Goal: Transaction & Acquisition: Purchase product/service

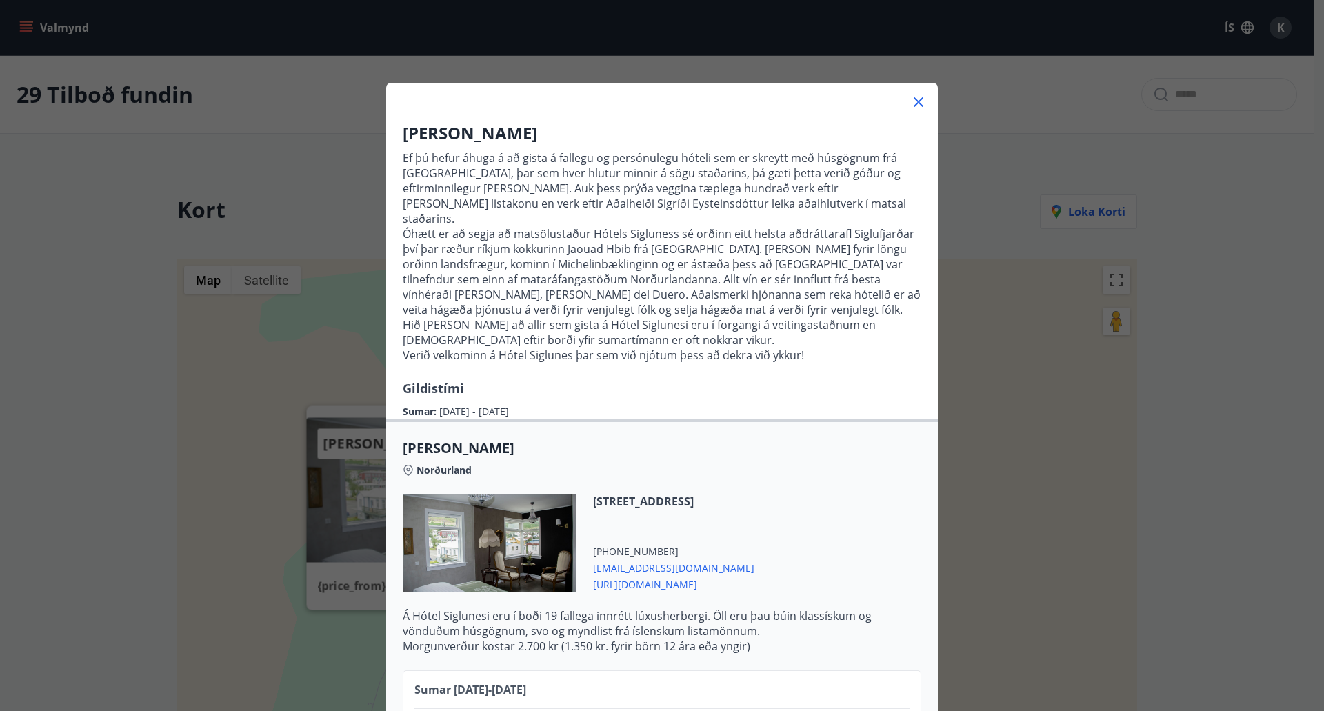
click at [918, 101] on icon at bounding box center [918, 102] width 17 height 17
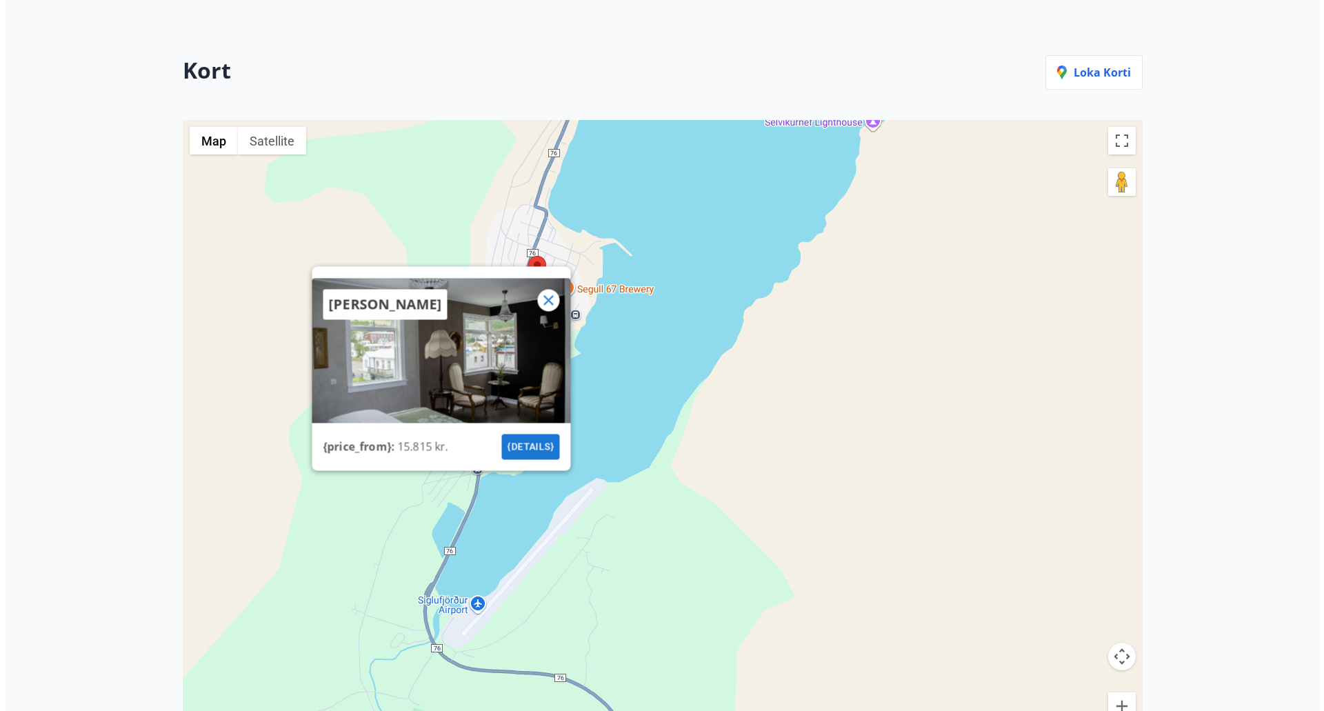
scroll to position [332, 0]
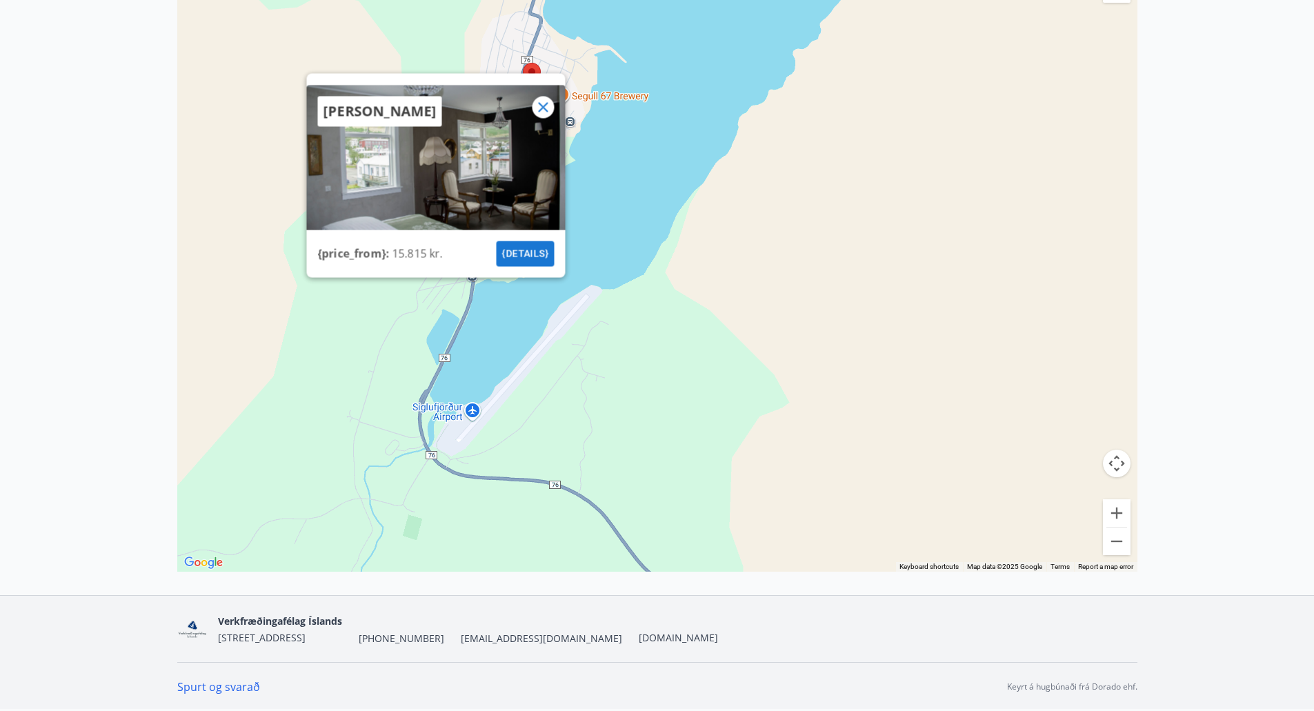
click at [520, 247] on button "{details}" at bounding box center [525, 254] width 58 height 26
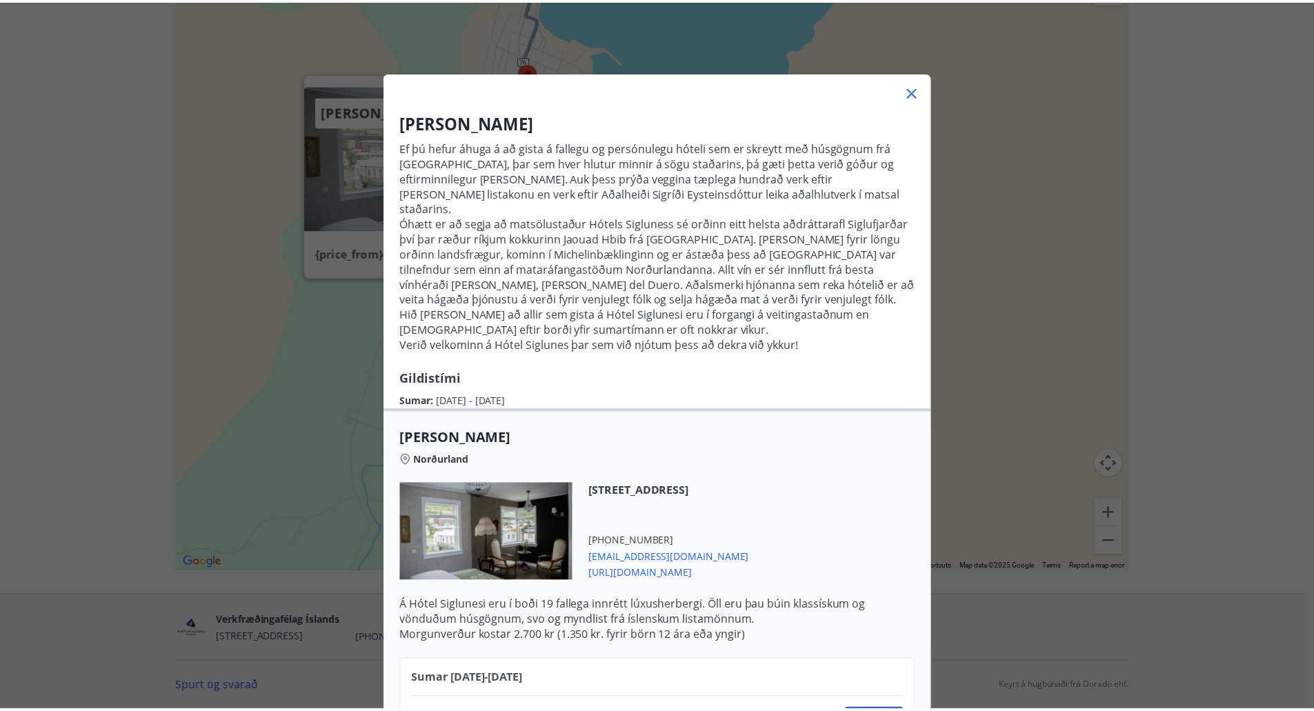
scroll to position [0, 0]
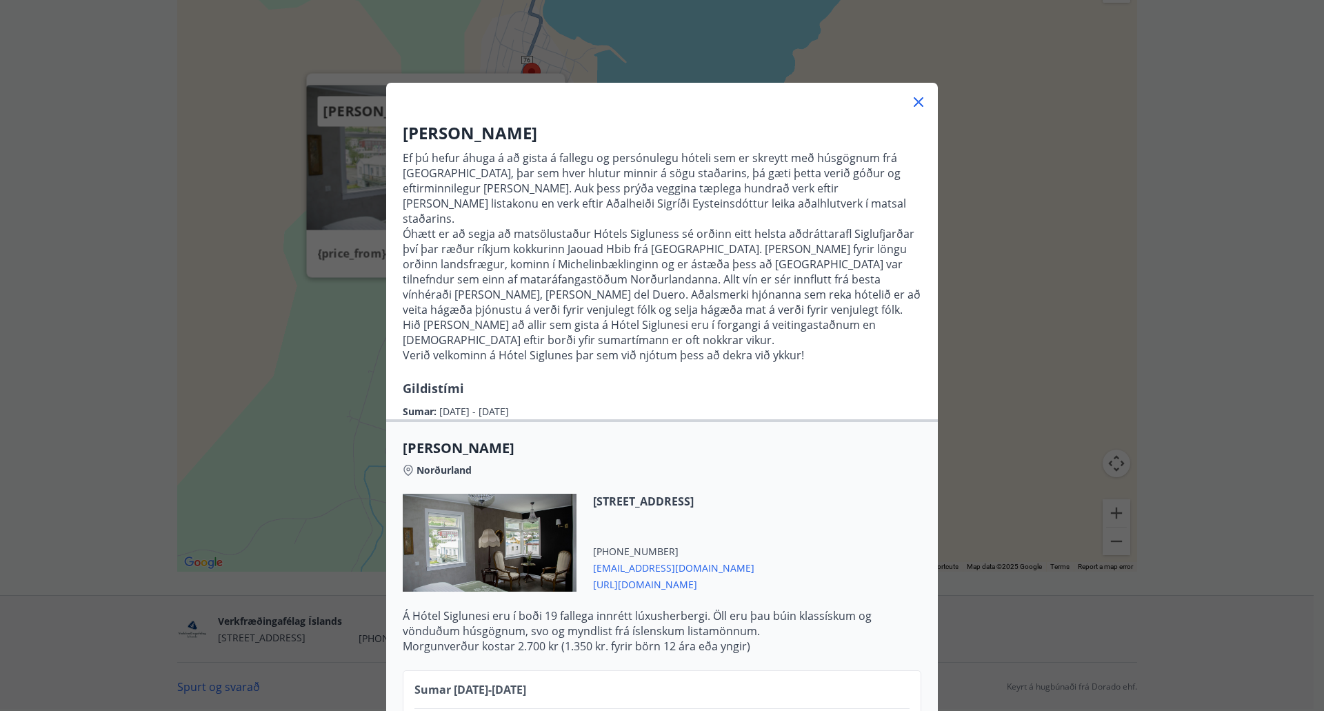
click at [916, 98] on icon at bounding box center [918, 102] width 17 height 17
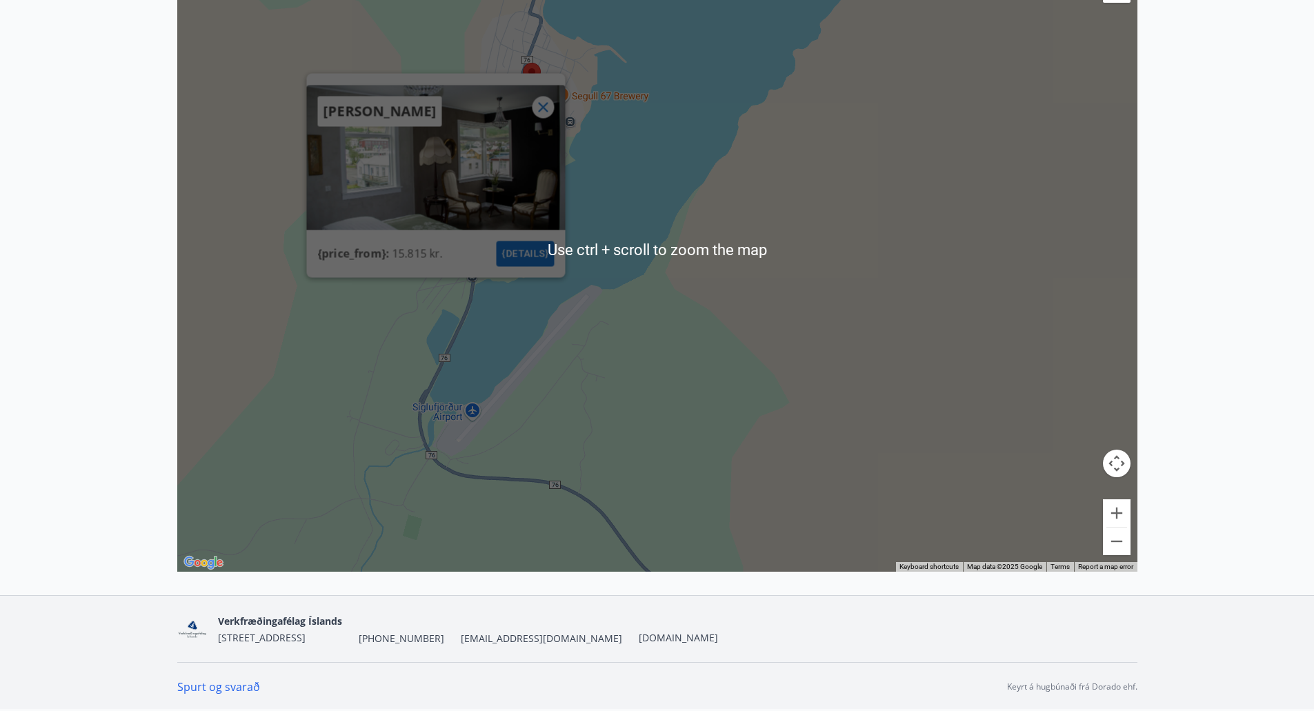
click at [541, 105] on icon at bounding box center [543, 107] width 10 height 10
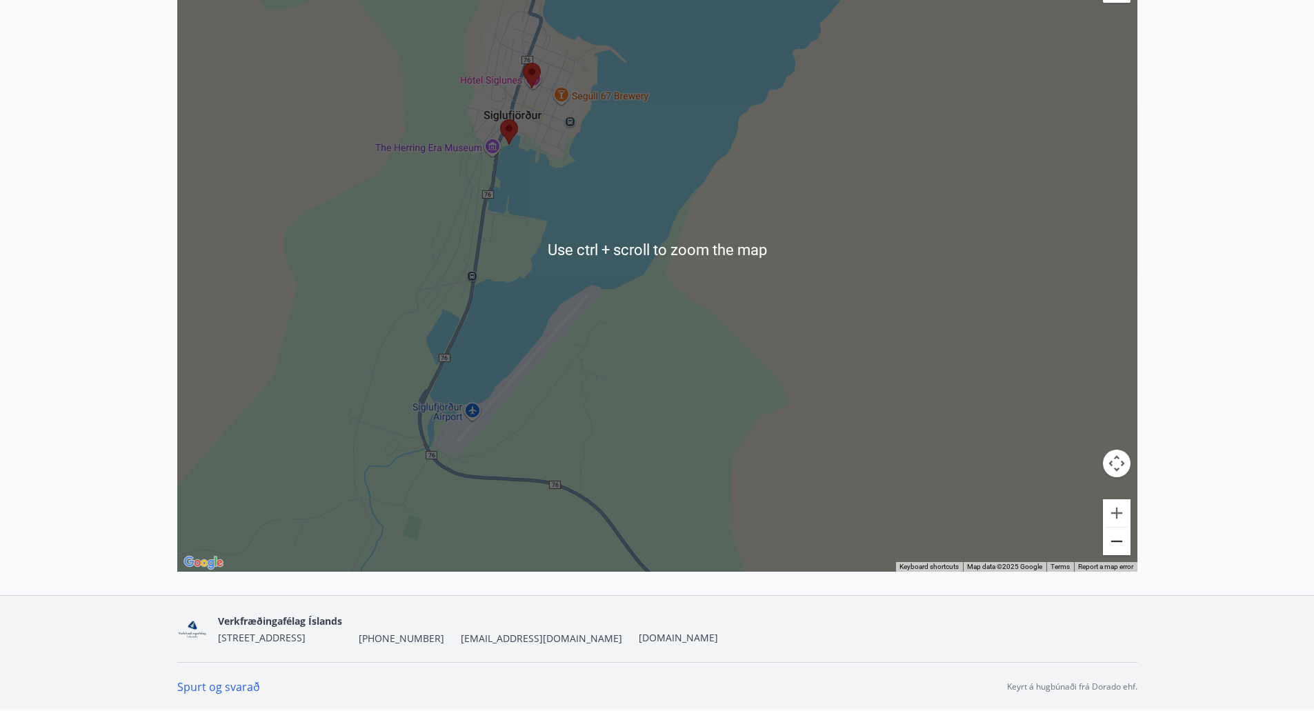
click at [1109, 546] on button "Zoom out" at bounding box center [1117, 541] width 28 height 28
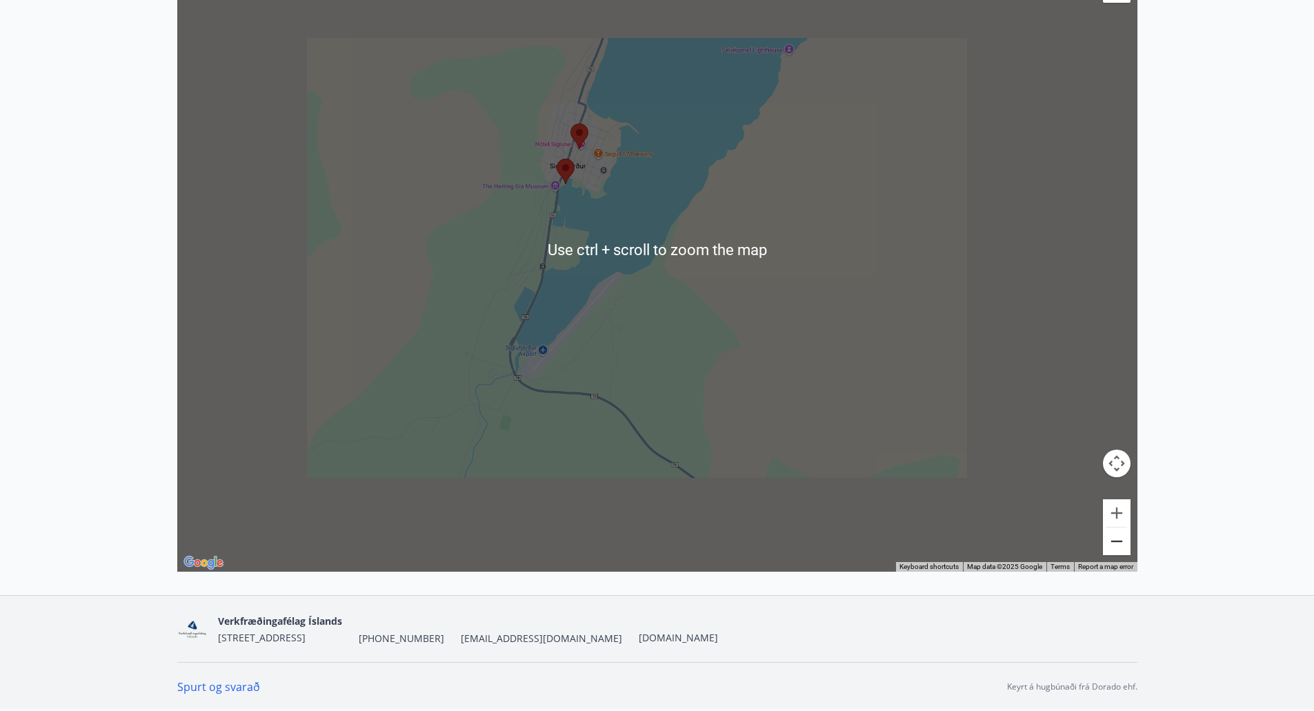
click at [1109, 546] on button "Zoom out" at bounding box center [1117, 541] width 28 height 28
click at [1110, 545] on button "Zoom out" at bounding box center [1117, 541] width 28 height 28
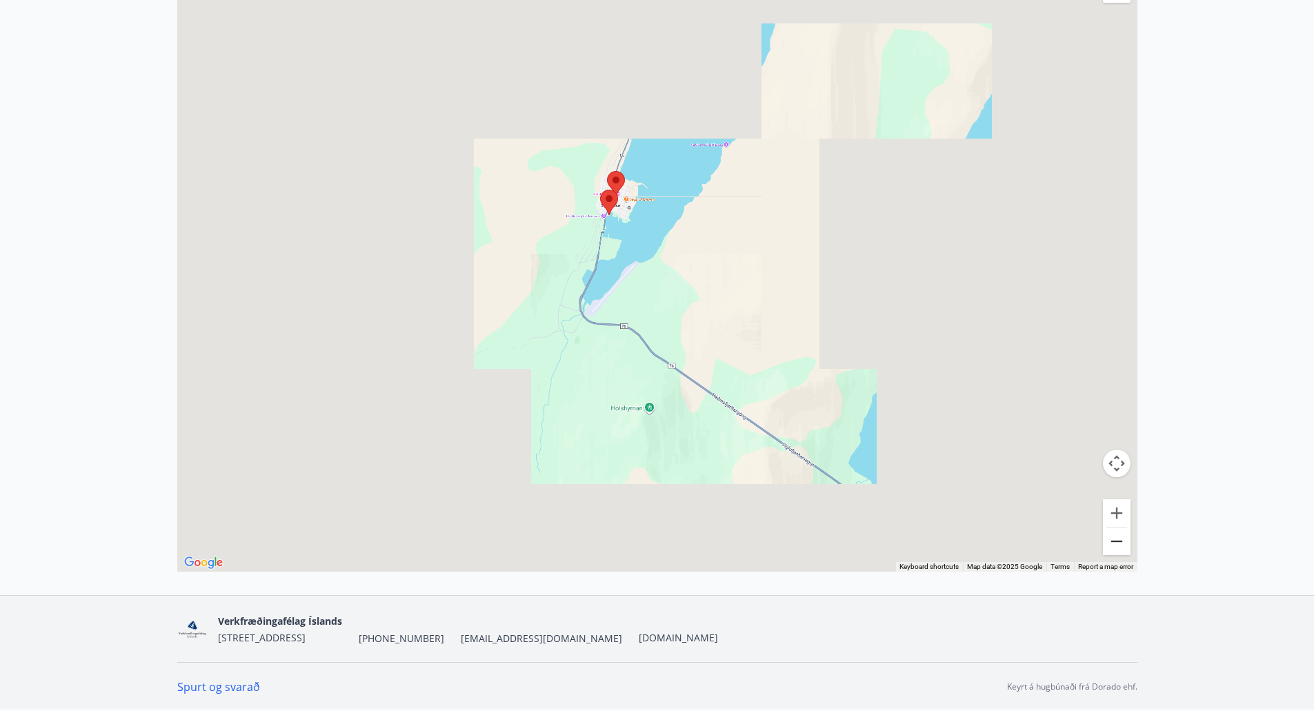
click at [1110, 545] on button "Zoom out" at bounding box center [1117, 541] width 28 height 28
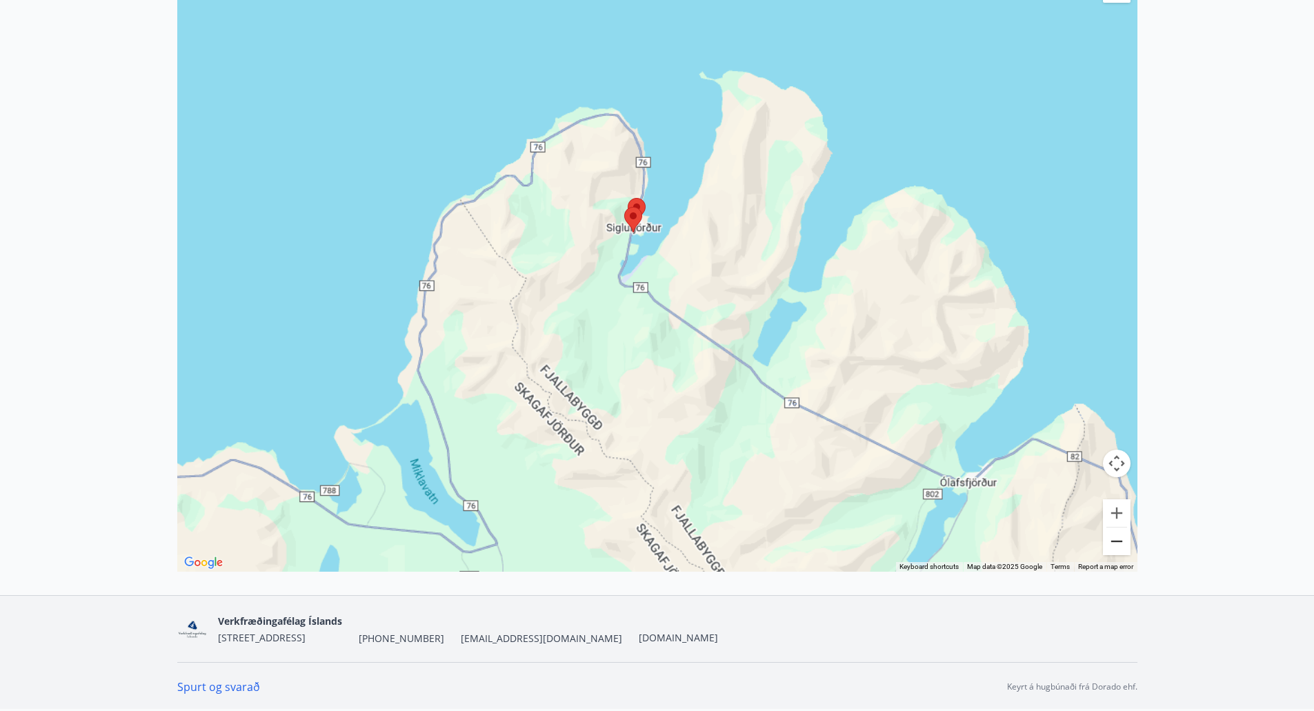
click at [1110, 545] on button "Zoom out" at bounding box center [1117, 541] width 28 height 28
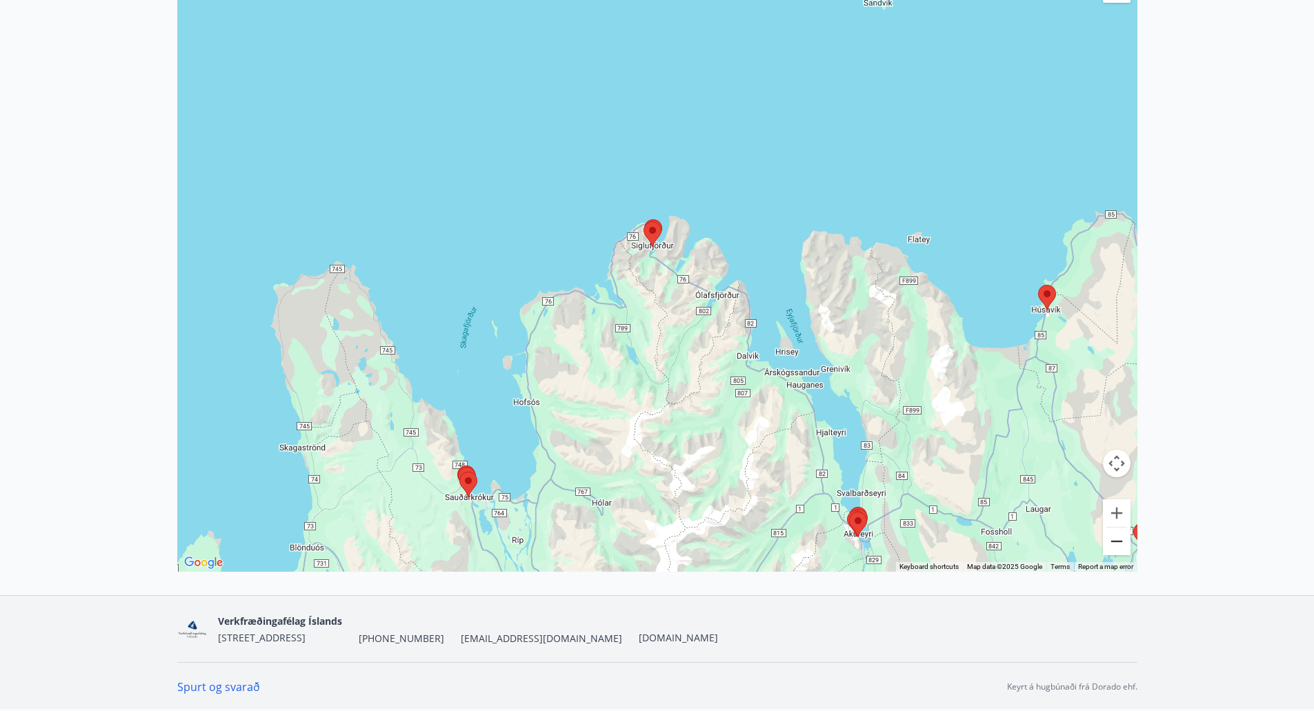
click at [1120, 547] on button "Zoom out" at bounding box center [1117, 541] width 28 height 28
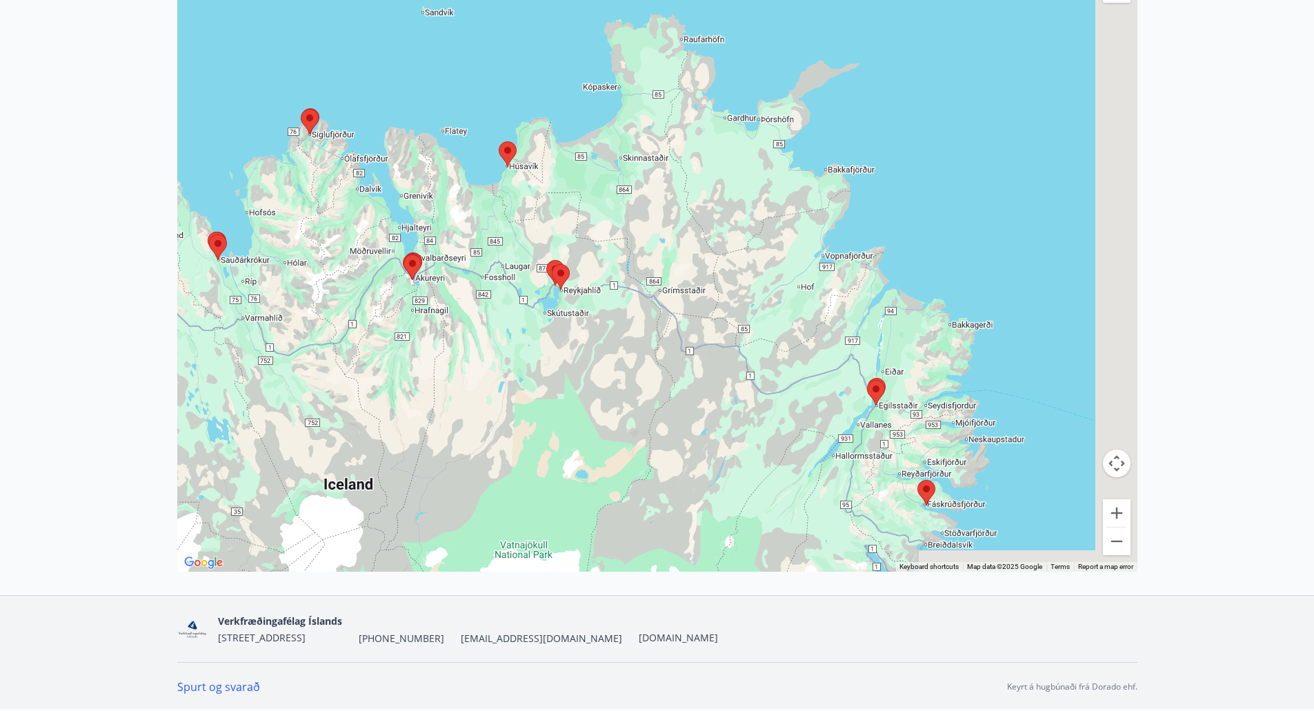
drag, startPoint x: 934, startPoint y: 471, endPoint x: 603, endPoint y: 363, distance: 348.0
click at [603, 363] on div at bounding box center [657, 249] width 960 height 645
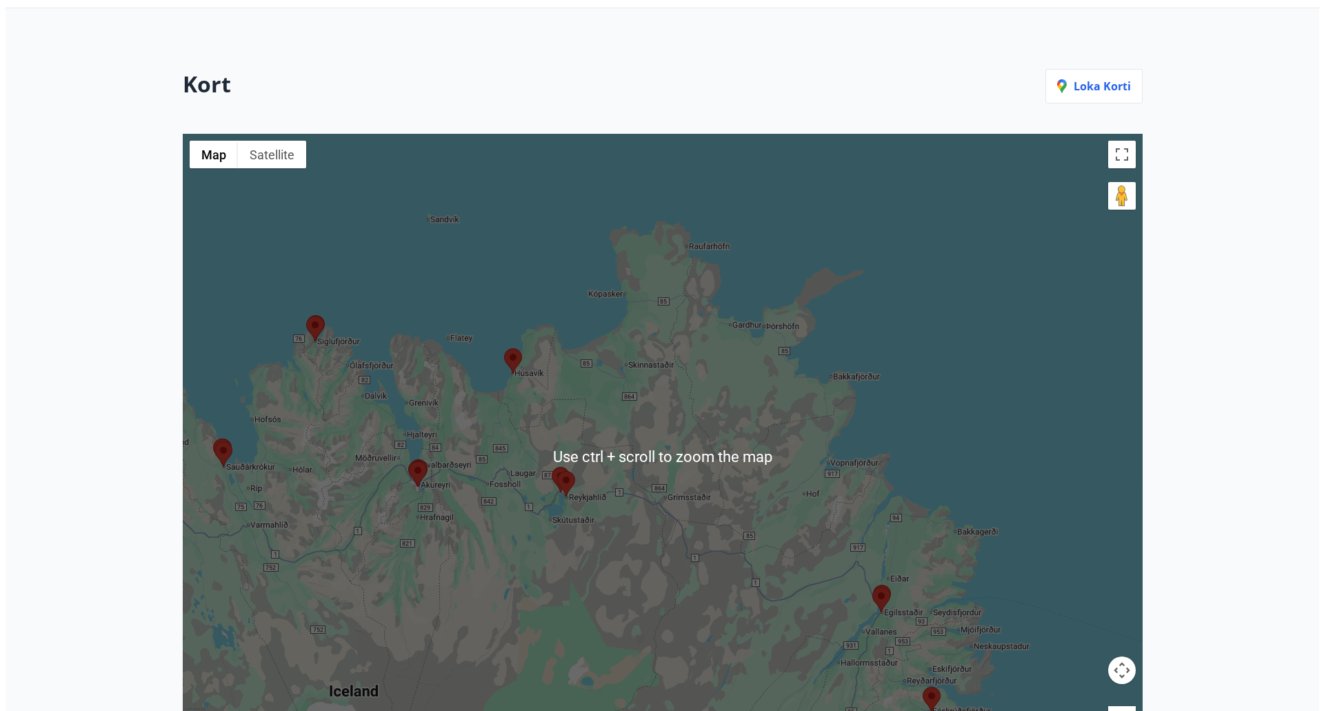
scroll to position [263, 0]
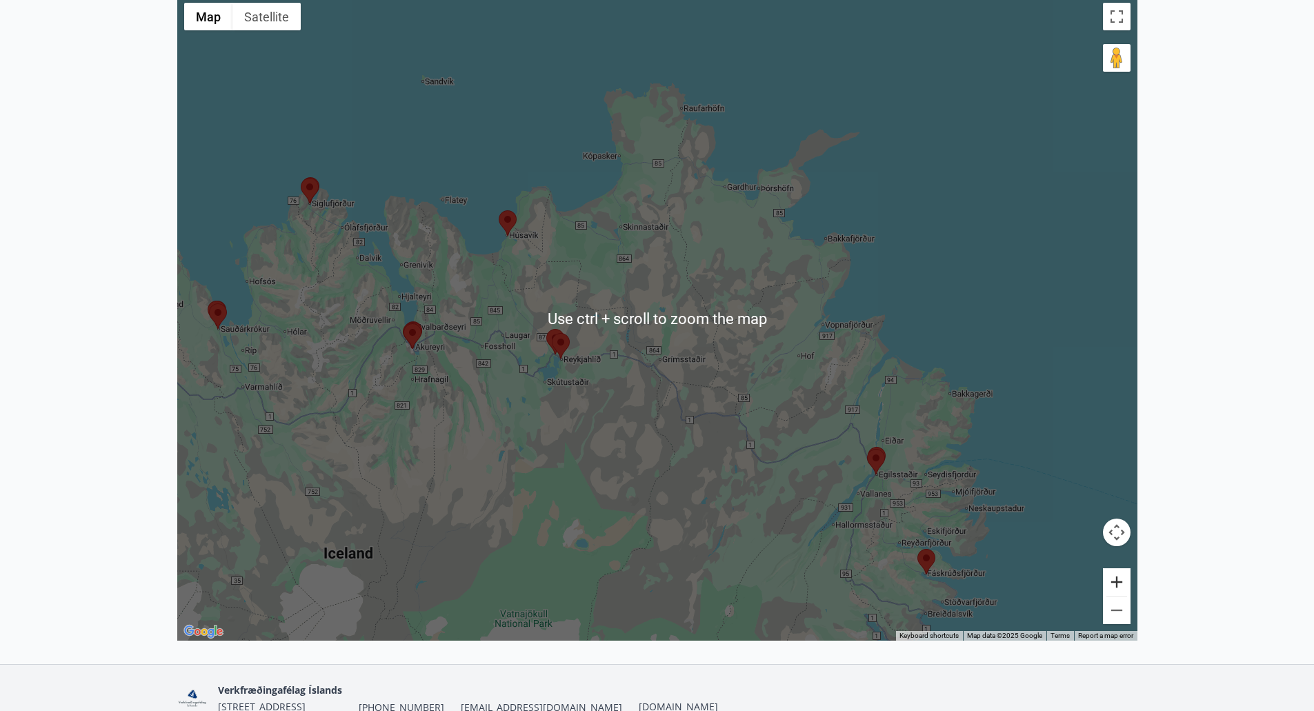
click at [1123, 587] on button "Zoom in" at bounding box center [1117, 582] width 28 height 28
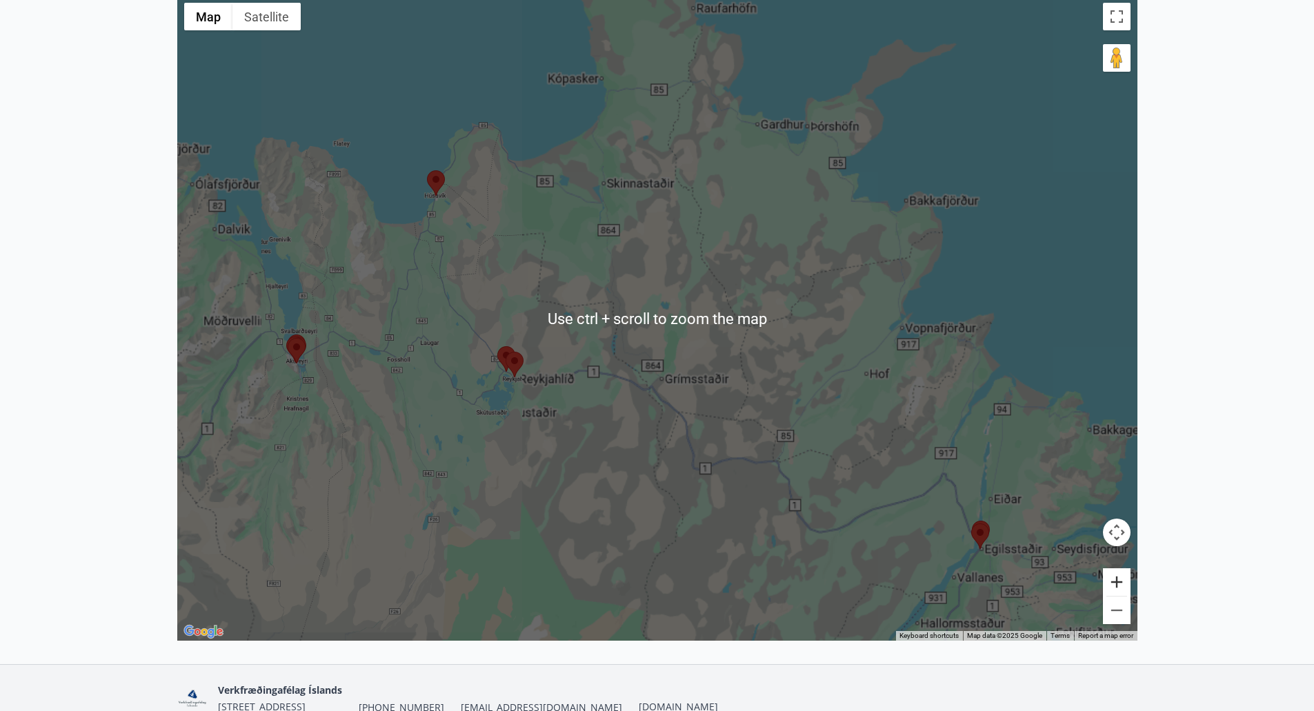
click at [1125, 586] on button "Zoom in" at bounding box center [1117, 582] width 28 height 28
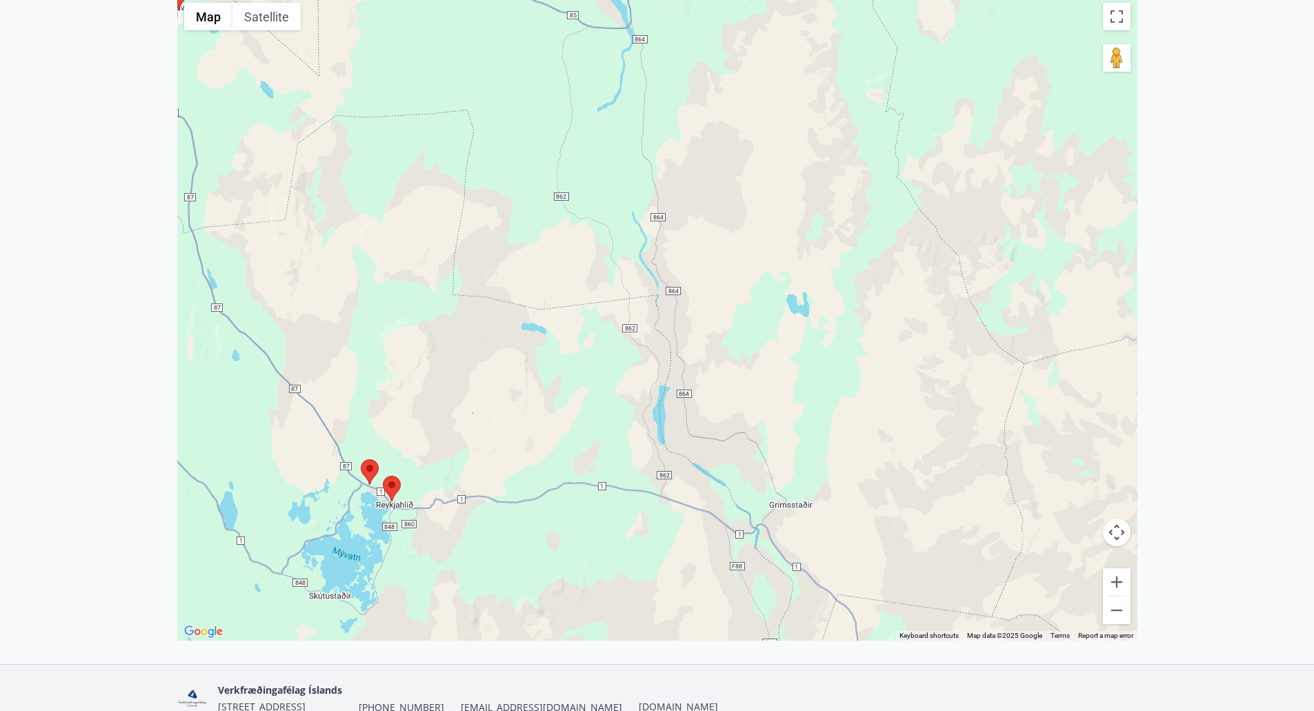
drag, startPoint x: 483, startPoint y: 210, endPoint x: 634, endPoint y: 243, distance: 155.4
click at [634, 243] on div at bounding box center [657, 318] width 960 height 645
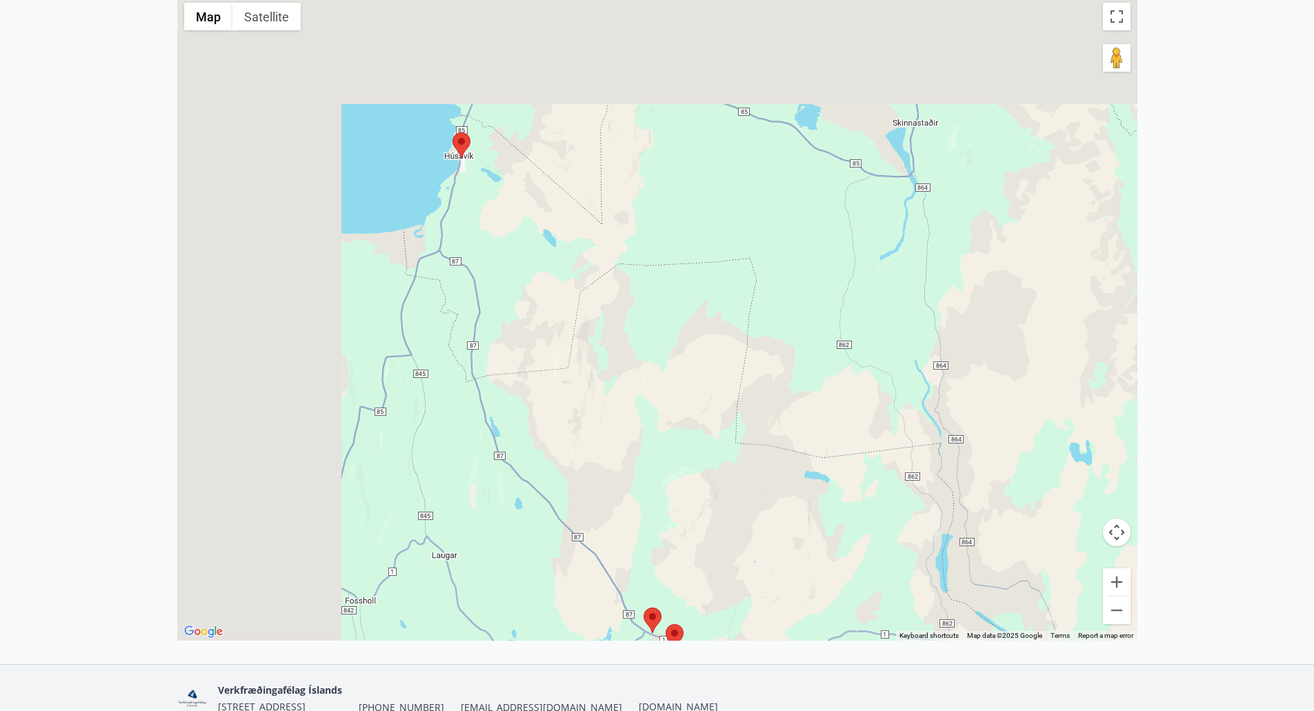
drag, startPoint x: 441, startPoint y: 189, endPoint x: 730, endPoint y: 346, distance: 329.5
click at [730, 346] on div at bounding box center [657, 318] width 960 height 645
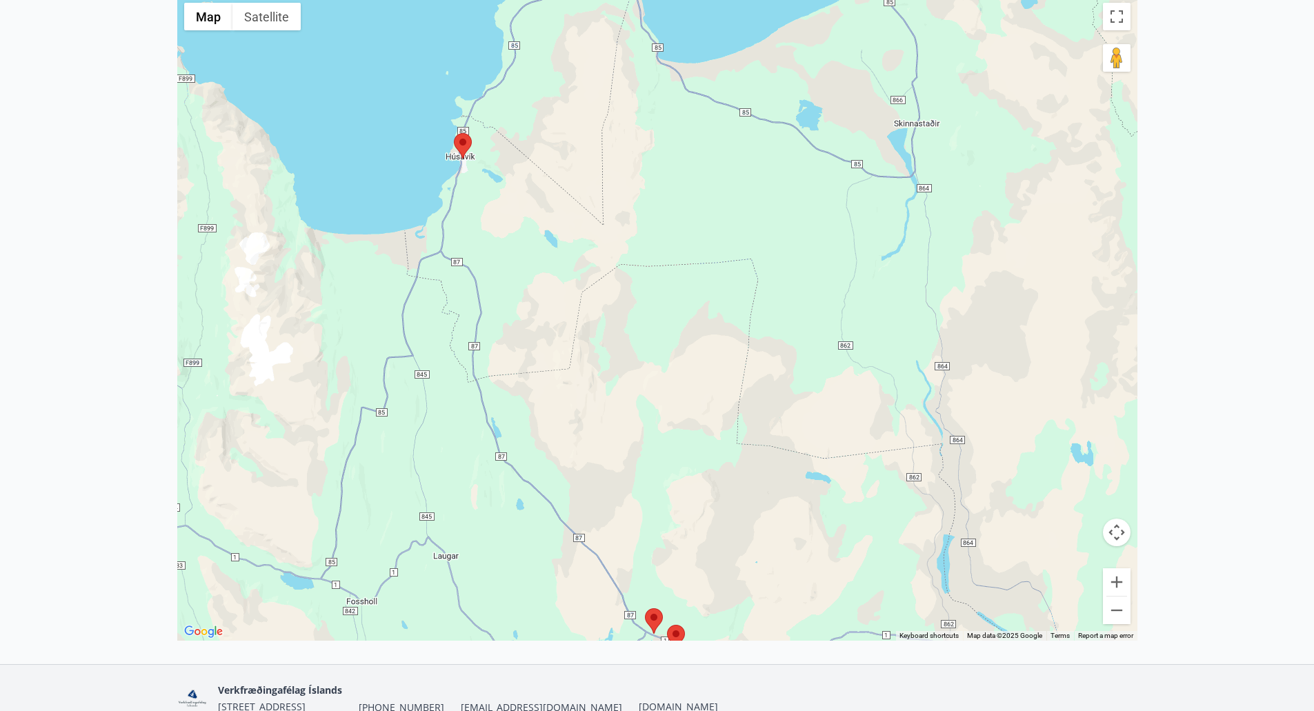
click at [454, 133] on area at bounding box center [454, 133] width 0 height 0
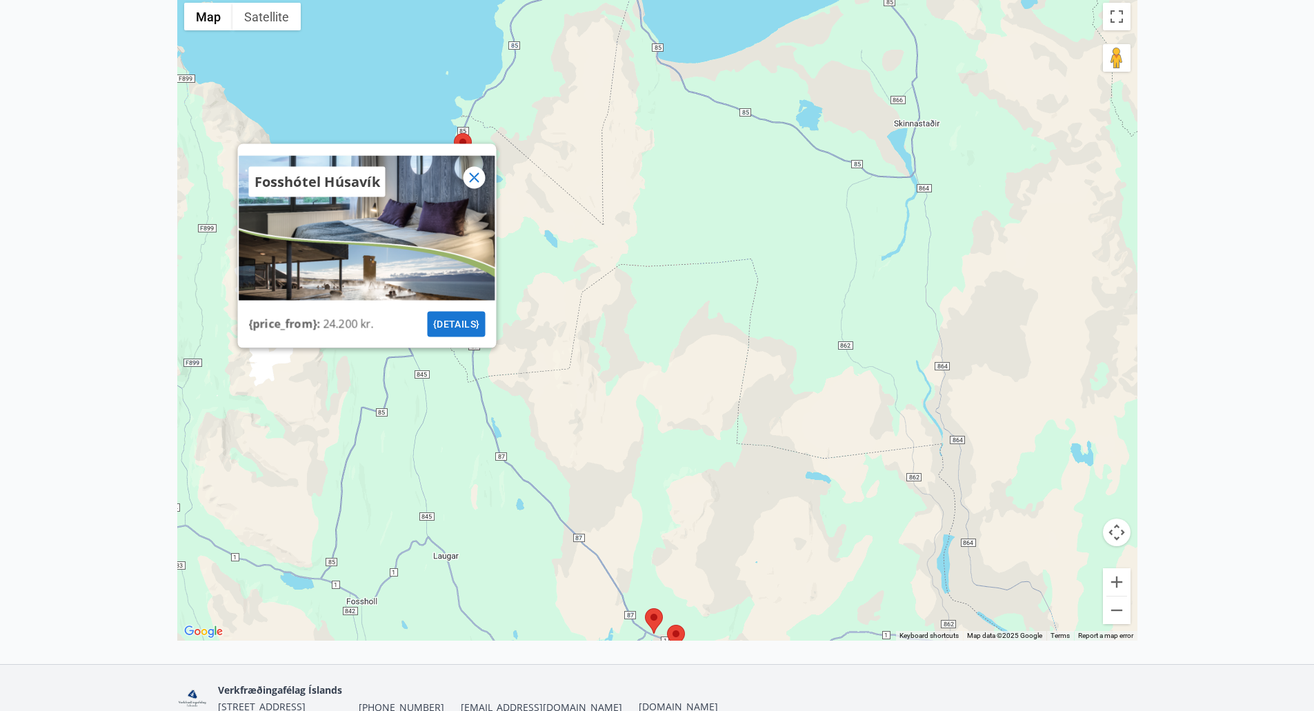
click at [440, 323] on button "{details}" at bounding box center [456, 324] width 58 height 26
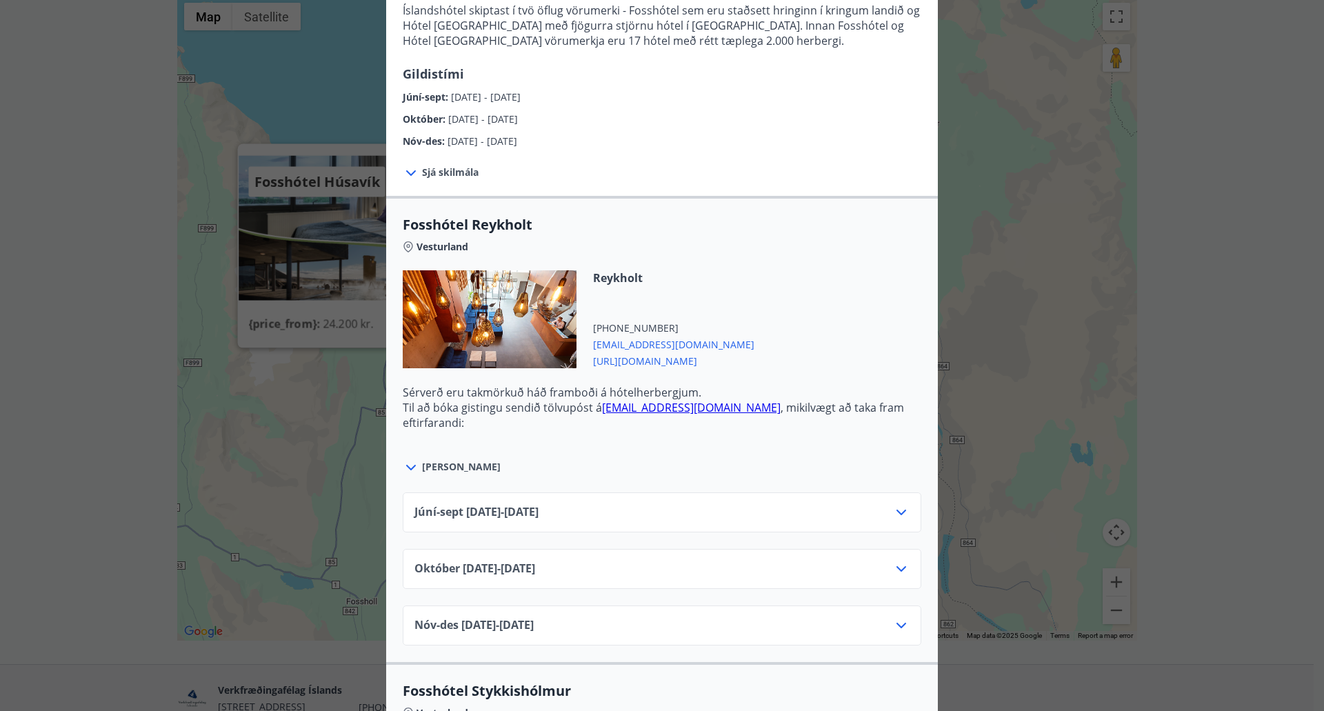
scroll to position [345, 0]
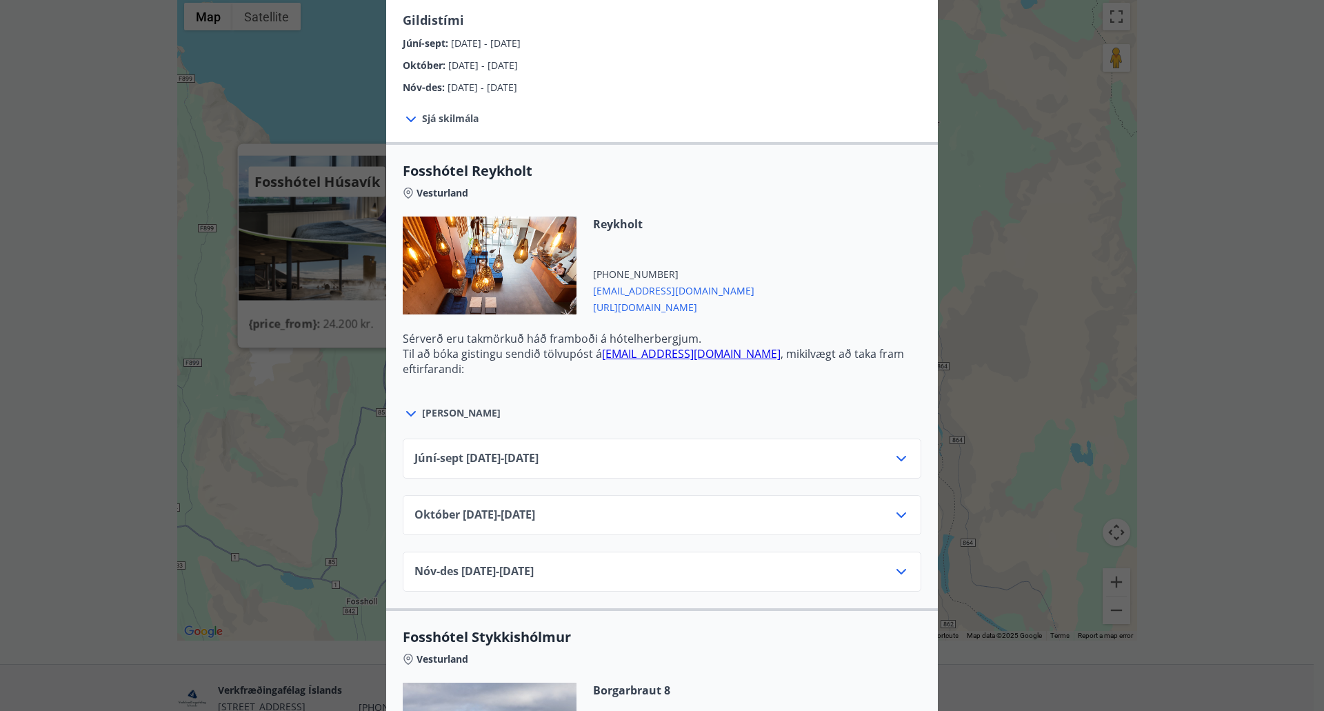
click at [902, 457] on icon at bounding box center [901, 458] width 17 height 17
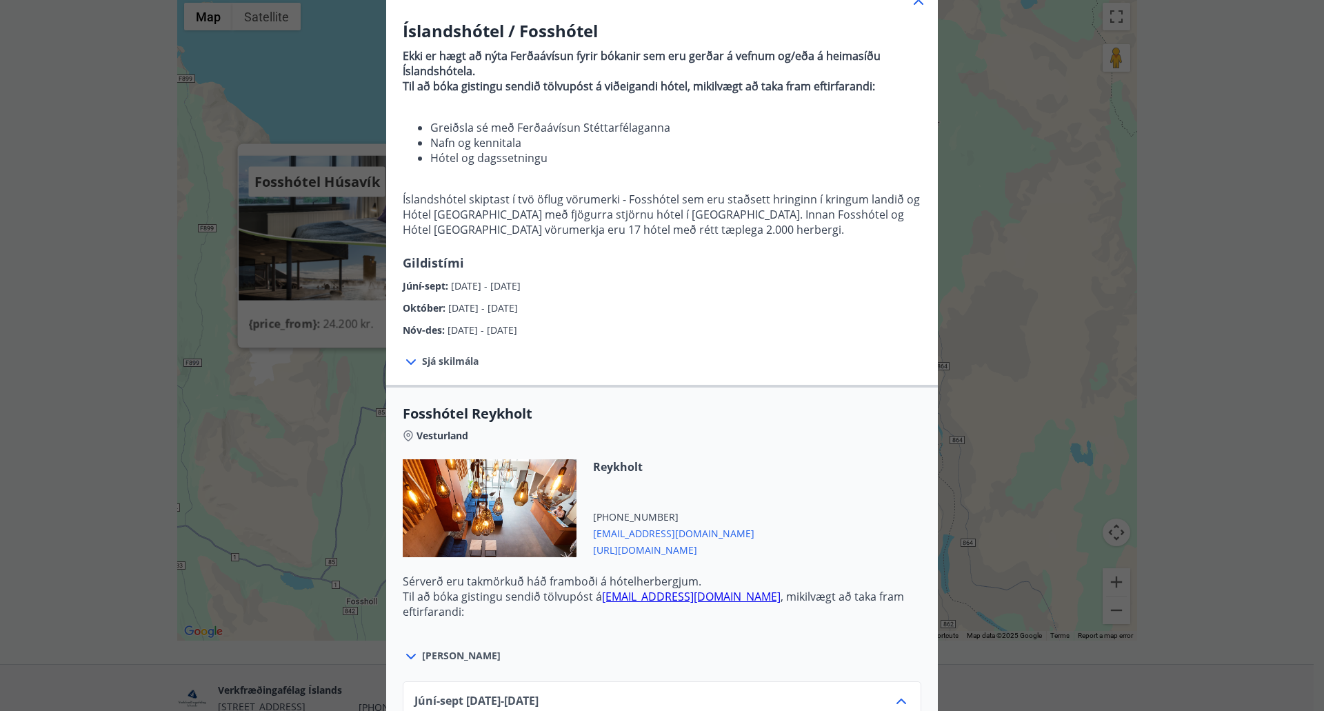
scroll to position [69, 0]
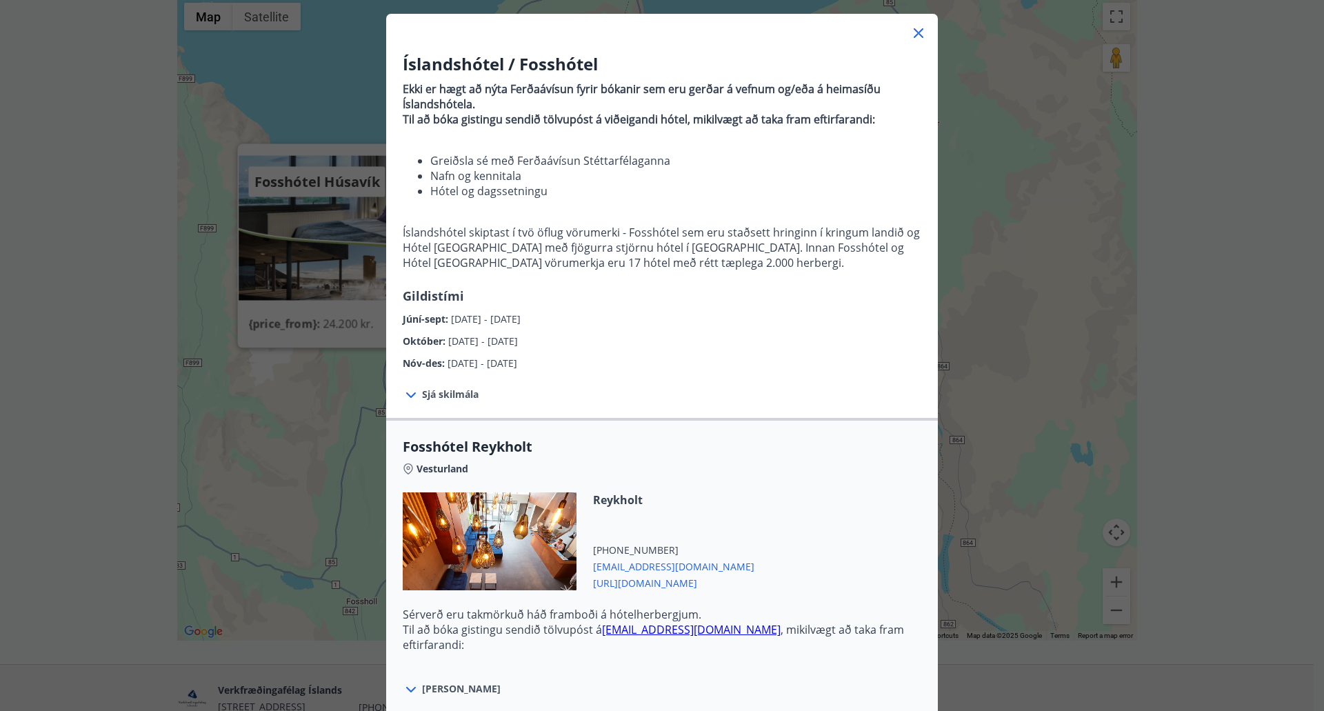
click at [910, 32] on icon at bounding box center [918, 33] width 17 height 17
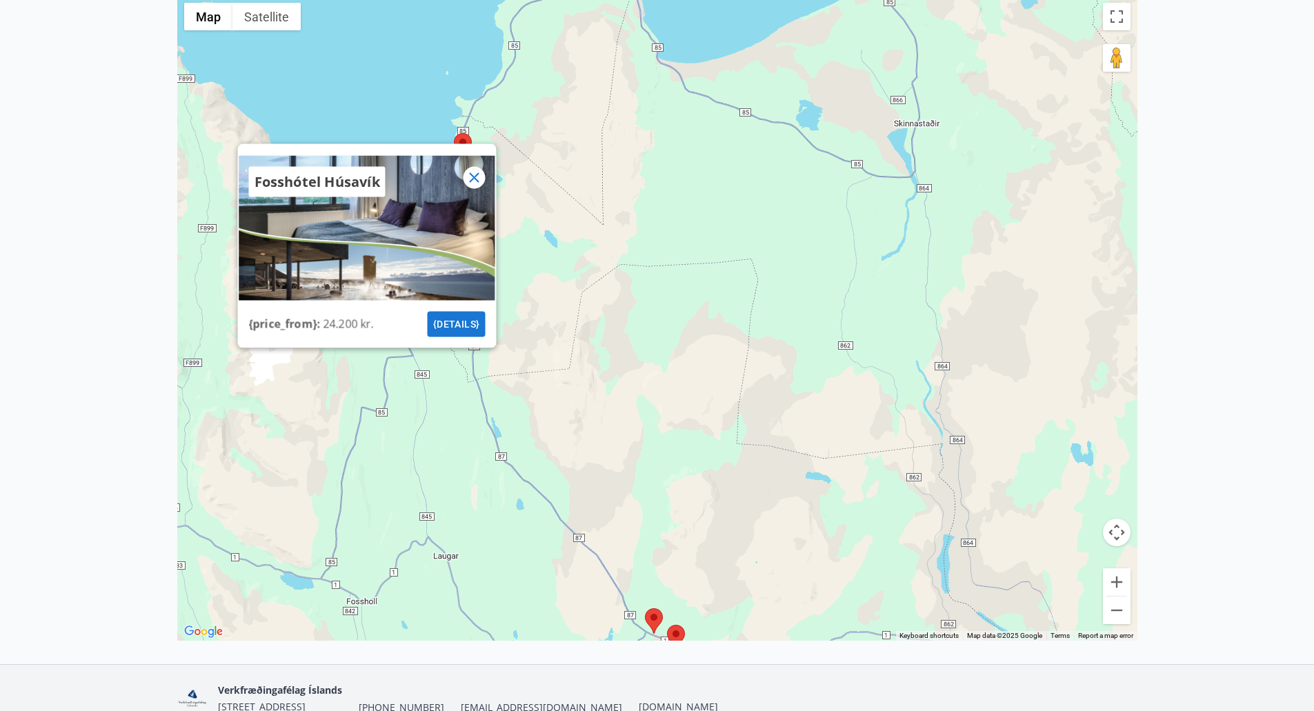
click at [478, 170] on icon at bounding box center [473, 177] width 17 height 17
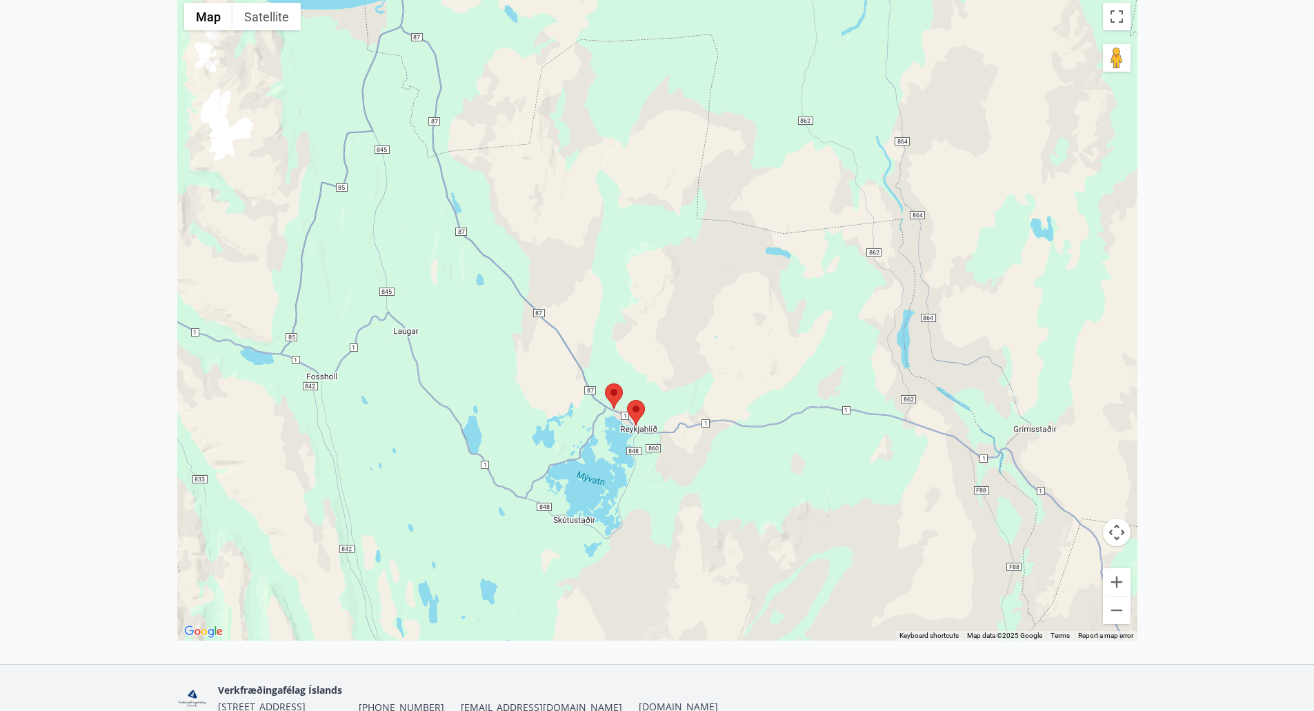
drag, startPoint x: 569, startPoint y: 470, endPoint x: 529, endPoint y: 256, distance: 217.5
click at [529, 256] on div at bounding box center [657, 318] width 960 height 645
click at [605, 383] on area at bounding box center [605, 383] width 0 height 0
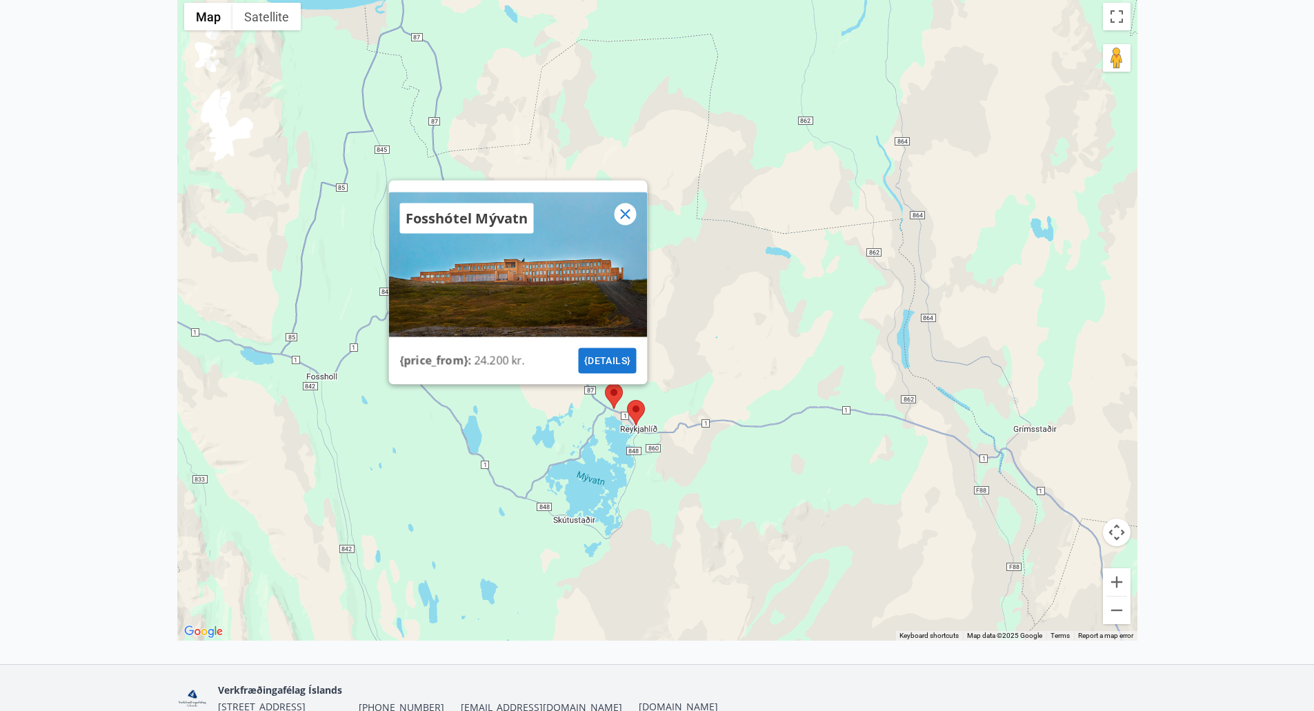
click at [608, 363] on button "{details}" at bounding box center [607, 361] width 58 height 26
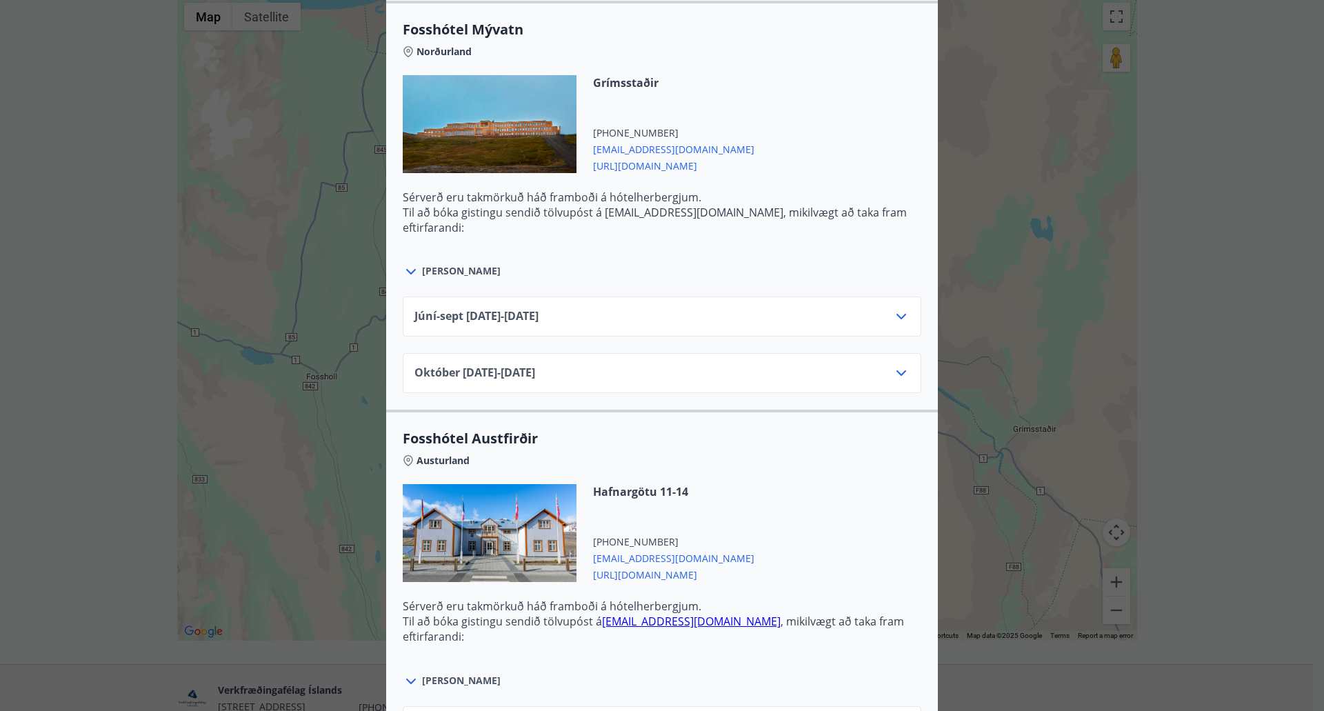
scroll to position [2758, 0]
click at [893, 317] on icon at bounding box center [901, 316] width 17 height 17
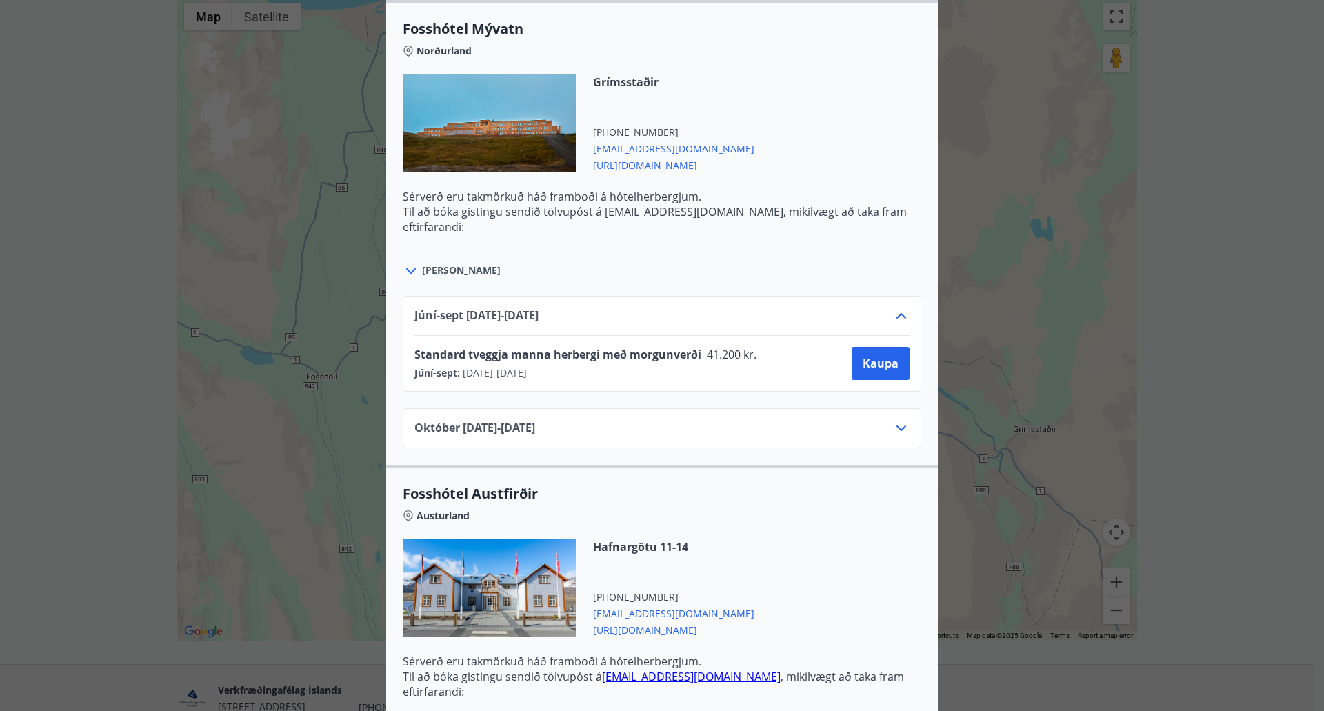
click at [894, 437] on div "Október 01.10.25 - 31.10.25" at bounding box center [661, 434] width 495 height 28
click at [898, 423] on icon at bounding box center [901, 428] width 17 height 17
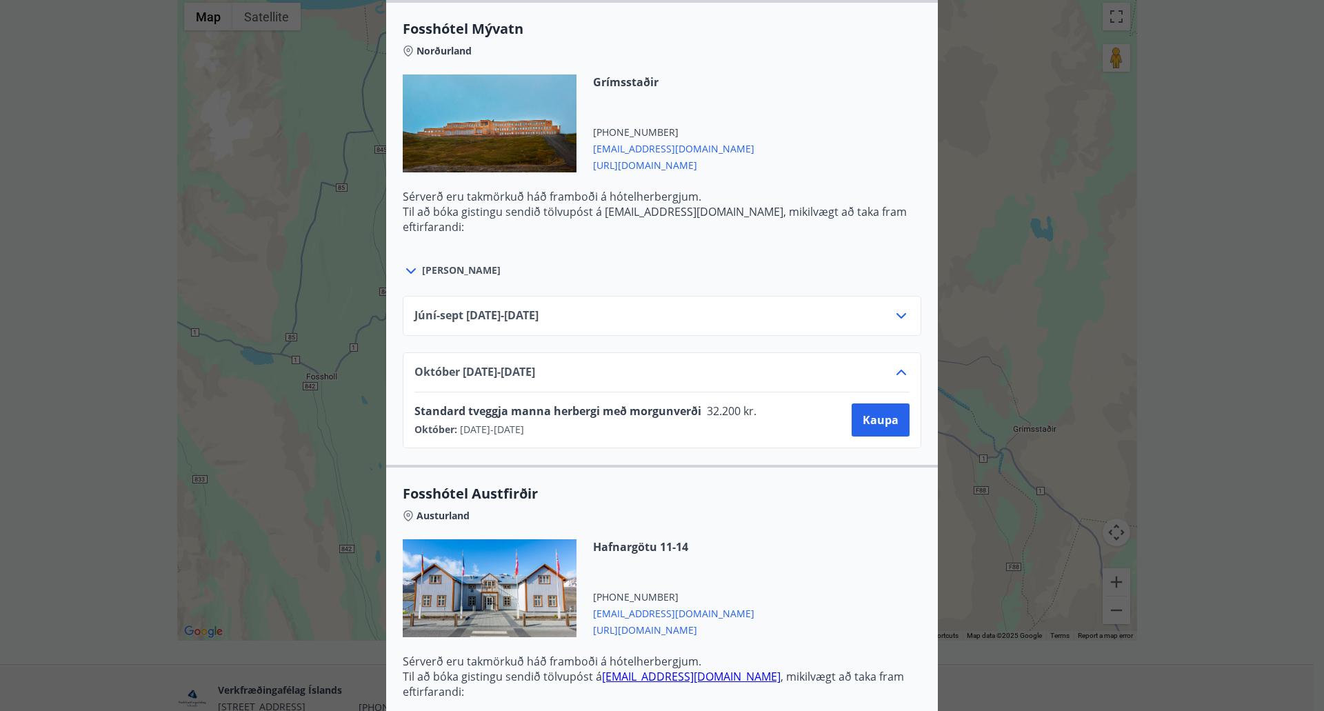
click at [896, 316] on icon at bounding box center [901, 316] width 10 height 6
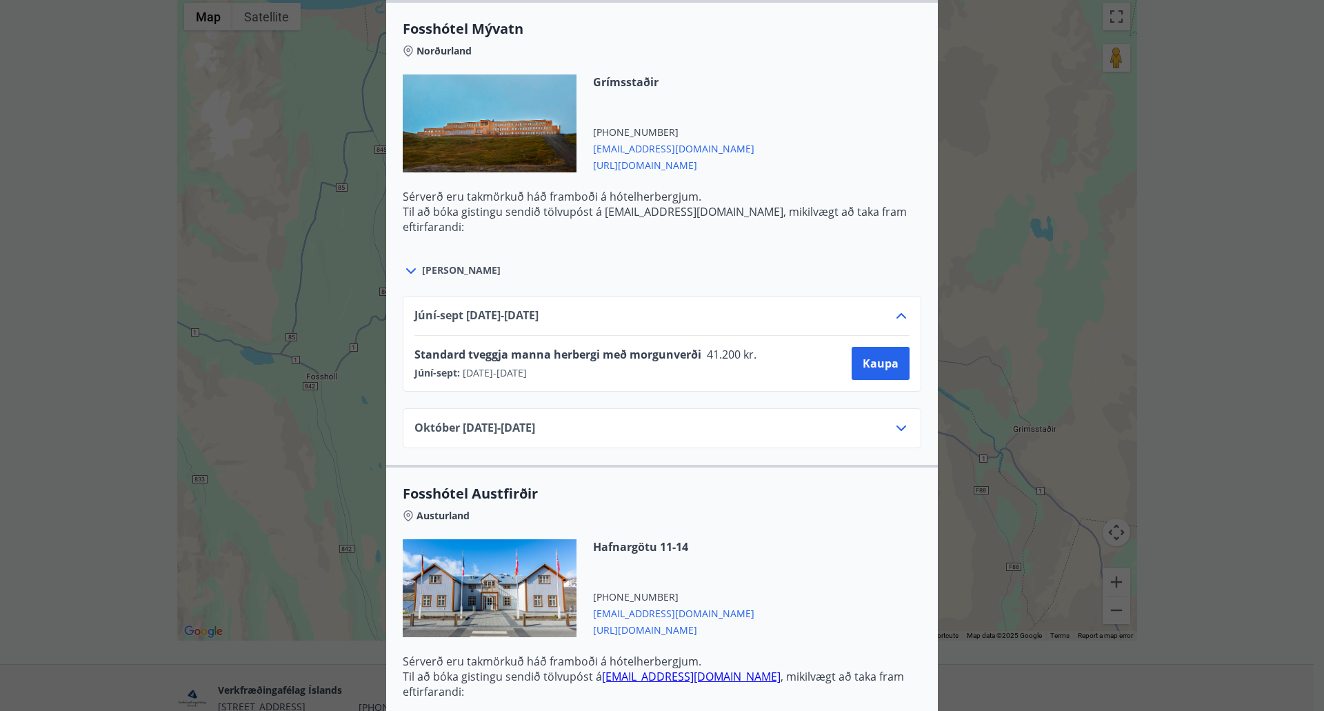
click at [691, 166] on span "https://www.islandshotel.is/is" at bounding box center [673, 164] width 161 height 17
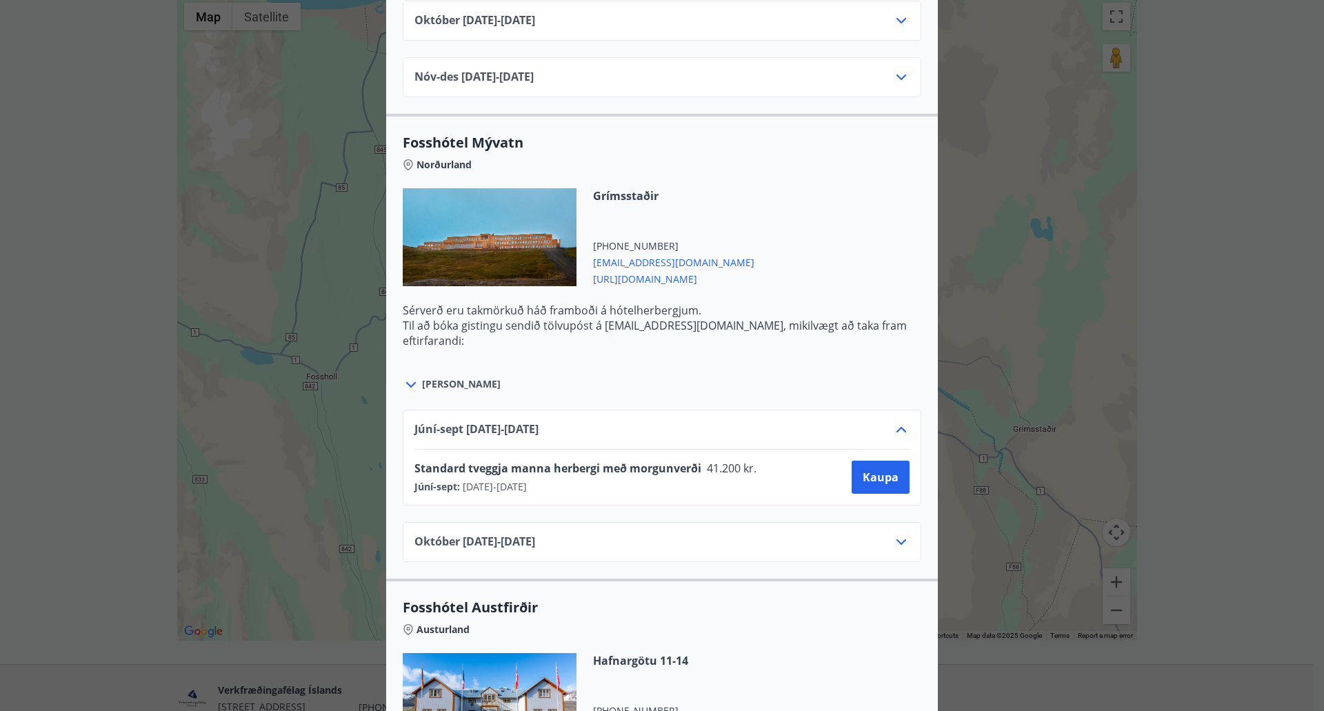
scroll to position [2620, 0]
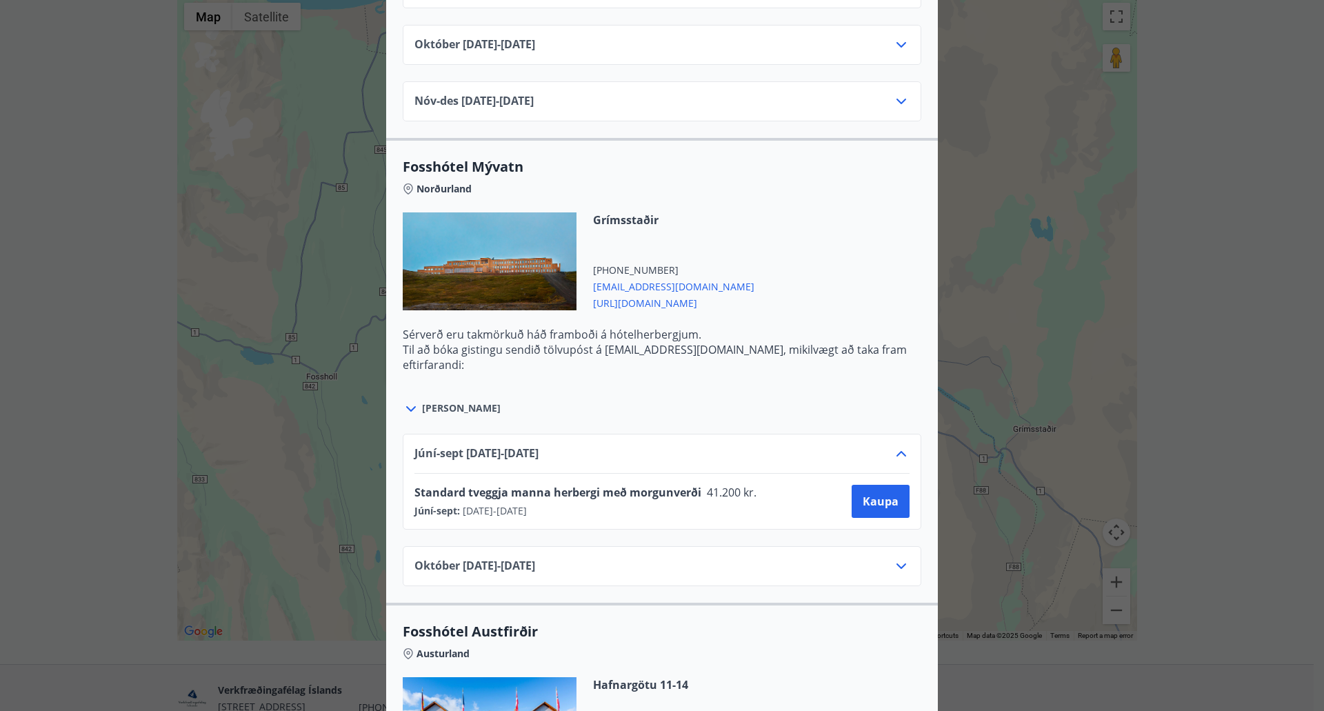
click at [593, 566] on div "Október 01.10.25 - 31.10.25" at bounding box center [661, 572] width 495 height 28
click at [900, 568] on icon at bounding box center [901, 566] width 17 height 17
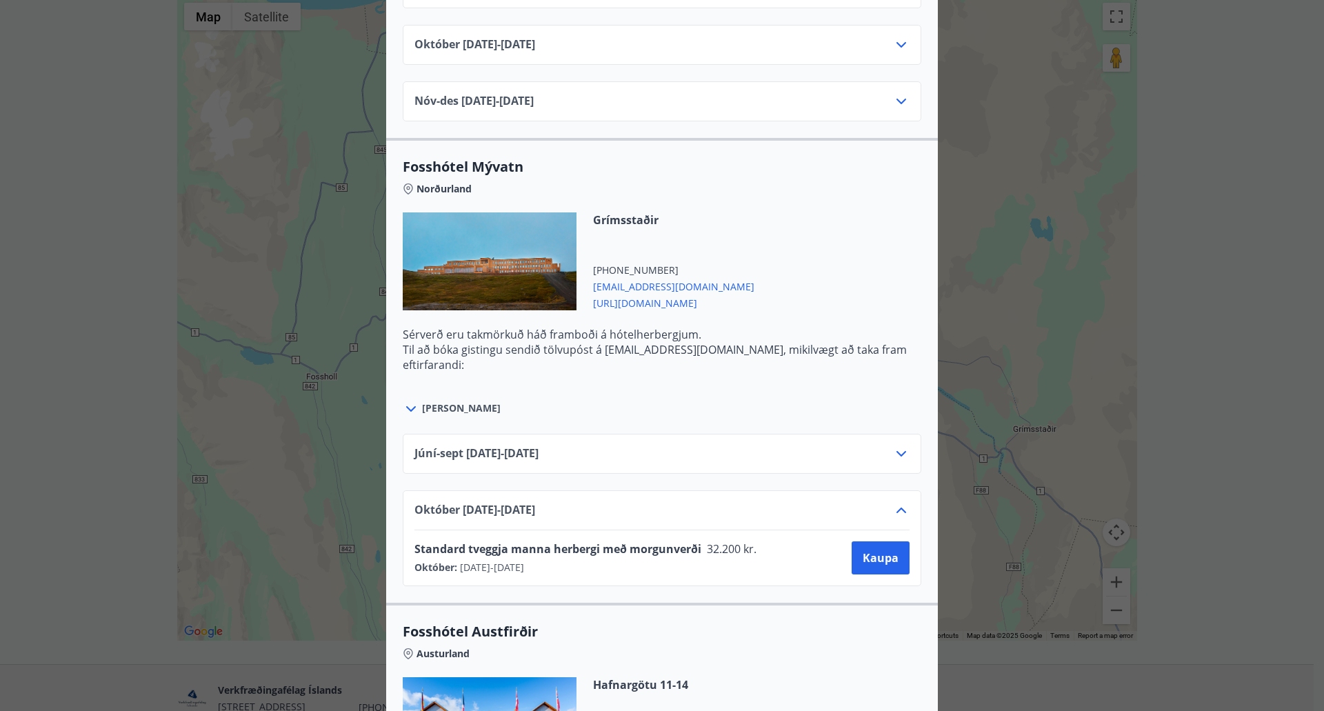
click at [905, 453] on div "Júní-sept 01.06.25 - 30.09.25" at bounding box center [662, 454] width 519 height 40
click at [896, 454] on icon at bounding box center [901, 454] width 10 height 6
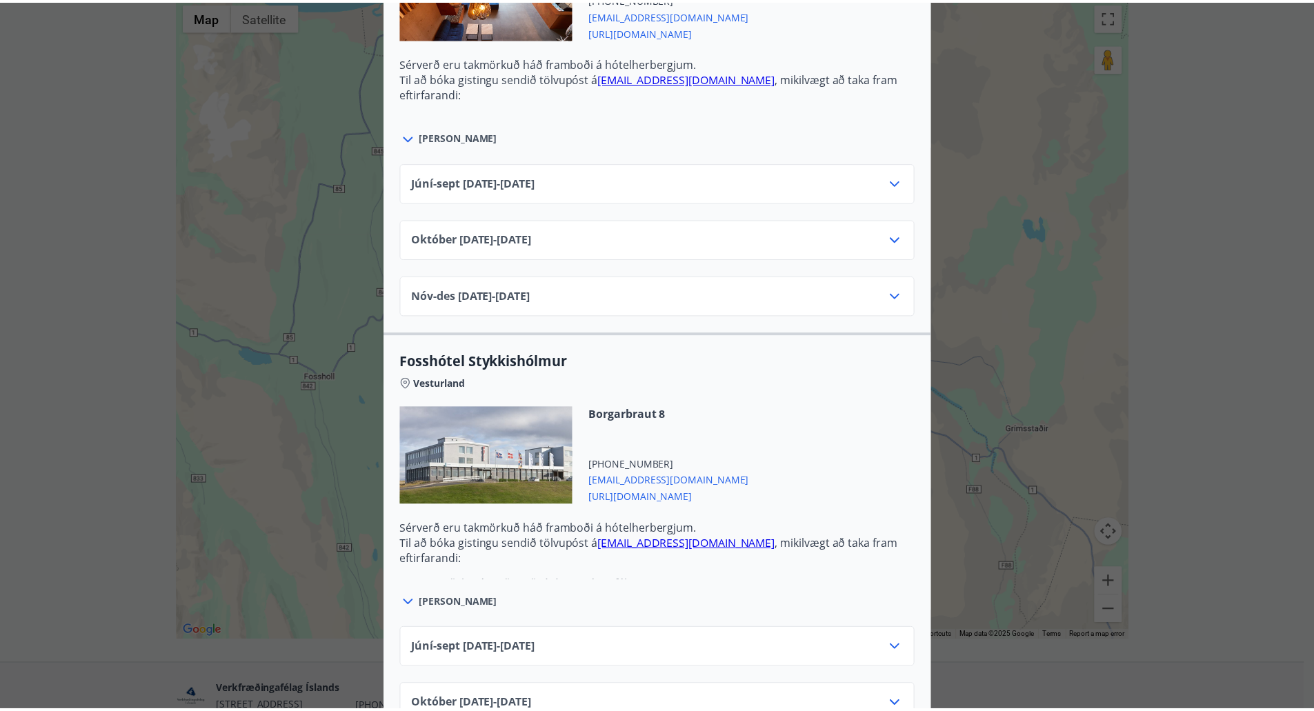
scroll to position [0, 0]
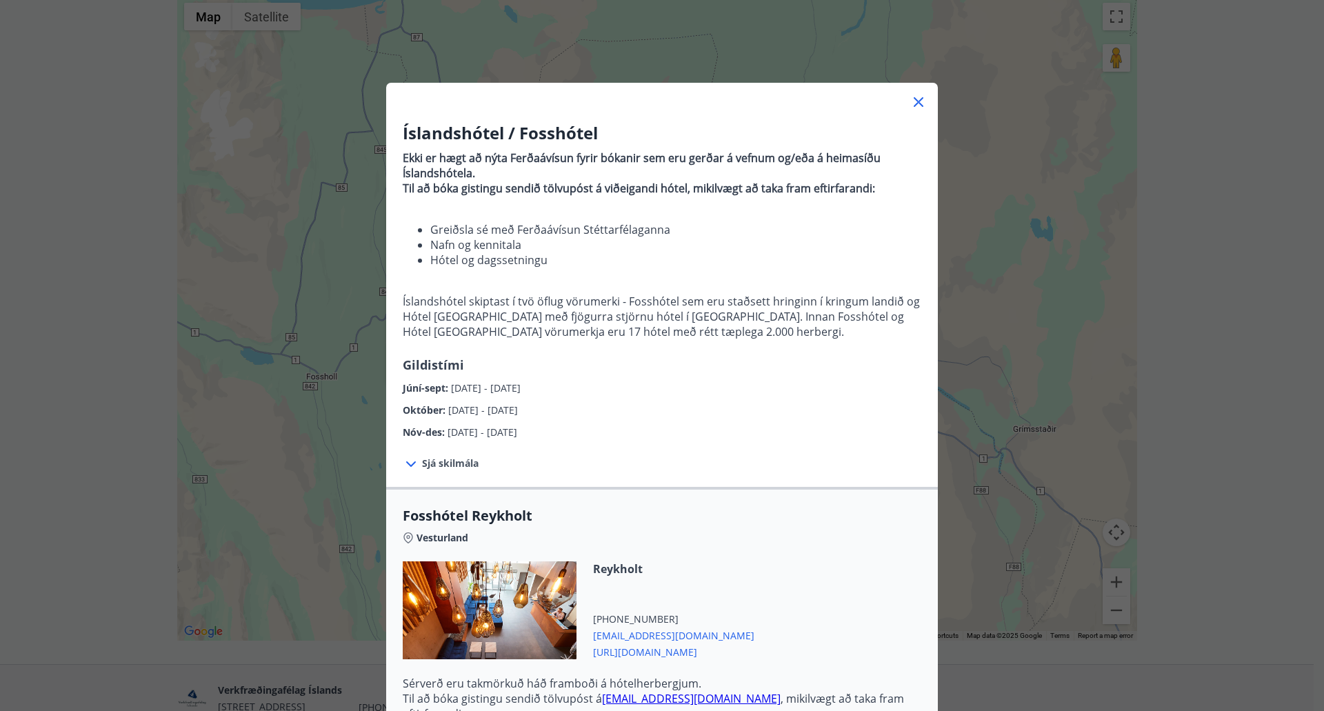
click at [916, 110] on icon at bounding box center [918, 102] width 17 height 17
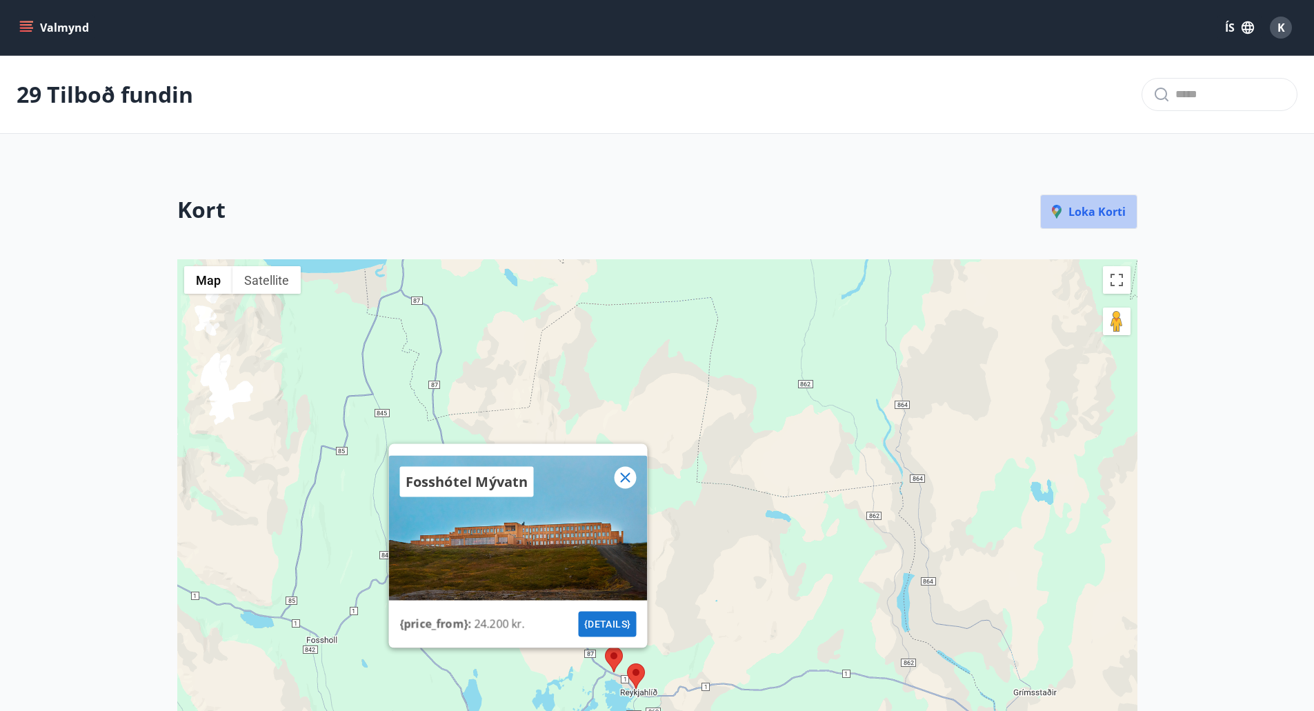
click at [1076, 211] on p "Loka korti" at bounding box center [1089, 211] width 74 height 15
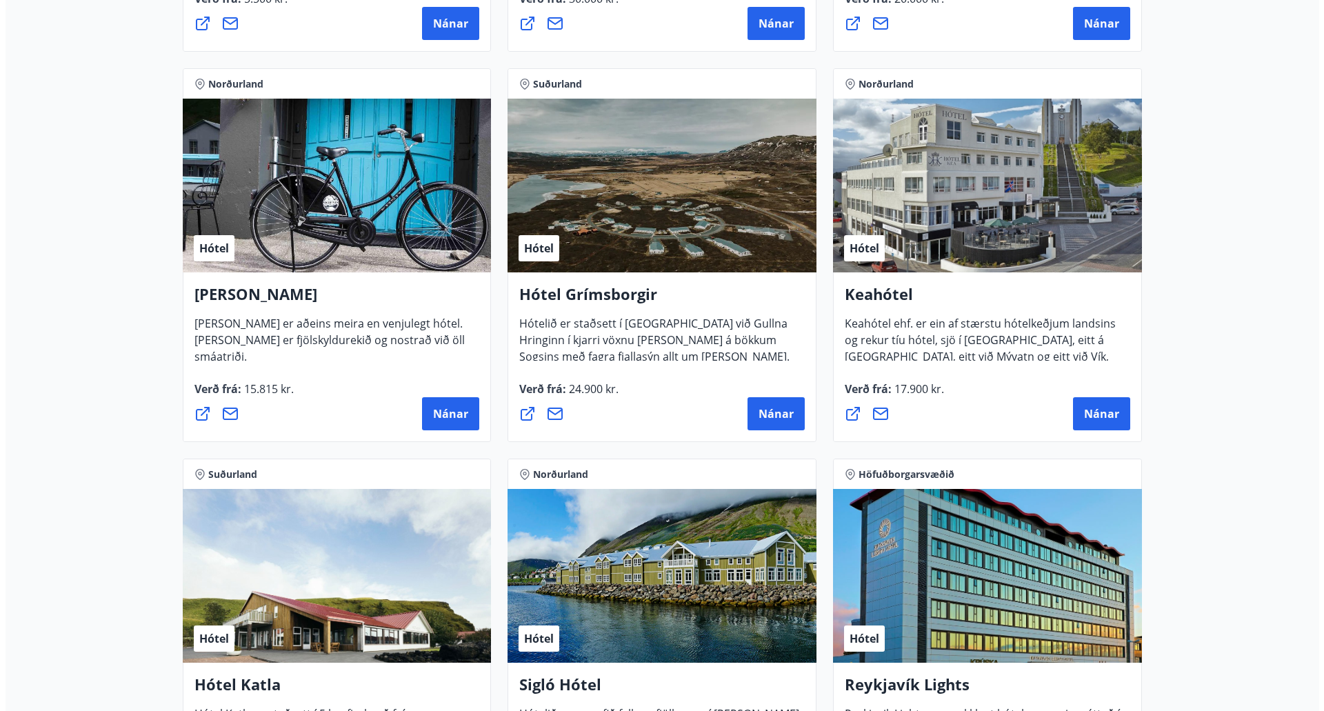
scroll to position [552, 0]
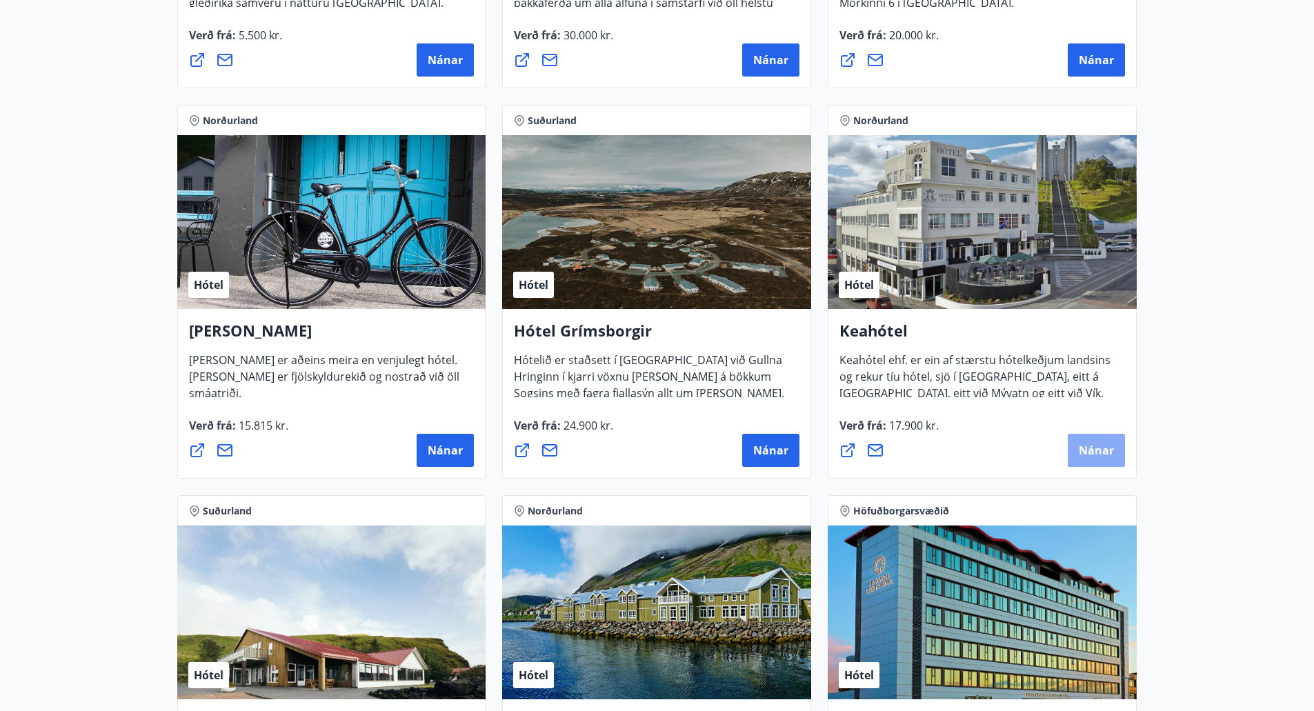
click at [1109, 455] on span "Nánar" at bounding box center [1095, 450] width 35 height 15
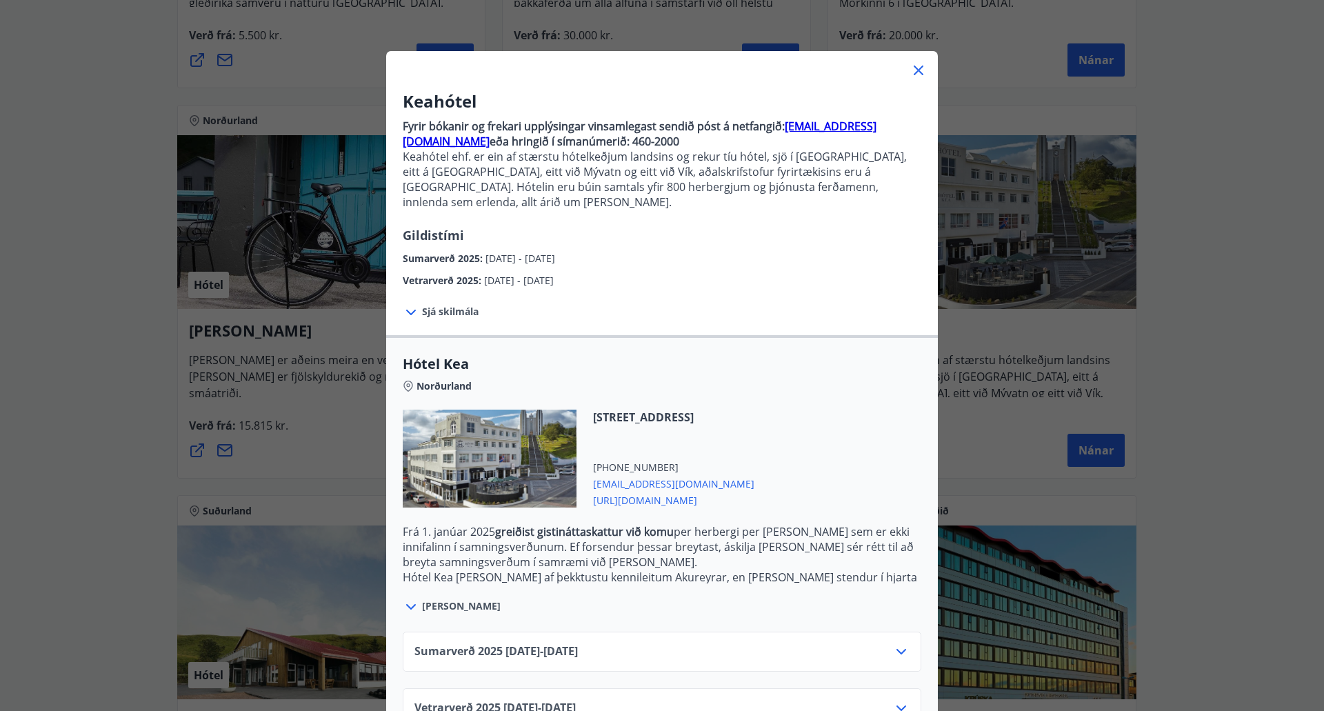
scroll to position [61, 0]
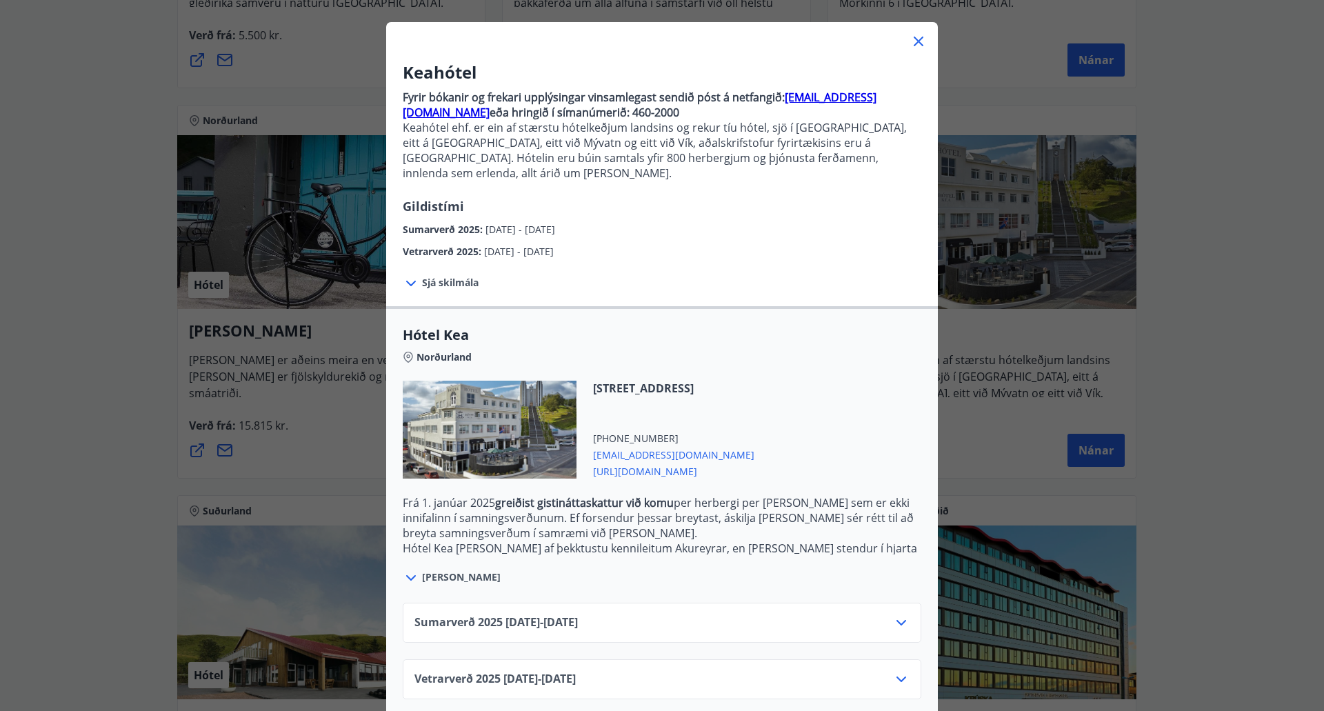
click at [572, 614] on span "Sumarverð 2025 16.05.25 - 30.09.25" at bounding box center [495, 622] width 163 height 17
click at [896, 614] on icon at bounding box center [901, 622] width 17 height 17
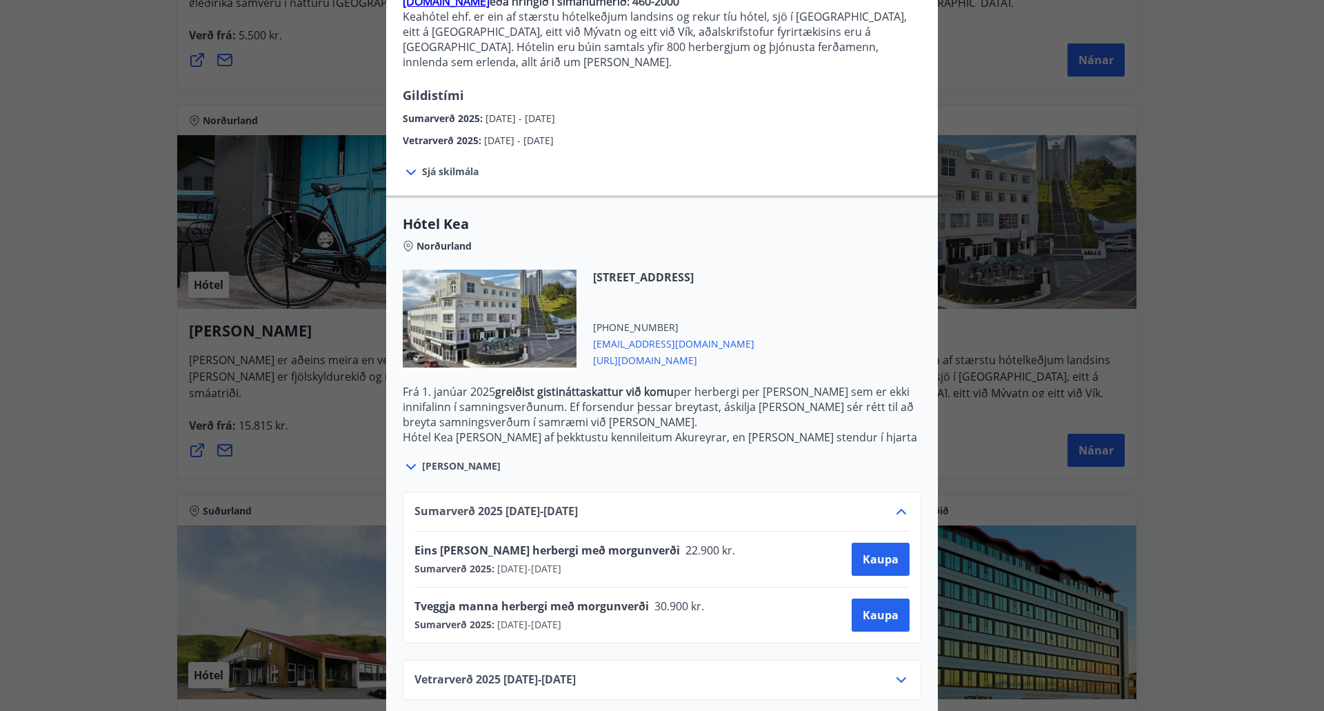
scroll to position [172, 0]
drag, startPoint x: 410, startPoint y: 585, endPoint x: 649, endPoint y: 590, distance: 238.6
click at [649, 598] on div "Tveggja manna herbergi með morgunverði 30.900 kr." at bounding box center [563, 607] width 299 height 19
click at [649, 598] on span "30.900 kr." at bounding box center [678, 605] width 59 height 15
drag, startPoint x: 412, startPoint y: 590, endPoint x: 646, endPoint y: 589, distance: 234.4
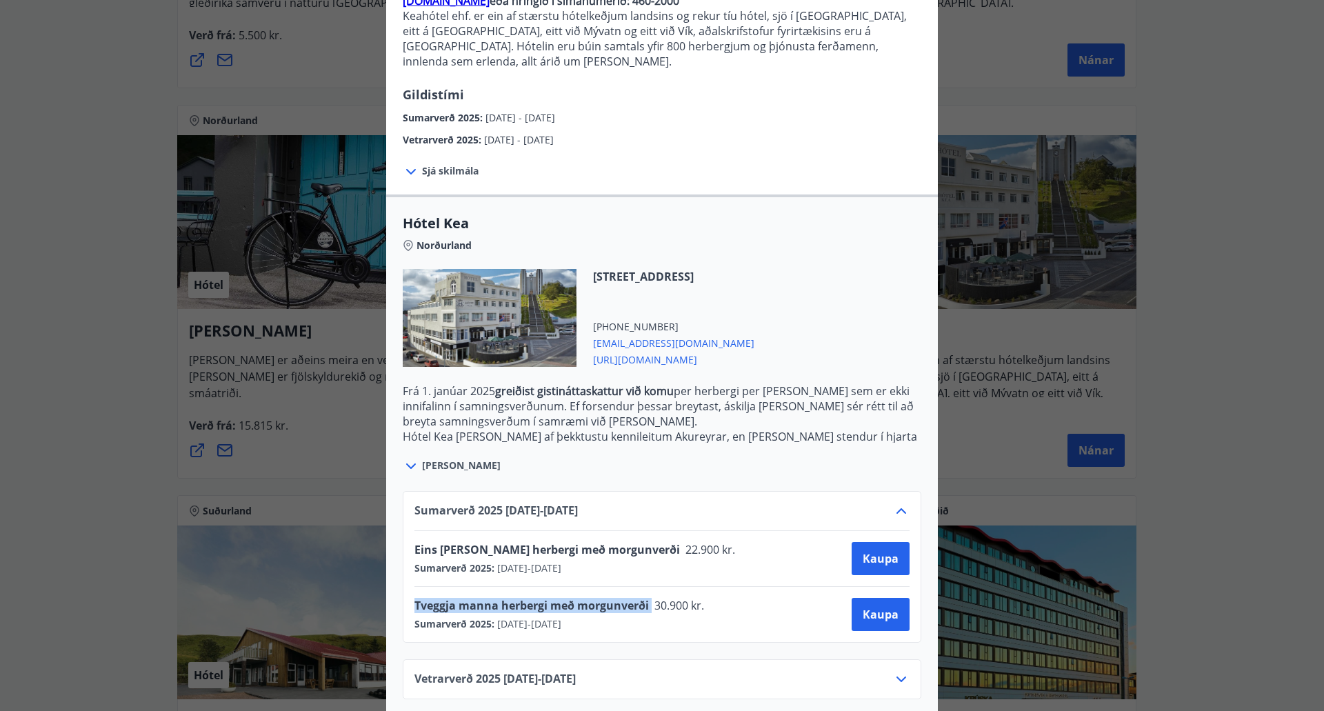
click at [646, 598] on div "Tveggja manna herbergi með morgunverði 30.900 kr." at bounding box center [563, 607] width 299 height 19
click at [649, 598] on span "30.900 kr." at bounding box center [678, 605] width 59 height 15
drag, startPoint x: 409, startPoint y: 587, endPoint x: 618, endPoint y: 594, distance: 209.7
click at [618, 598] on span "Tveggja manna herbergi með morgunverði" at bounding box center [531, 605] width 234 height 15
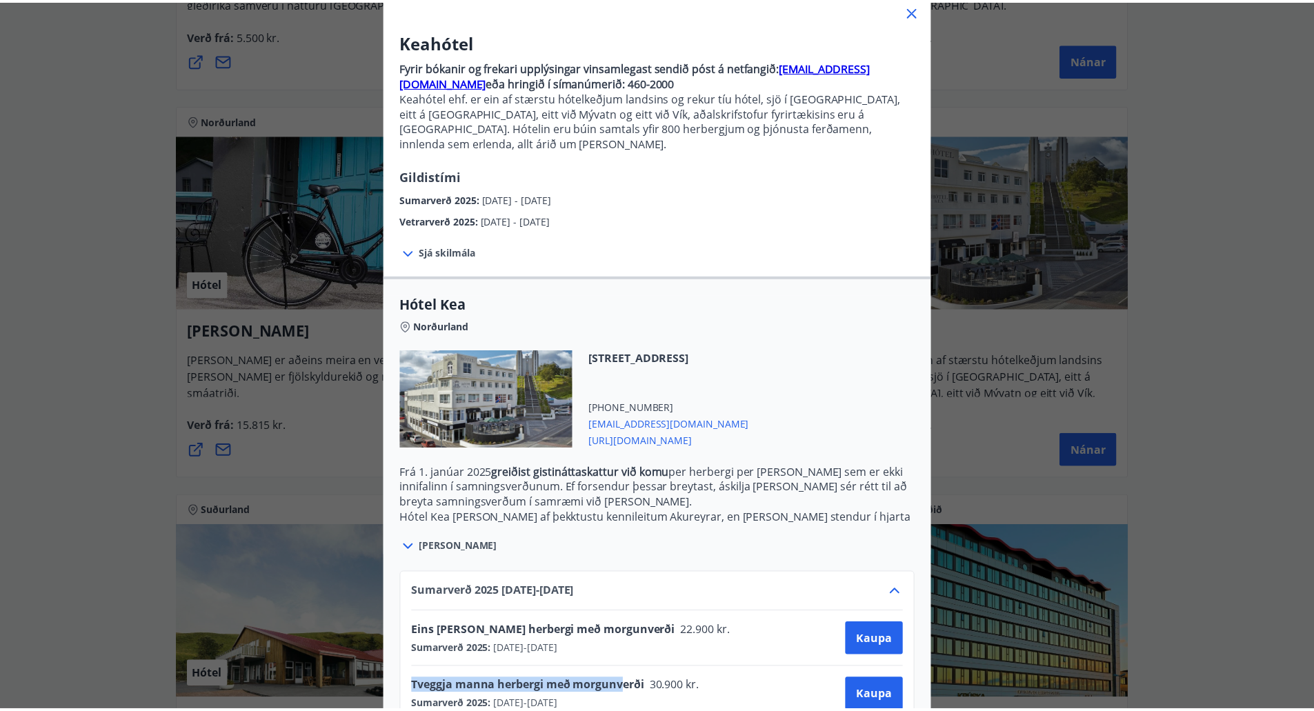
scroll to position [0, 0]
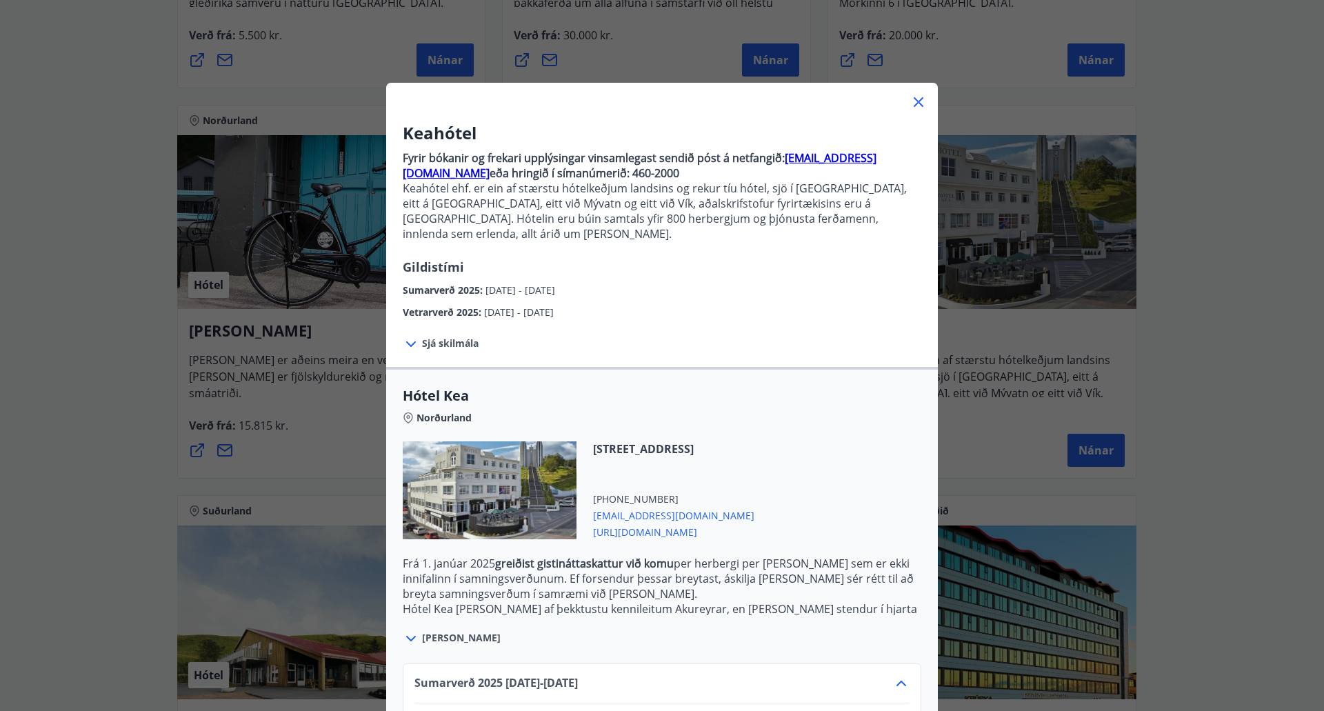
click at [914, 101] on icon at bounding box center [919, 102] width 10 height 10
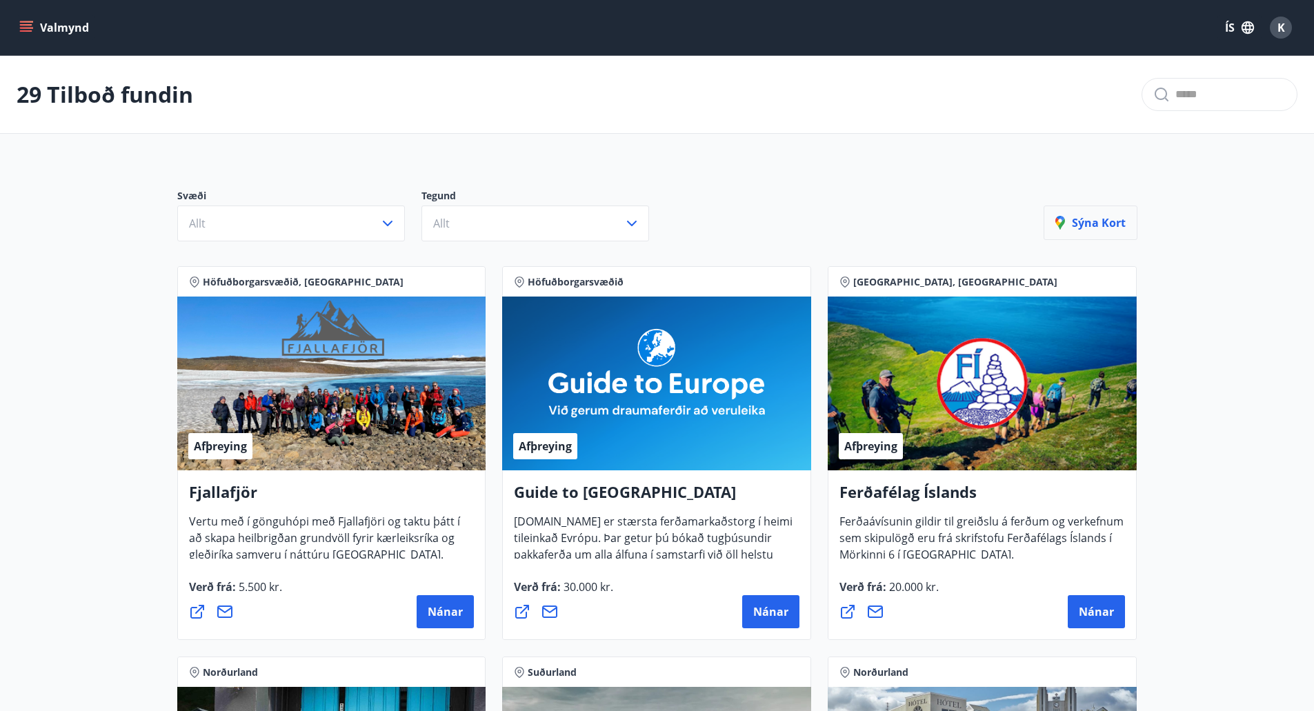
click at [1093, 215] on p "Sýna kort" at bounding box center [1090, 222] width 70 height 15
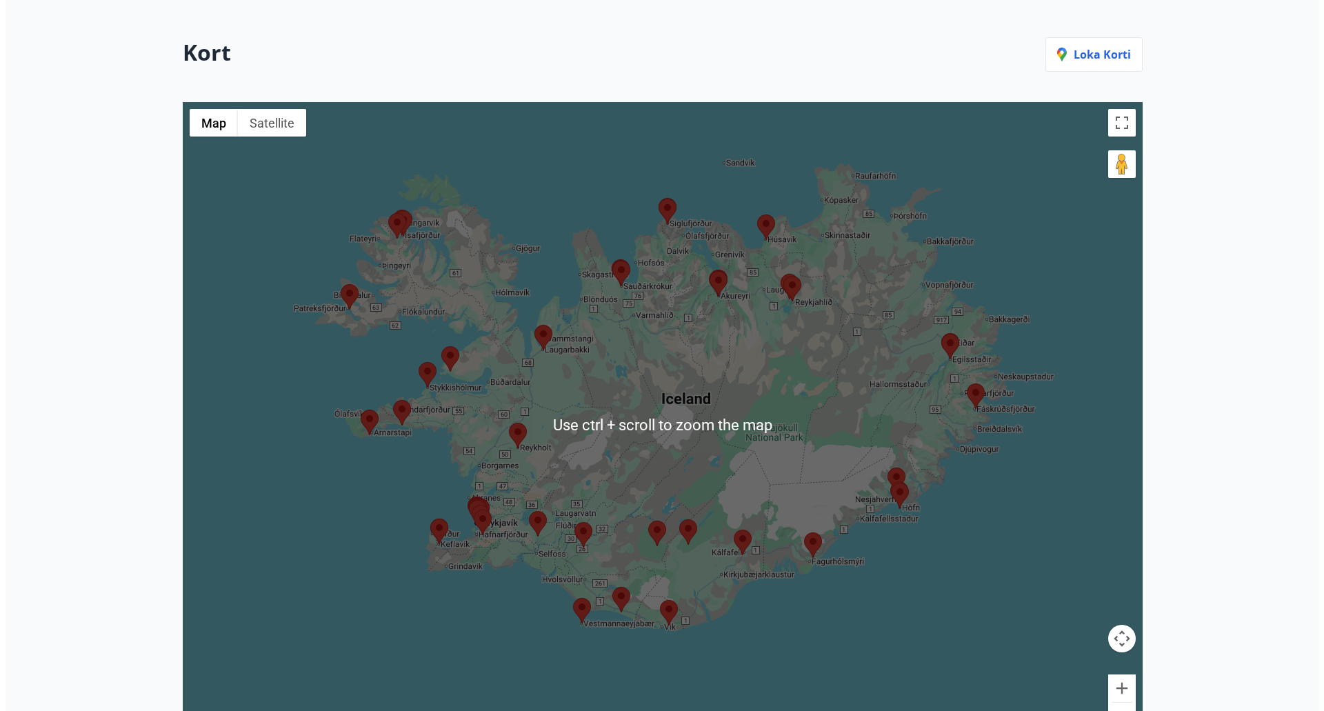
scroll to position [332, 0]
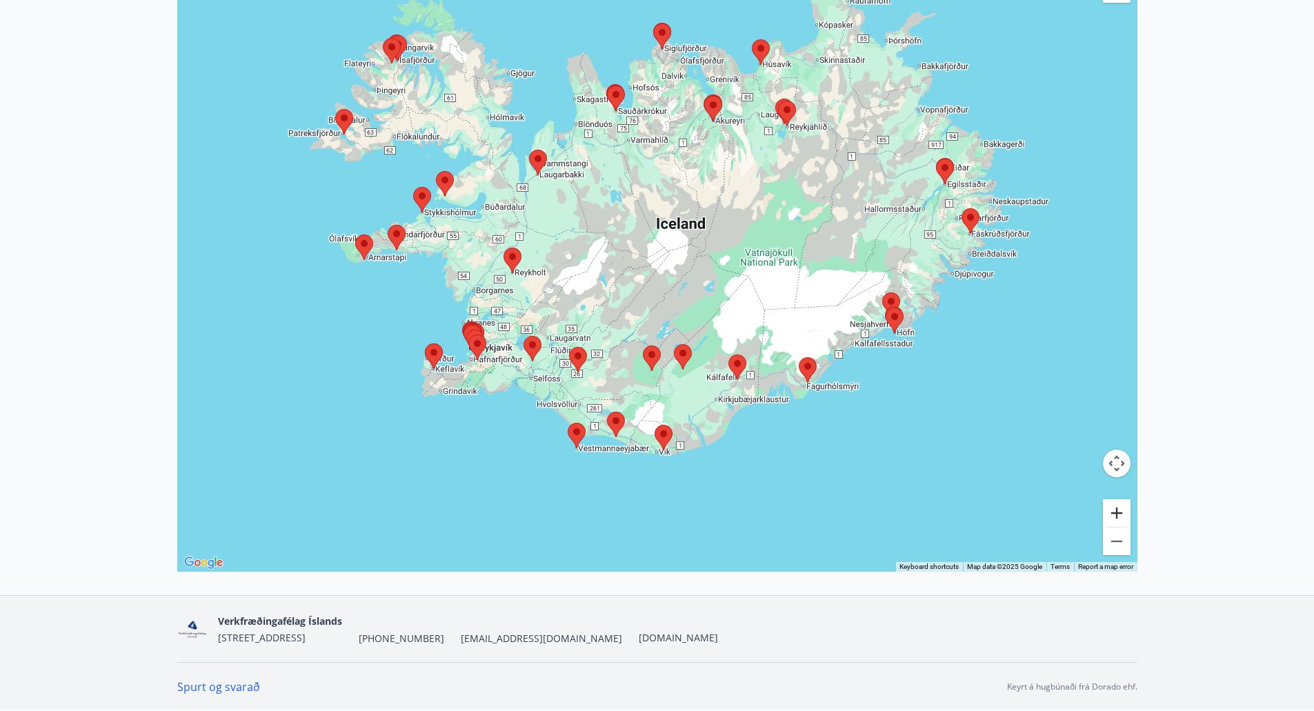
click at [1118, 514] on button "Zoom in" at bounding box center [1117, 513] width 28 height 28
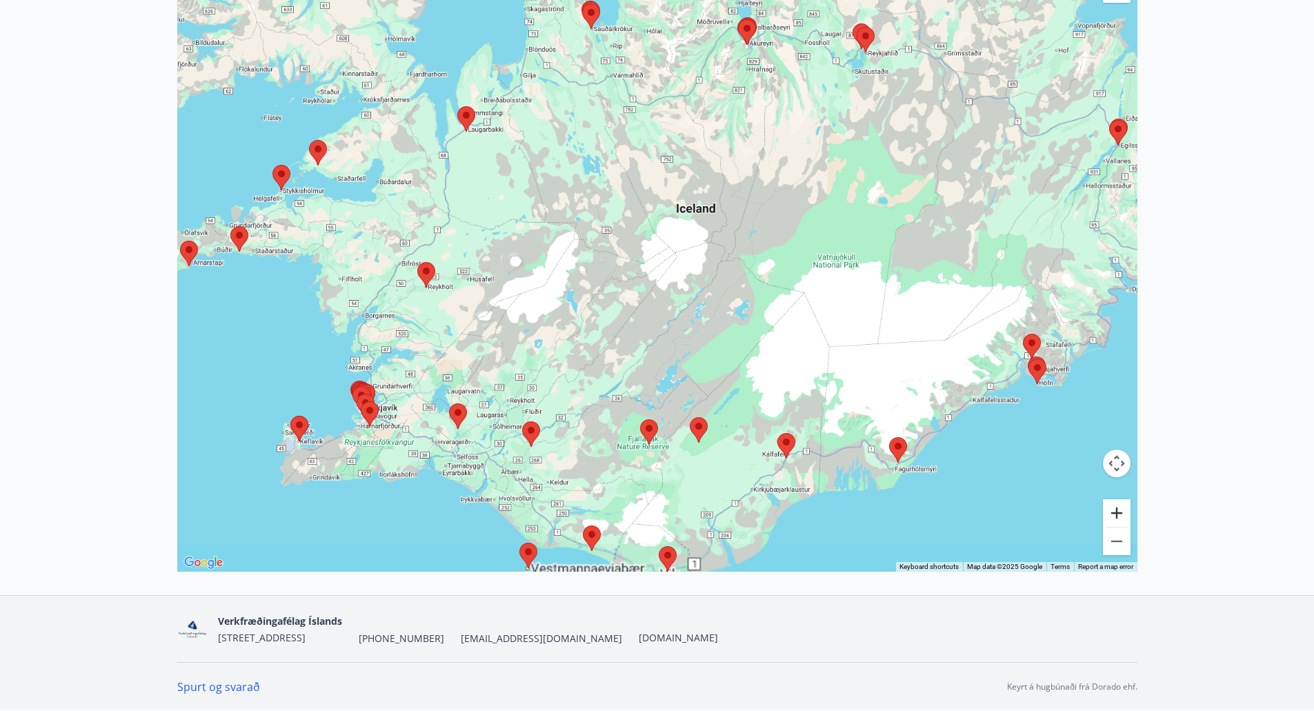
click at [1118, 514] on button "Zoom in" at bounding box center [1117, 513] width 28 height 28
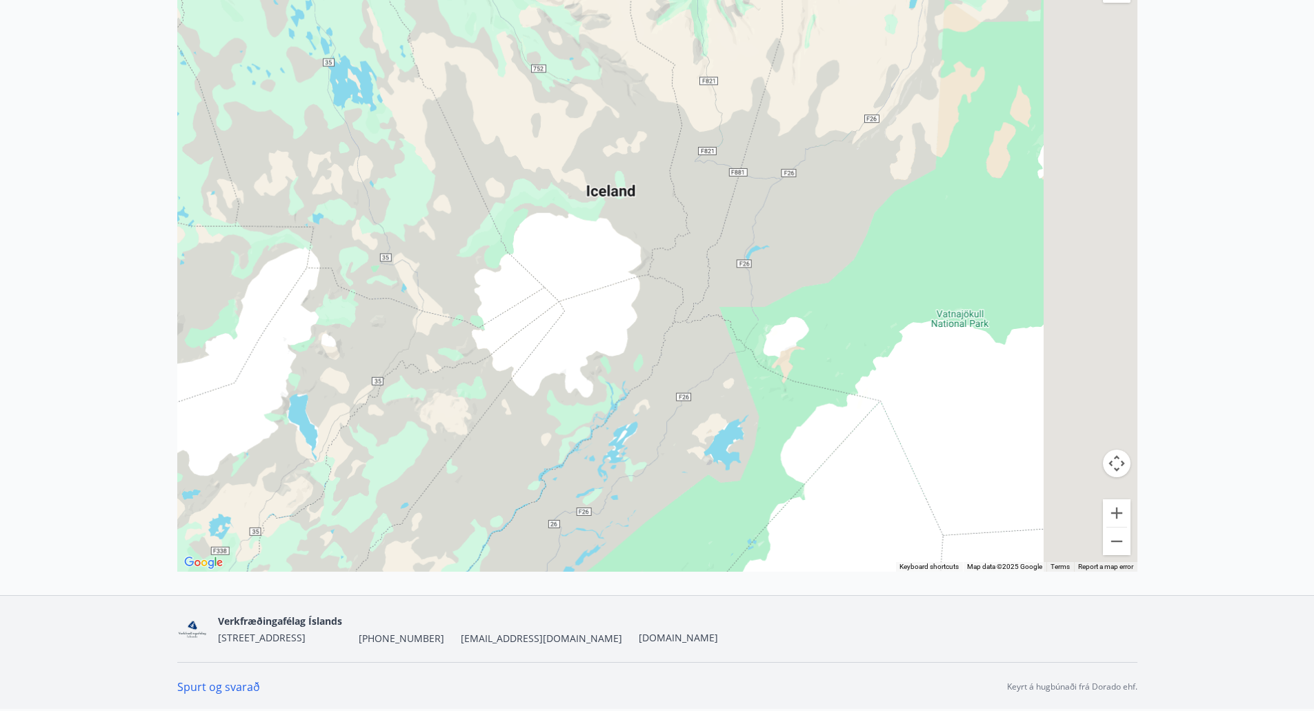
drag, startPoint x: 947, startPoint y: 230, endPoint x: 594, endPoint y: 454, distance: 419.1
click at [592, 455] on div at bounding box center [657, 249] width 960 height 645
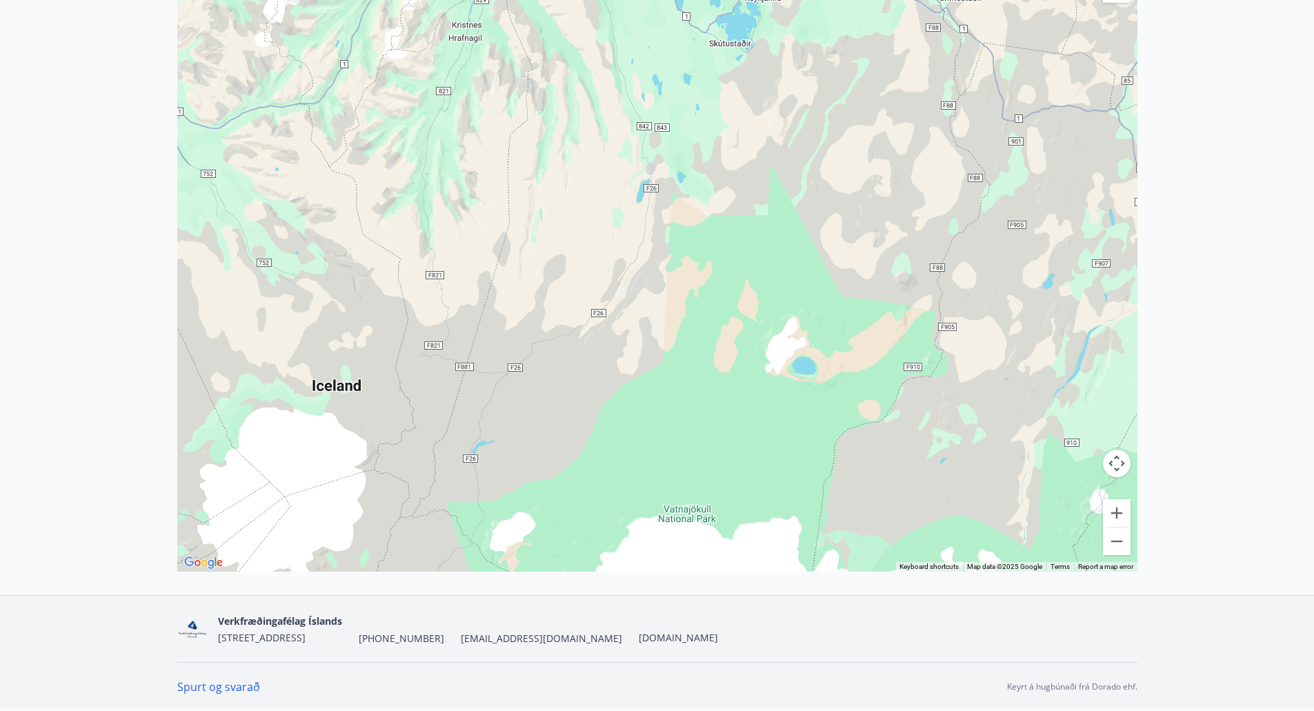
drag, startPoint x: 629, startPoint y: 277, endPoint x: 571, endPoint y: 386, distance: 123.4
click at [562, 389] on div at bounding box center [657, 249] width 960 height 645
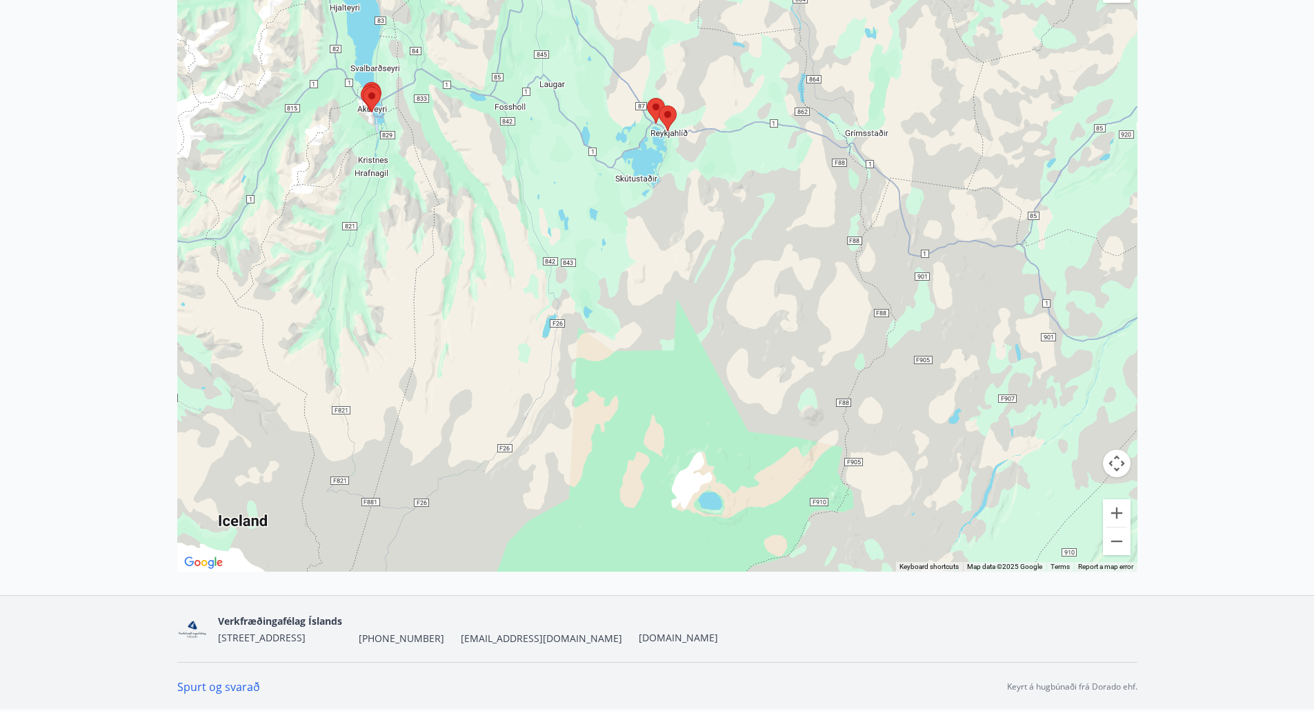
drag, startPoint x: 650, startPoint y: 247, endPoint x: 593, endPoint y: 294, distance: 74.0
click at [583, 303] on div at bounding box center [657, 249] width 960 height 645
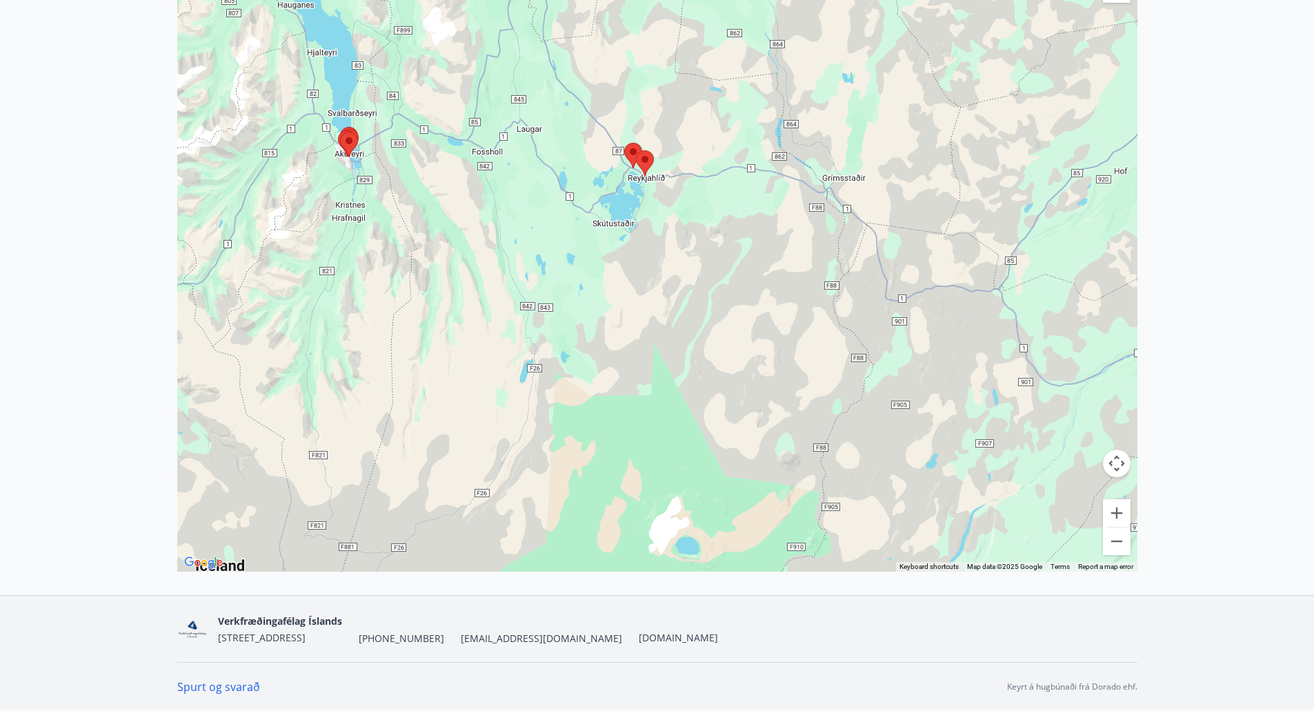
click at [624, 143] on area at bounding box center [624, 143] width 0 height 0
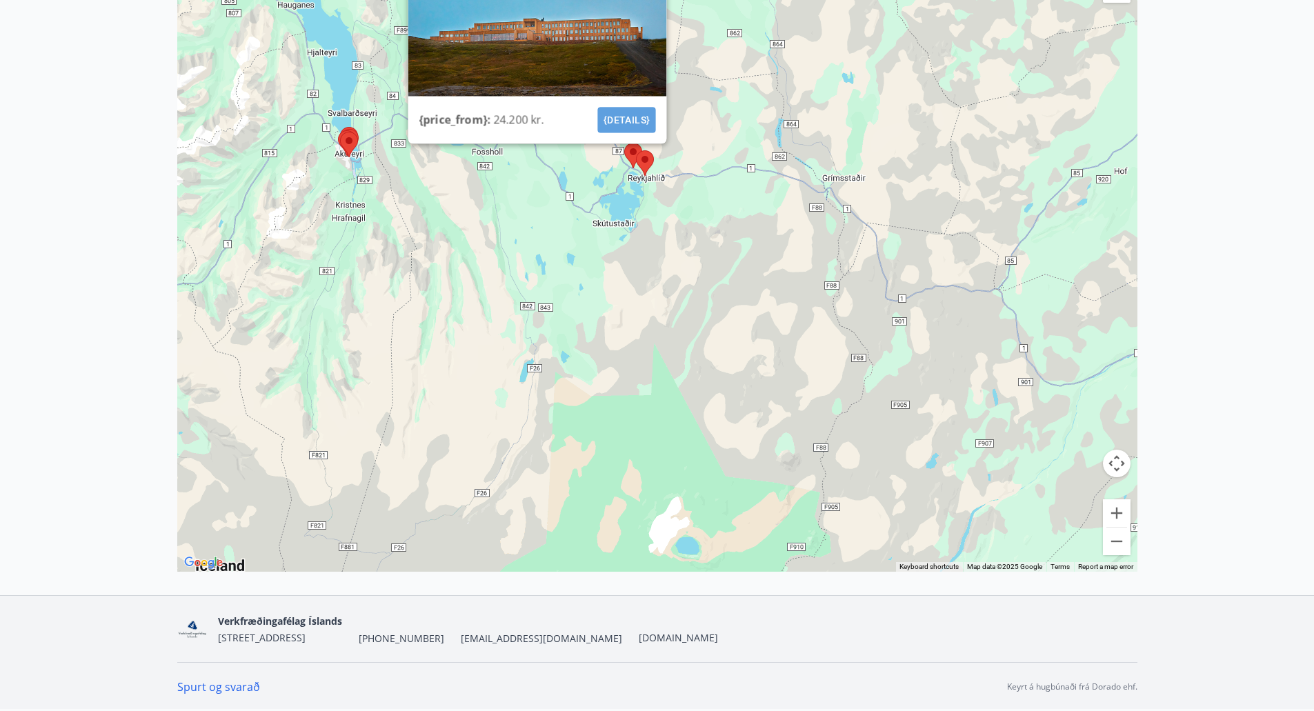
click at [626, 114] on button "{details}" at bounding box center [626, 120] width 58 height 26
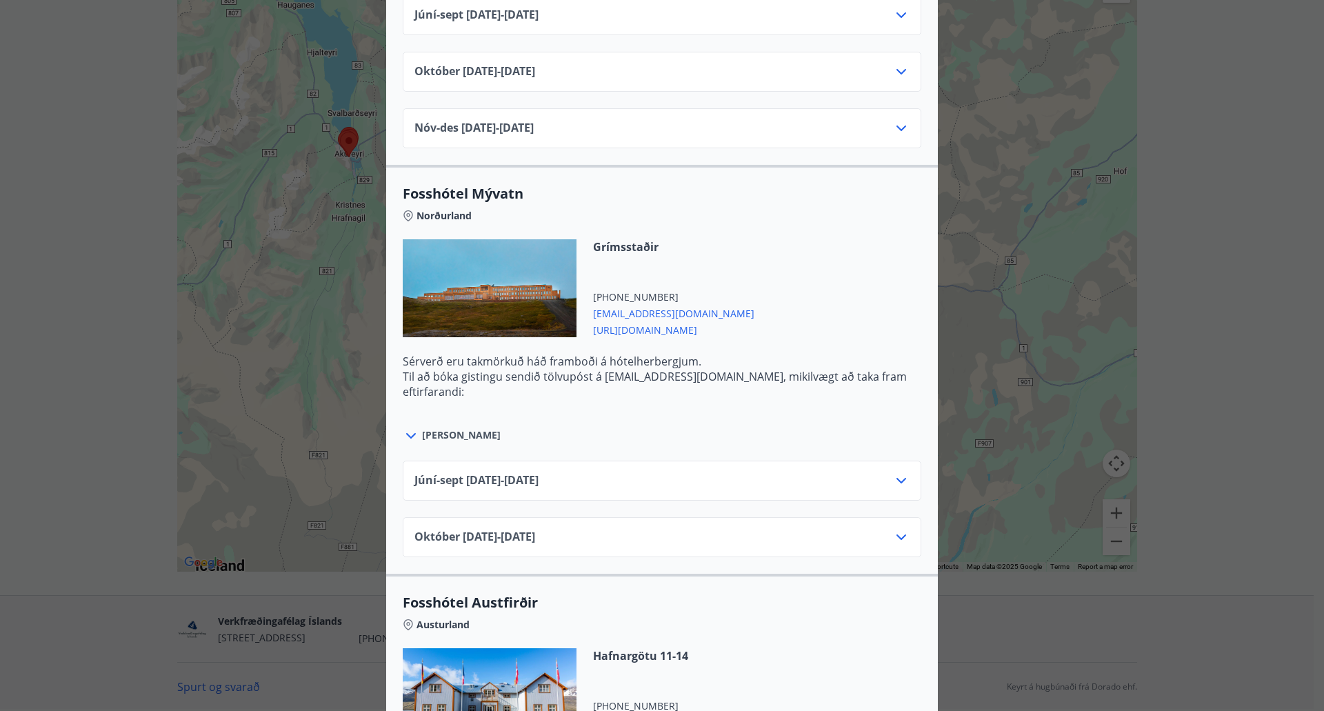
scroll to position [2620, 0]
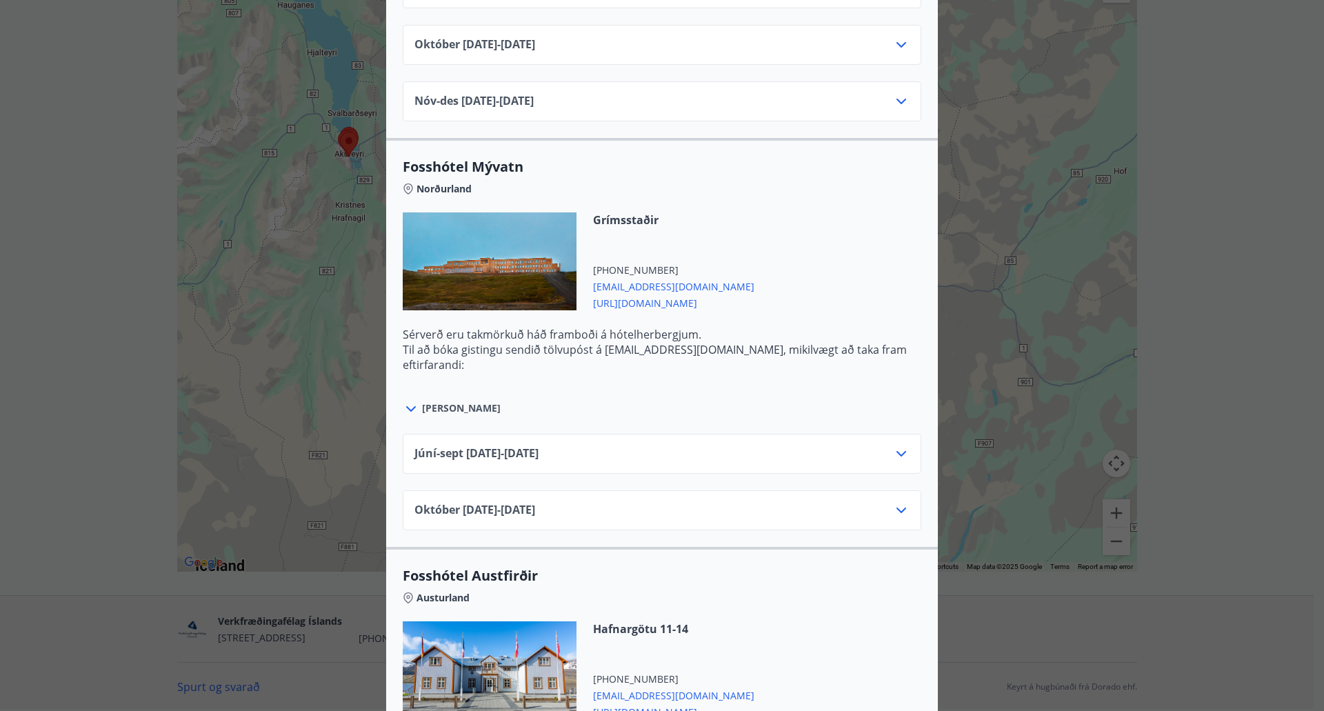
click at [595, 452] on div "Júní-sept 01.06.25 - 30.09.25" at bounding box center [661, 459] width 495 height 28
click at [903, 454] on icon at bounding box center [901, 453] width 17 height 17
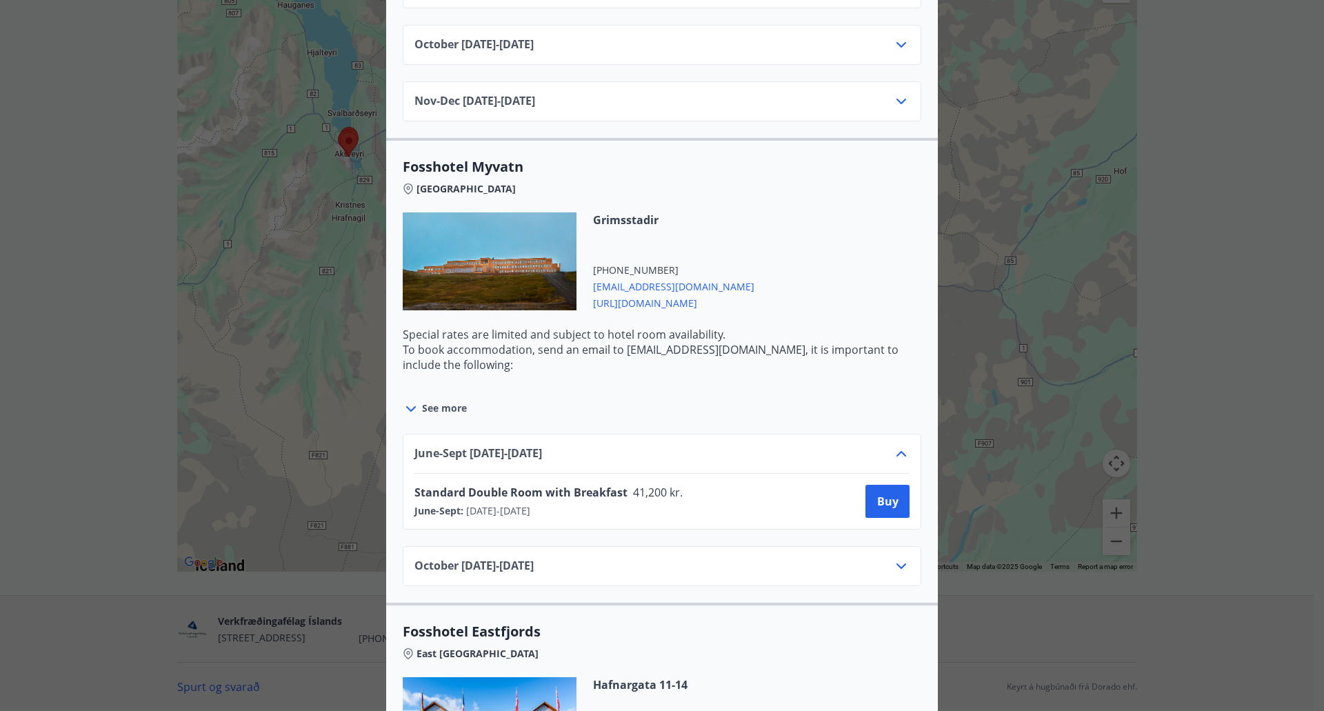
scroll to position [2605, 0]
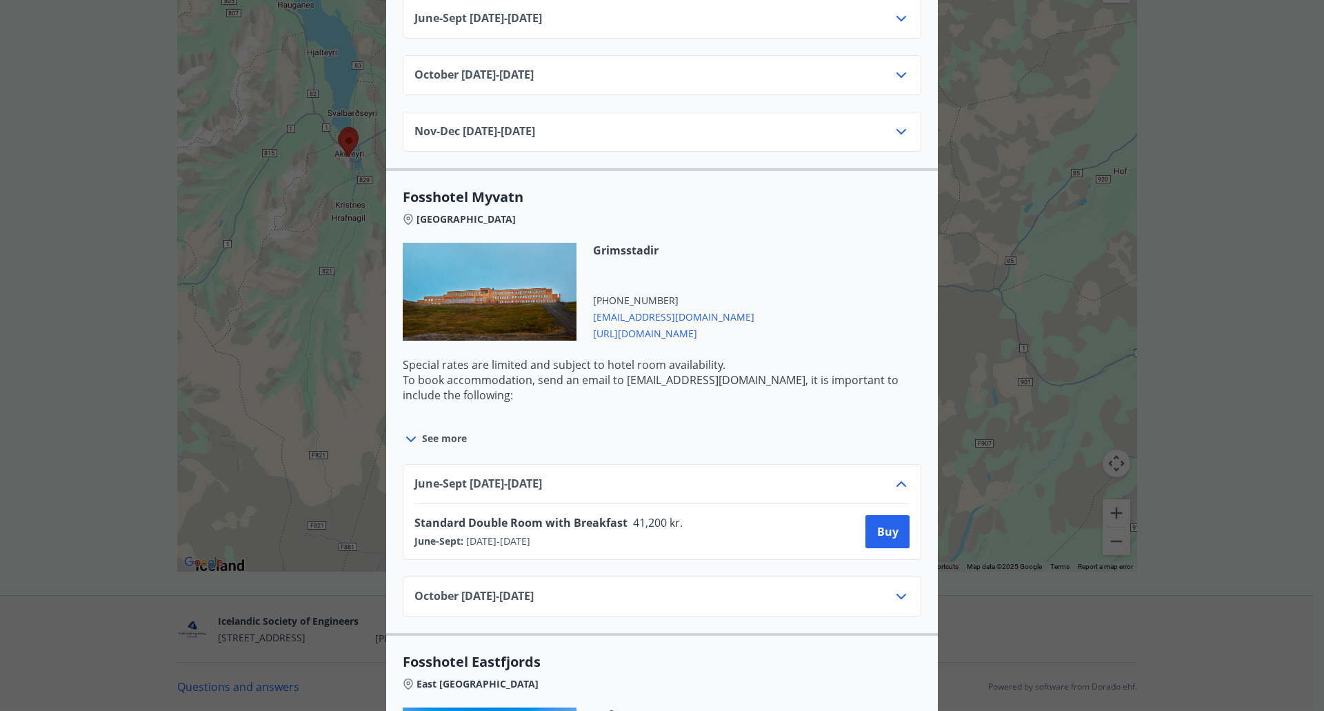
click at [403, 431] on icon at bounding box center [411, 439] width 17 height 17
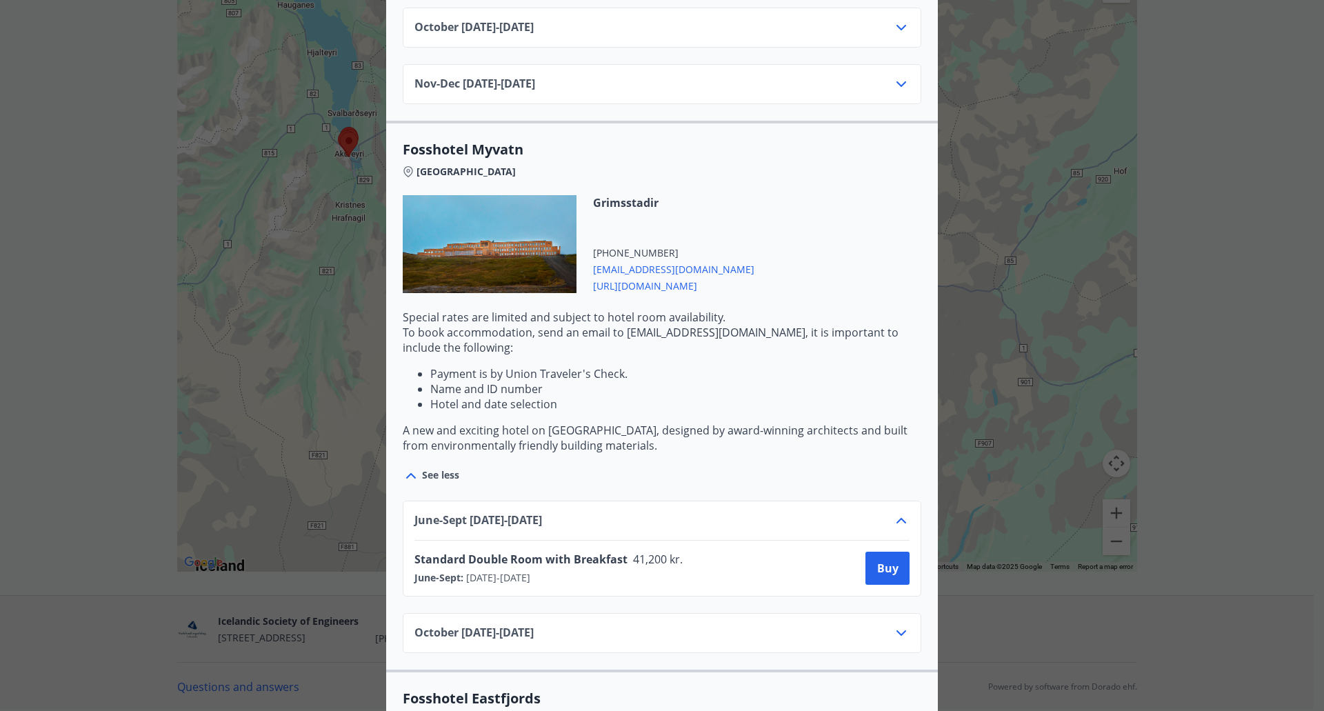
scroll to position [2674, 0]
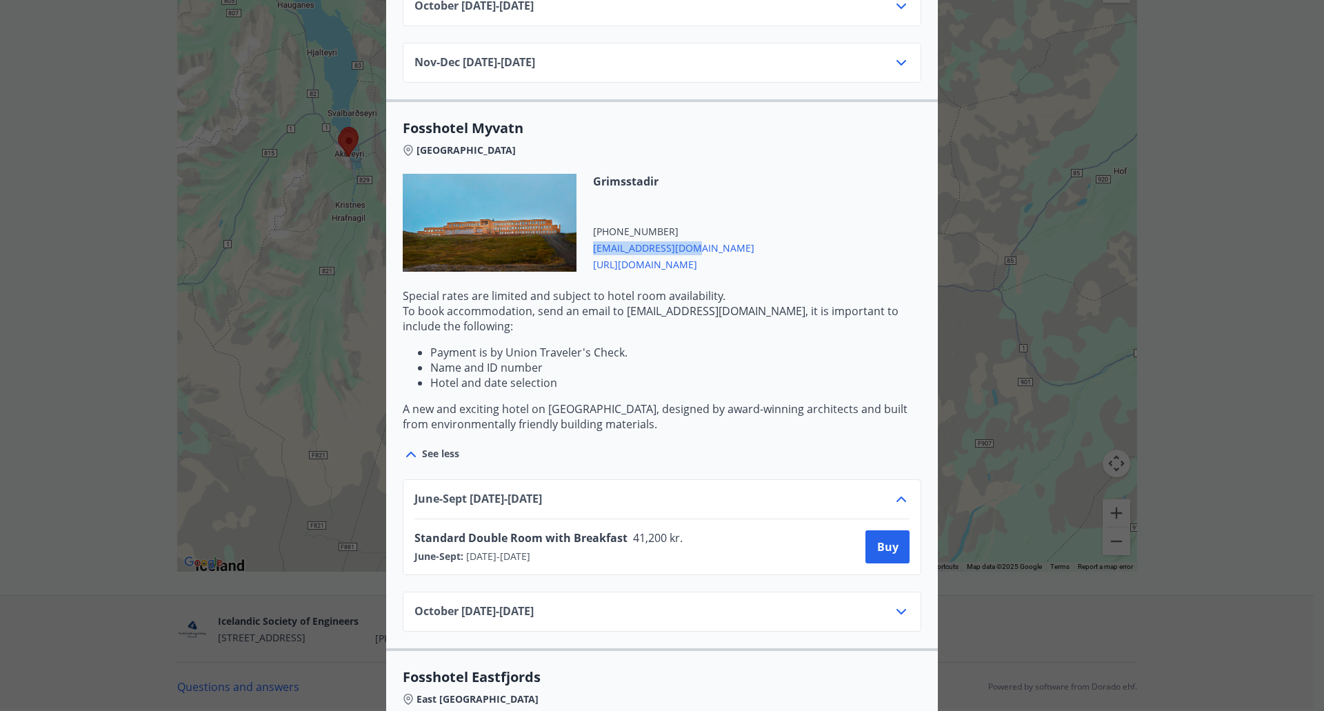
drag, startPoint x: 694, startPoint y: 219, endPoint x: 592, endPoint y: 212, distance: 102.9
click at [593, 239] on span "myvatn@fosshotel.is" at bounding box center [673, 247] width 161 height 17
copy span "myvatn@fosshotel.is"
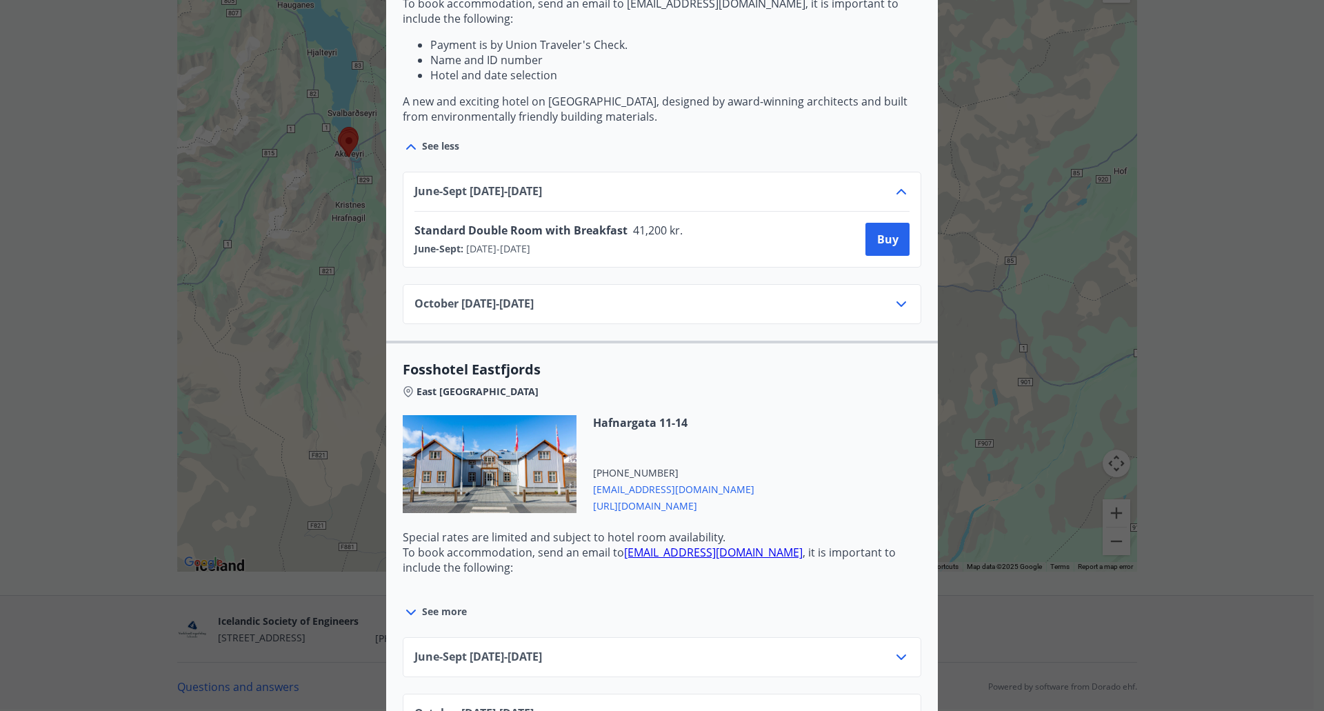
scroll to position [2812, 0]
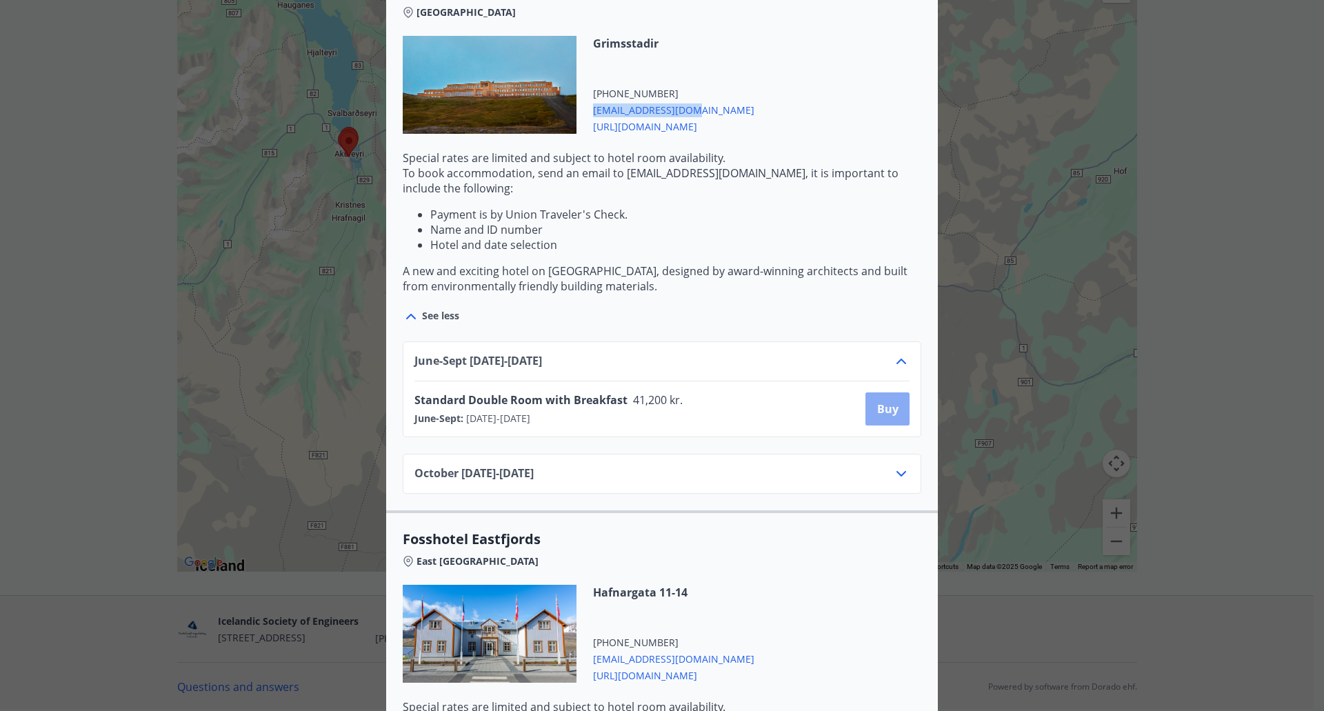
click at [887, 401] on font "Buy" at bounding box center [887, 408] width 21 height 15
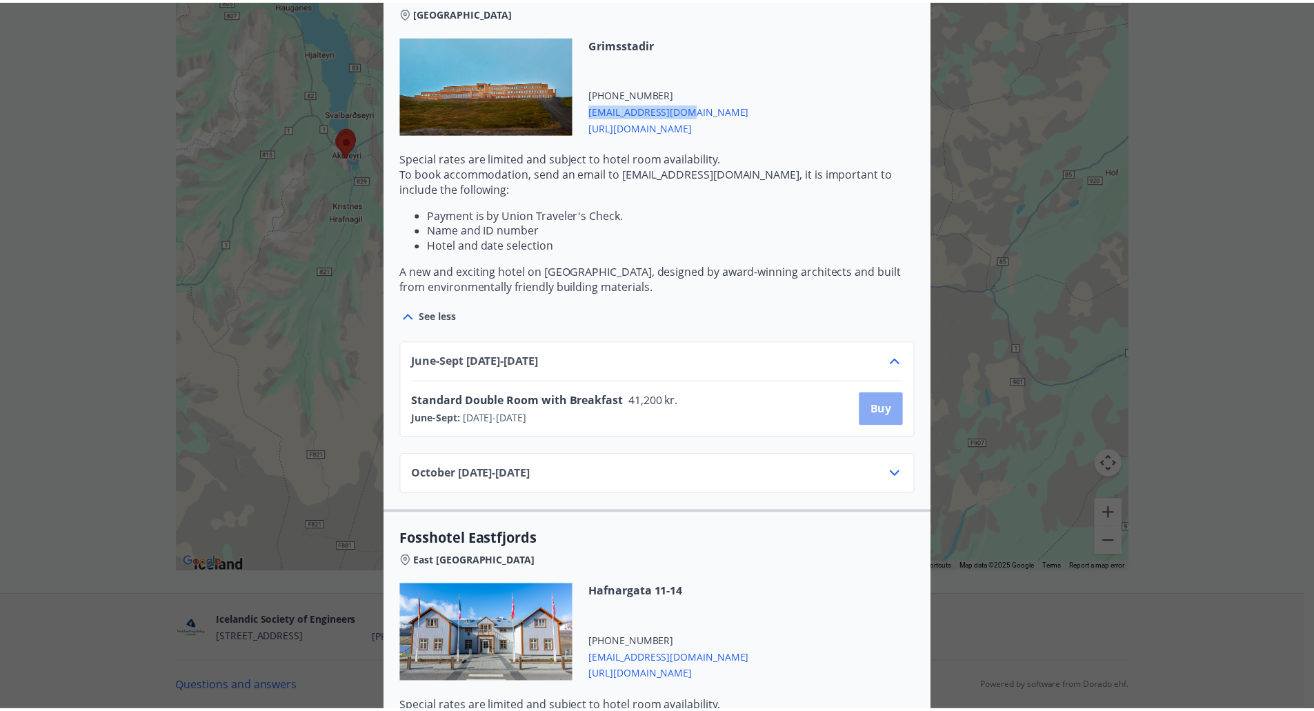
scroll to position [2, 0]
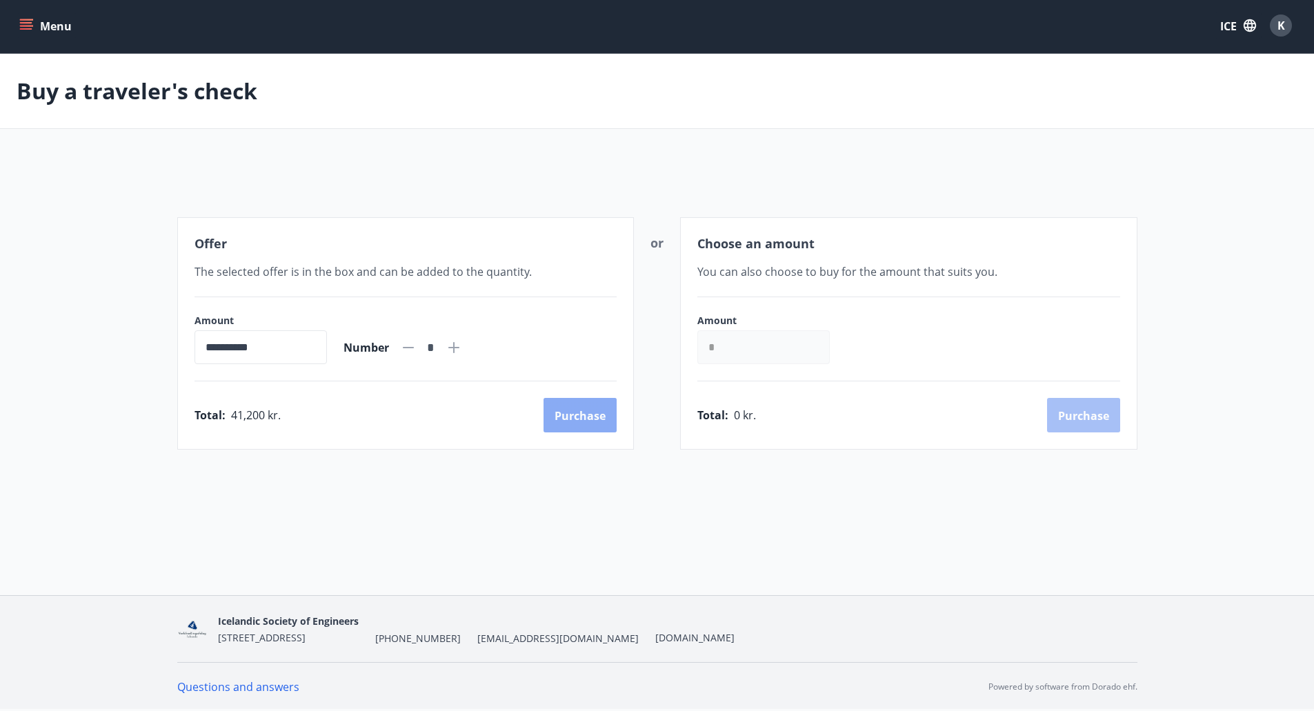
click at [588, 414] on font "Purchase" at bounding box center [579, 415] width 51 height 15
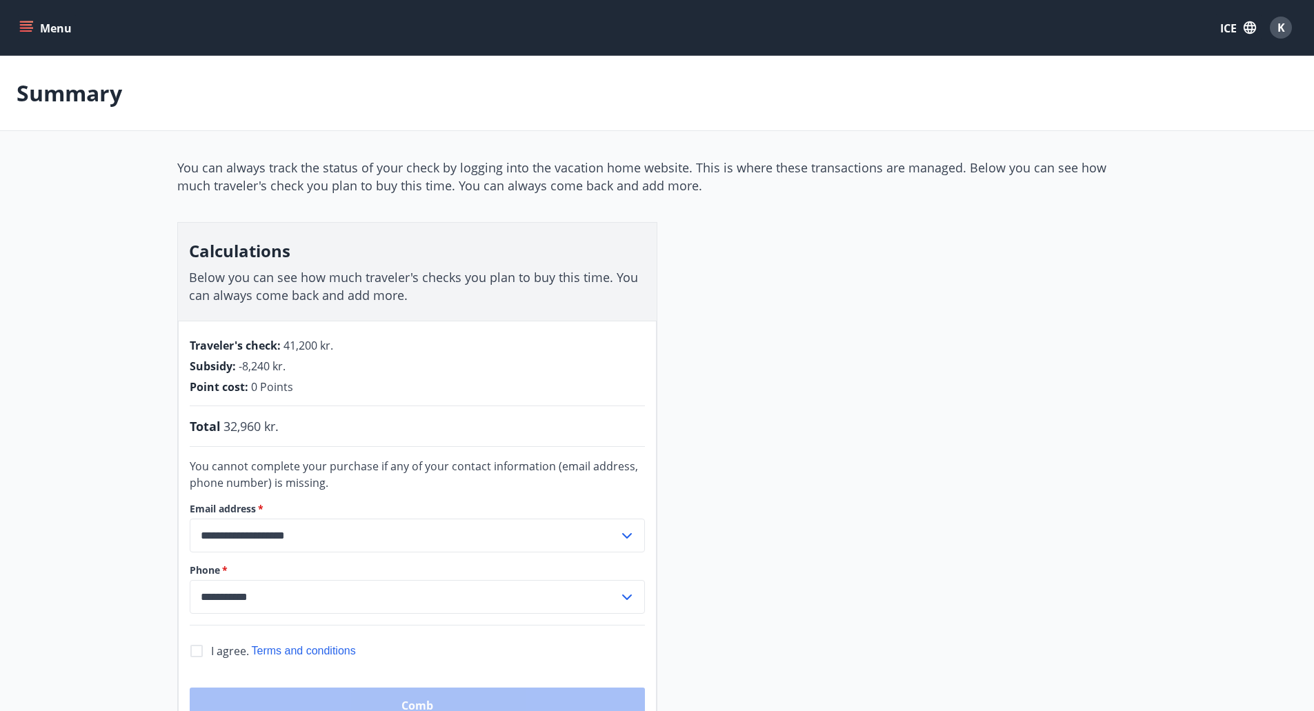
scroll to position [69, 0]
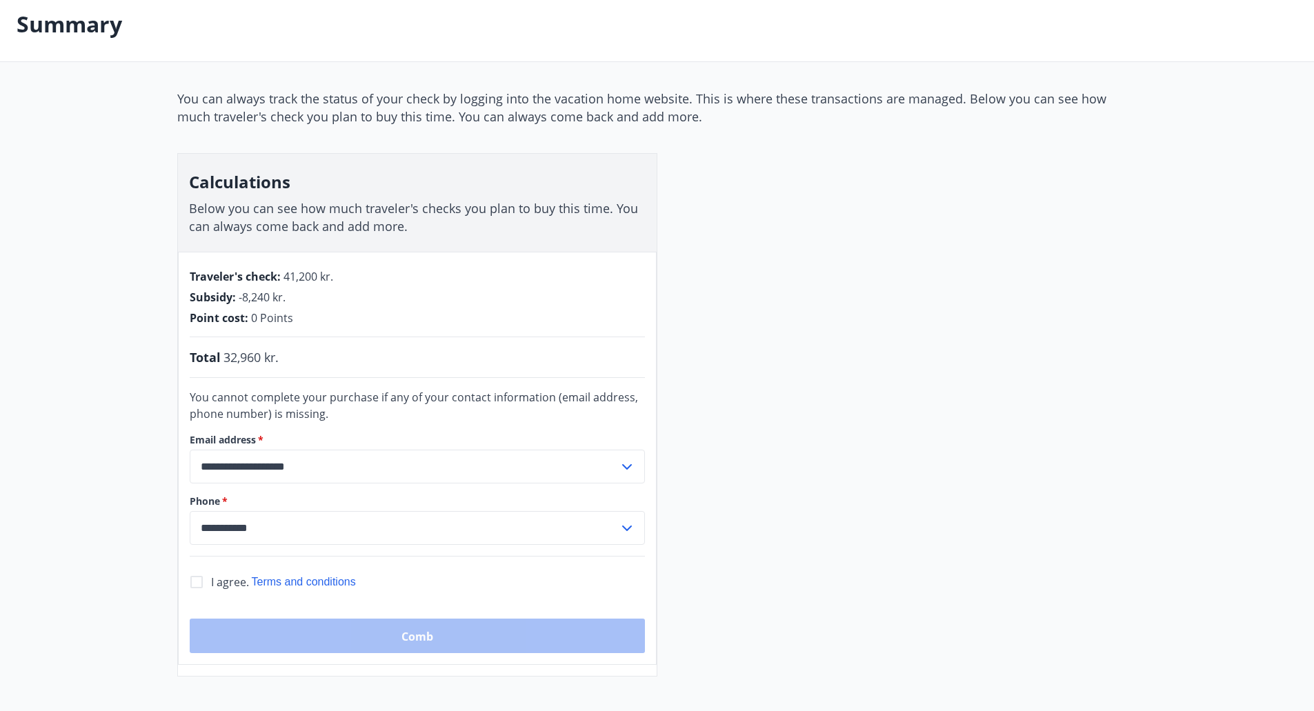
click at [299, 528] on input "**********" at bounding box center [404, 528] width 429 height 34
click at [67, 516] on main "**********" at bounding box center [657, 332] width 1314 height 690
click at [252, 522] on input "**********" at bounding box center [404, 528] width 429 height 34
click at [90, 470] on main "**********" at bounding box center [657, 332] width 1314 height 690
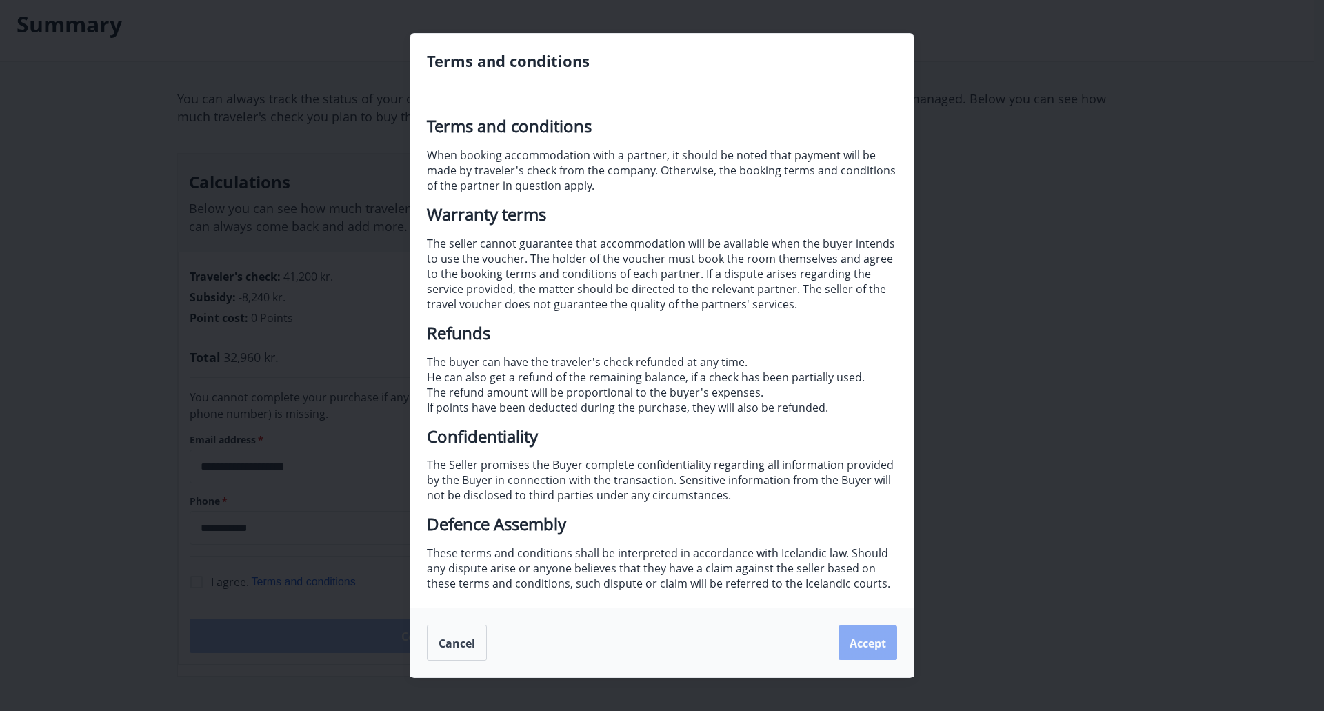
click at [865, 643] on font "Accept" at bounding box center [867, 643] width 37 height 15
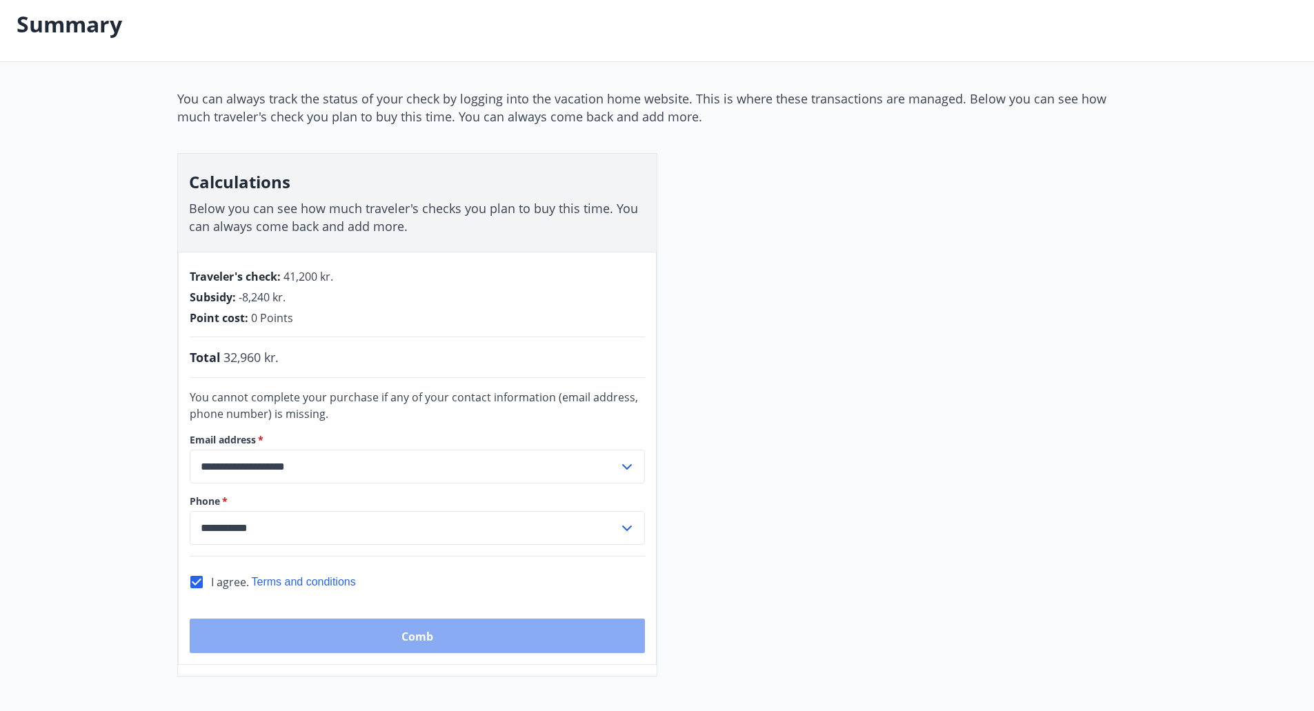
click at [373, 630] on button "Comb" at bounding box center [417, 635] width 455 height 34
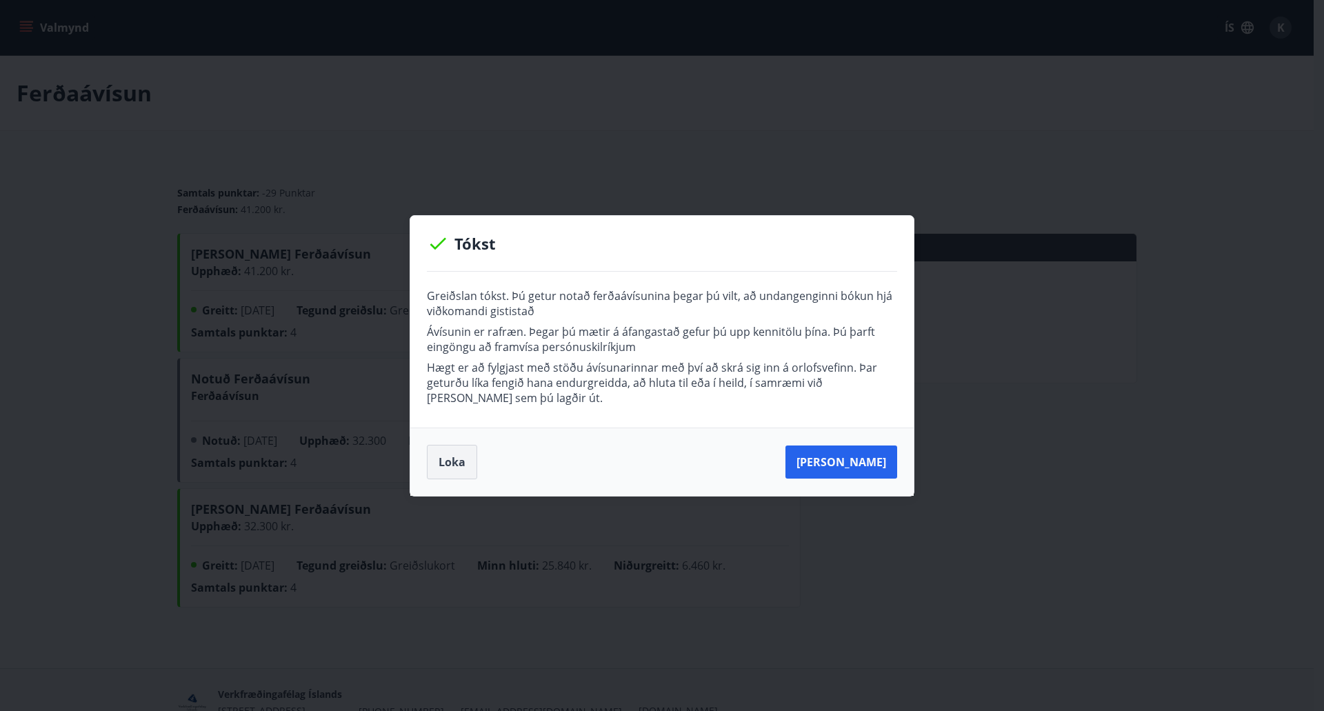
click at [447, 456] on button "Loka" at bounding box center [452, 462] width 50 height 34
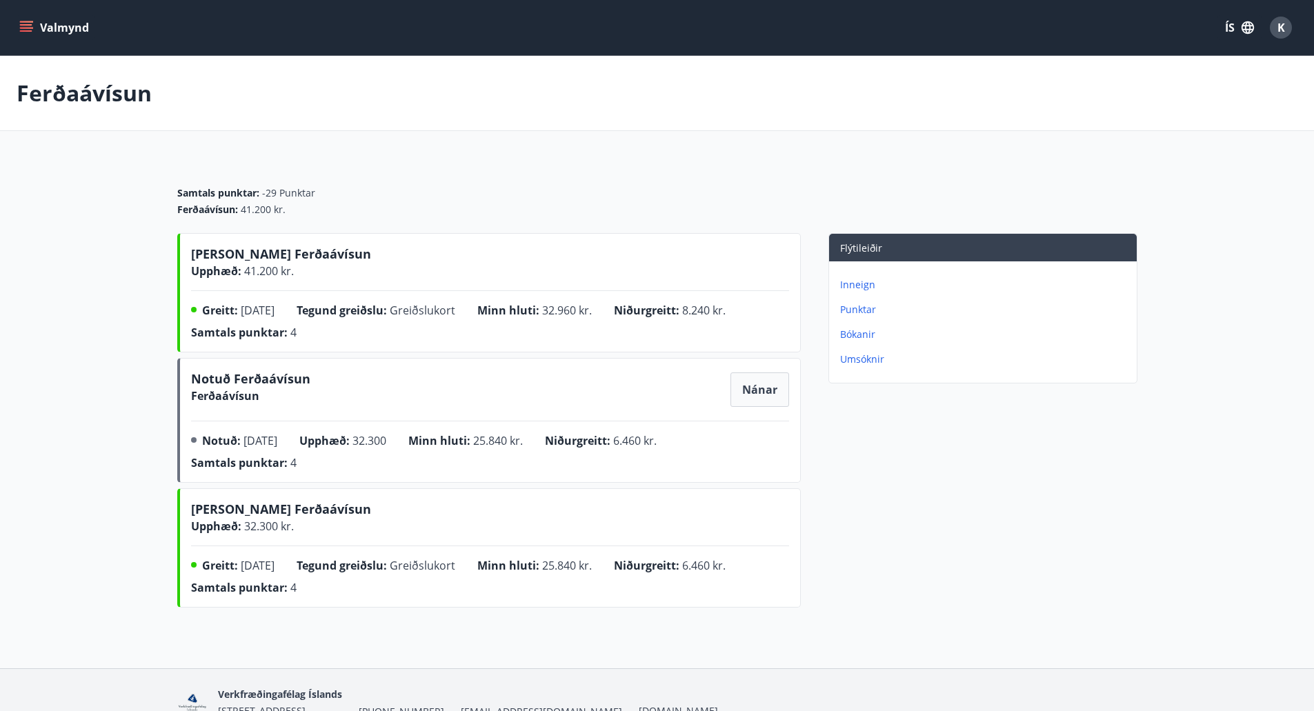
click at [78, 21] on button "Valmynd" at bounding box center [56, 27] width 78 height 25
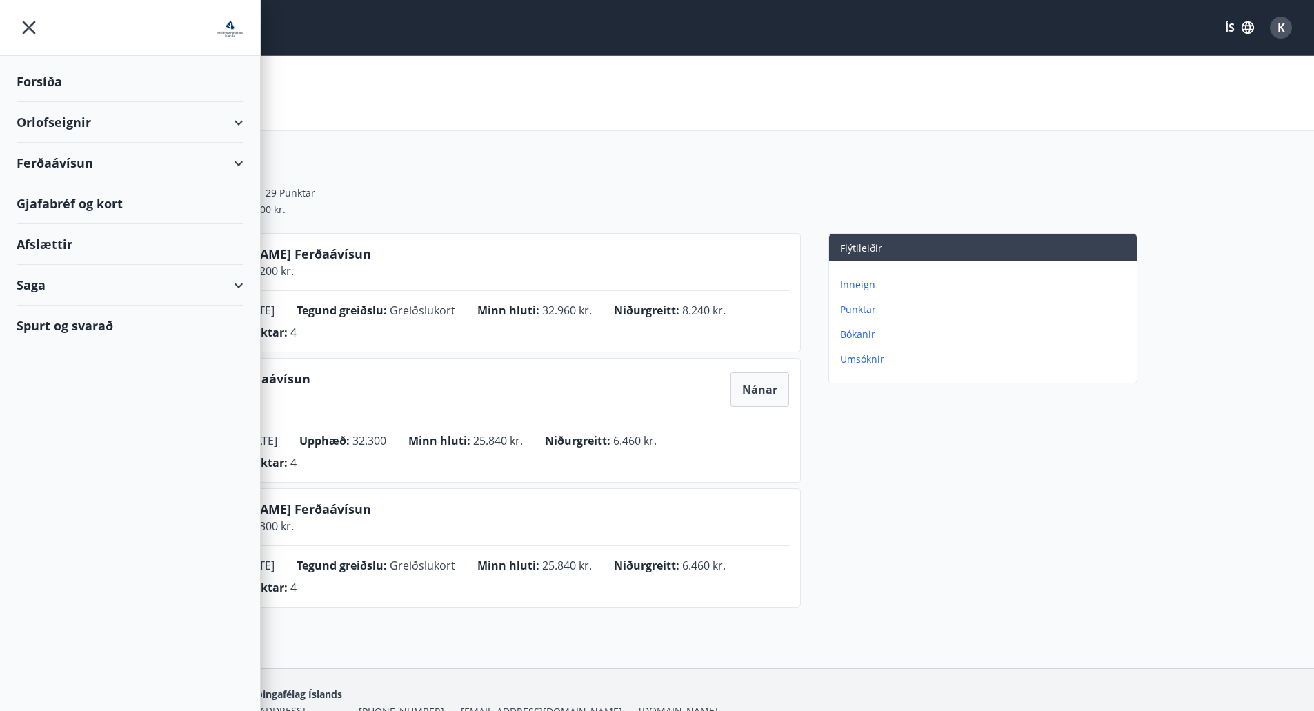
click at [242, 119] on div "Orlofseignir" at bounding box center [130, 122] width 227 height 41
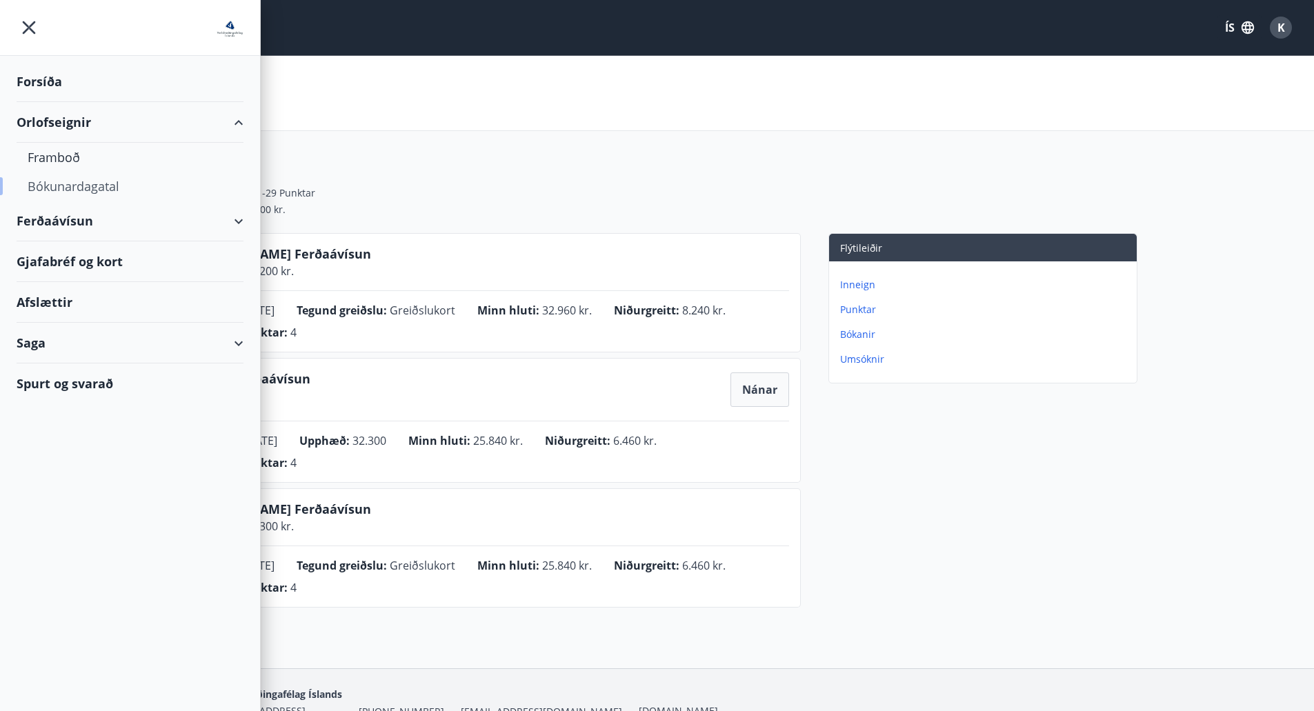
click at [60, 185] on div "Bókunardagatal" at bounding box center [130, 186] width 205 height 29
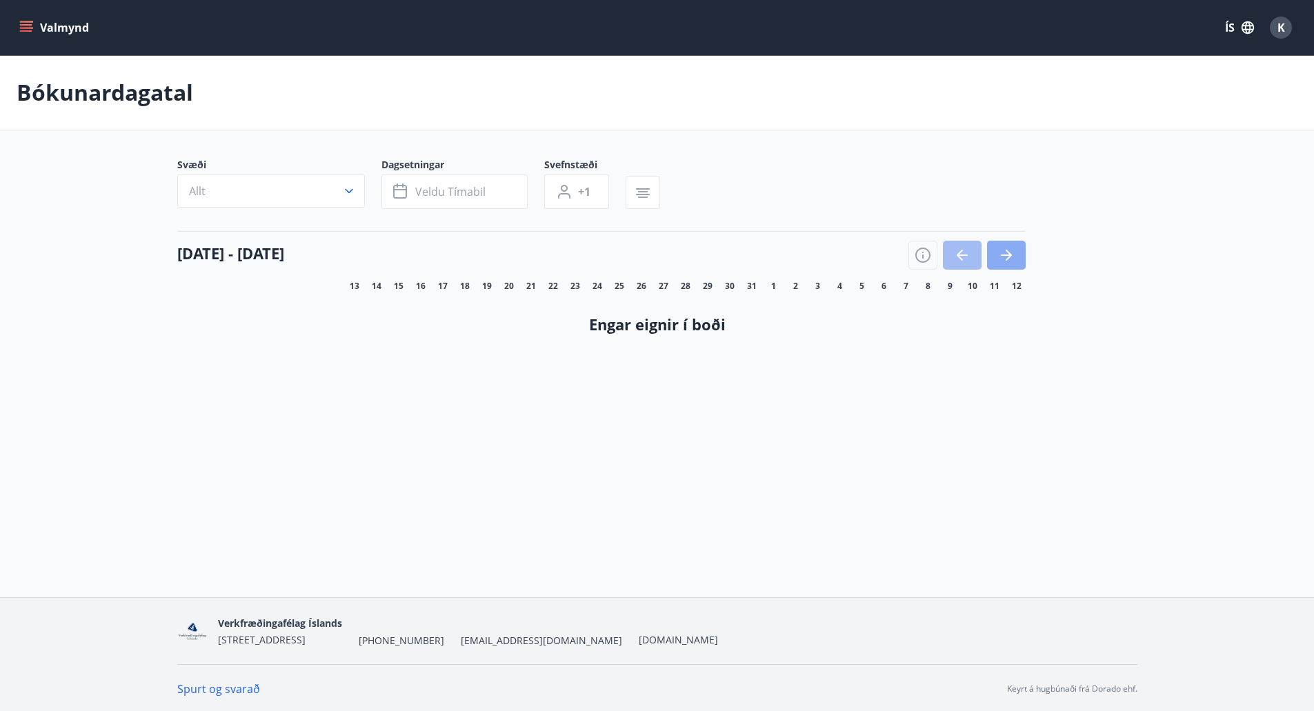
click at [1023, 248] on button "button" at bounding box center [1006, 255] width 39 height 29
click at [971, 254] on button "button" at bounding box center [962, 255] width 39 height 29
click at [971, 254] on div at bounding box center [966, 255] width 117 height 29
click at [1269, 23] on button "K" at bounding box center [1280, 27] width 33 height 33
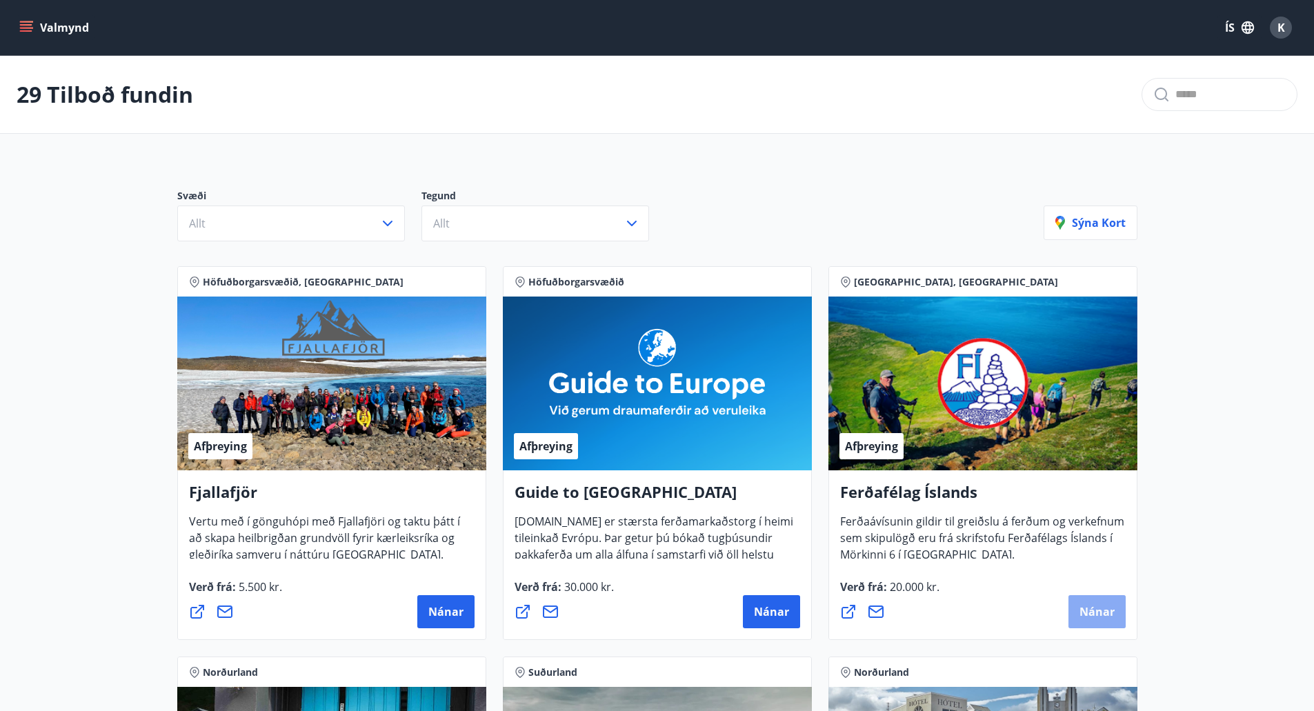
click at [1075, 611] on button "Nánar" at bounding box center [1096, 611] width 57 height 33
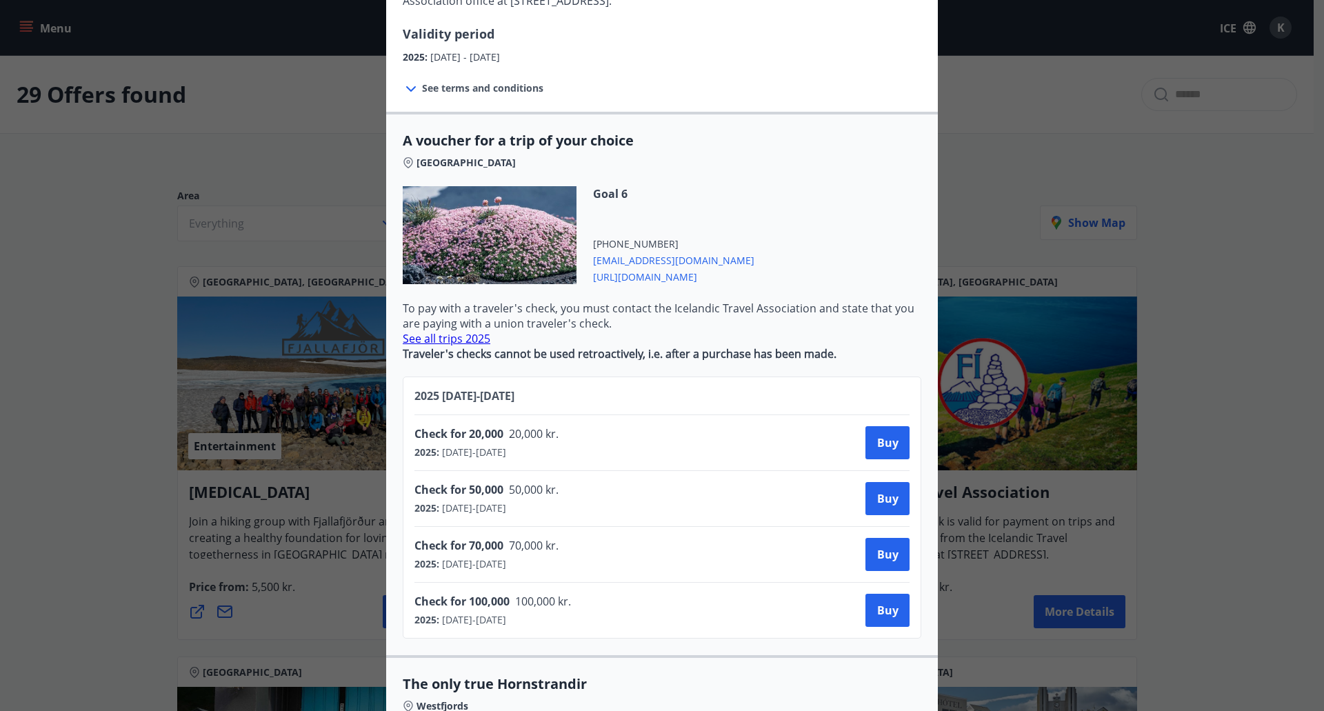
scroll to position [230, 0]
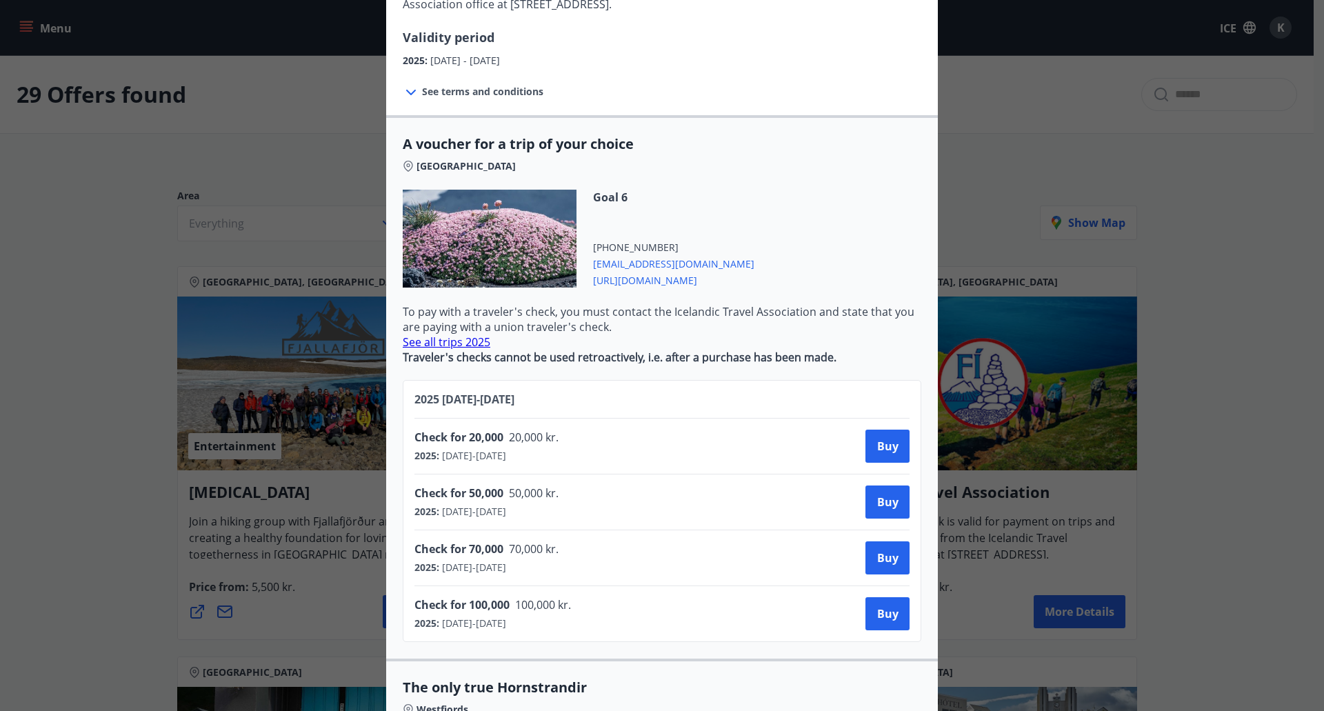
click at [452, 334] on font "See all trips 2025" at bounding box center [447, 341] width 88 height 15
